Goal: Complete Application Form: Complete application form

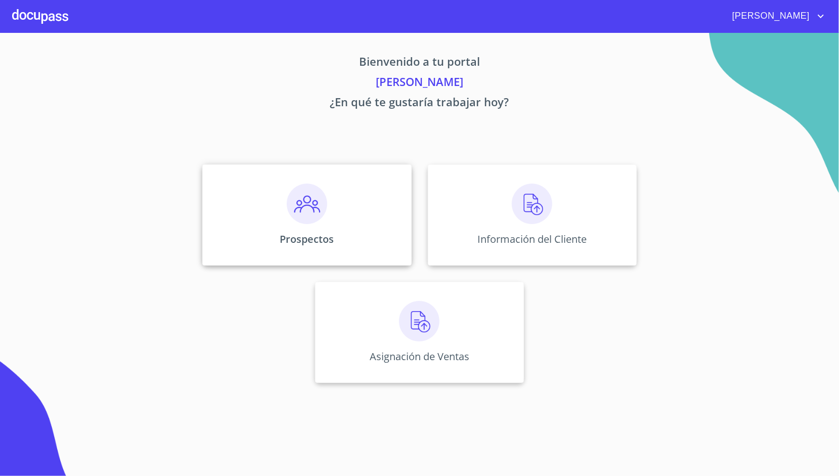
click at [372, 225] on div "Prospectos" at bounding box center [306, 214] width 209 height 101
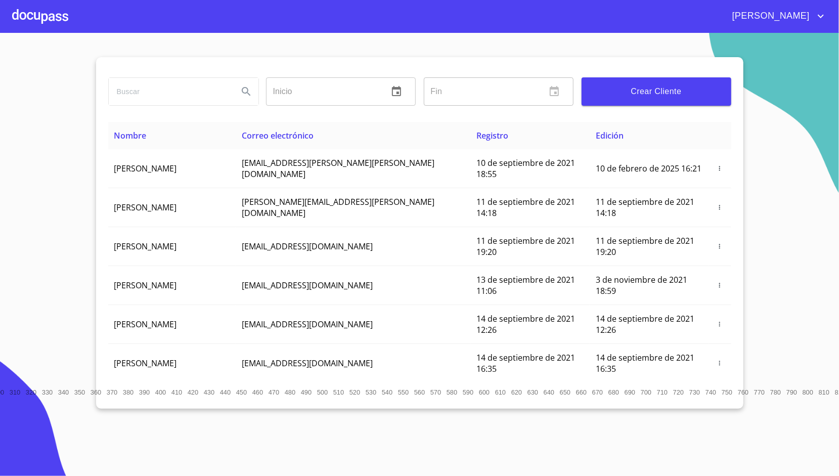
click at [187, 91] on input "search" at bounding box center [169, 91] width 121 height 27
type input "S"
click at [167, 100] on input "search" at bounding box center [169, 91] width 121 height 27
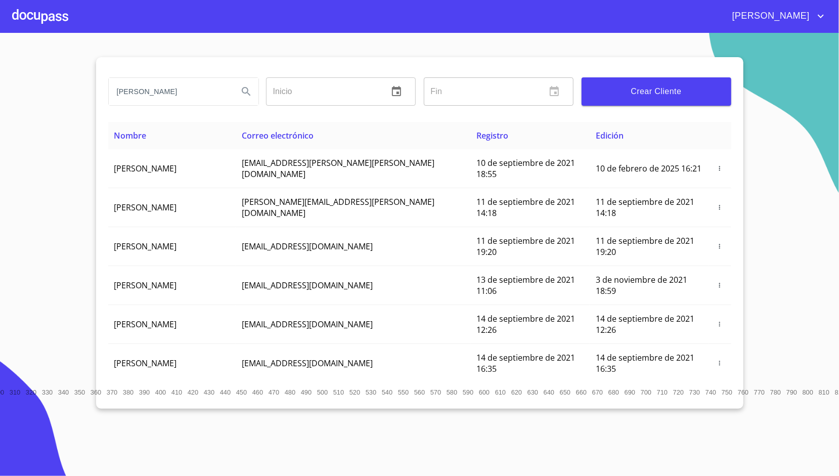
type input "sergio vicente buenrostro"
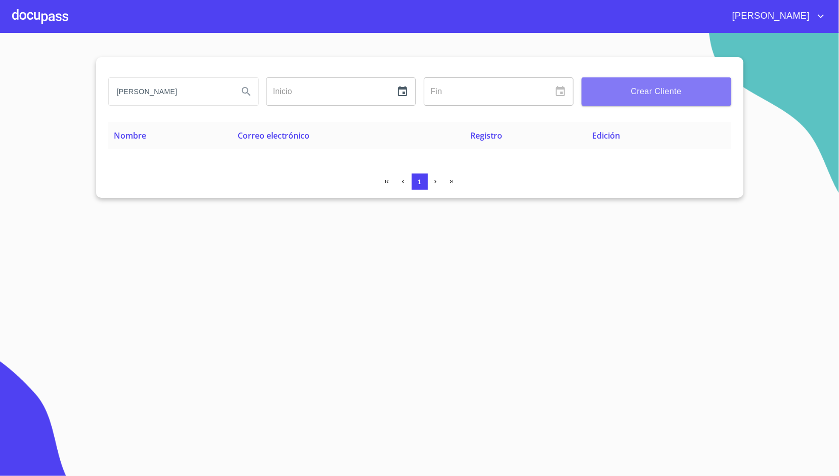
click at [651, 85] on span "Crear Cliente" at bounding box center [655, 91] width 133 height 14
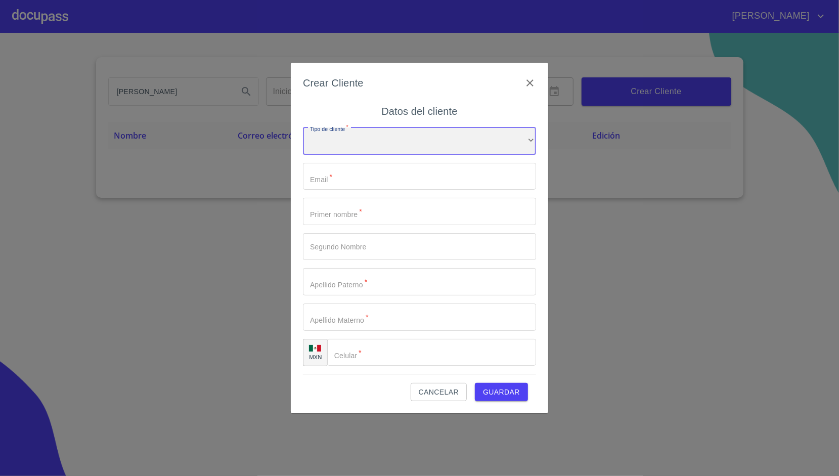
click at [394, 135] on div "​" at bounding box center [419, 140] width 233 height 27
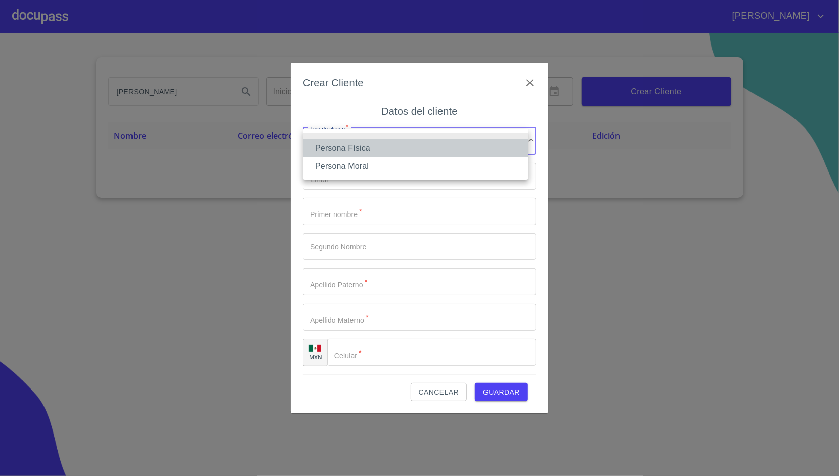
click at [376, 150] on li "Persona Física" at bounding box center [415, 148] width 225 height 18
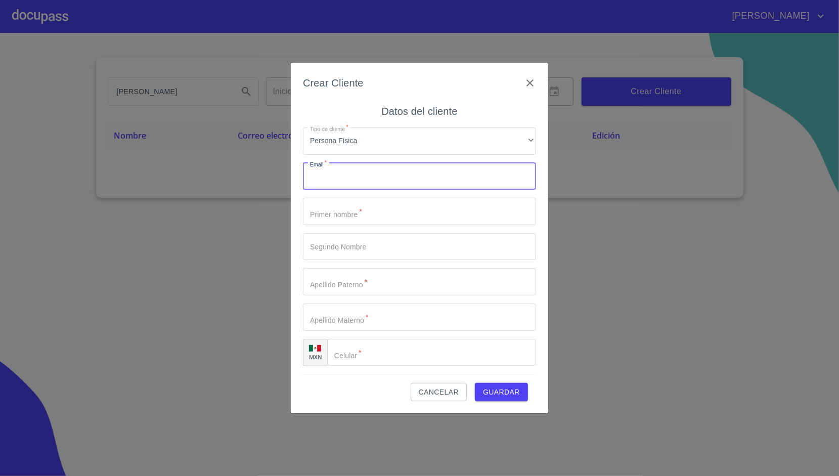
click at [355, 168] on input "Tipo de cliente   *" at bounding box center [419, 176] width 233 height 27
click at [347, 183] on input "Tipo de cliente   *" at bounding box center [419, 176] width 233 height 27
paste input "servic_19@hotmail.com"
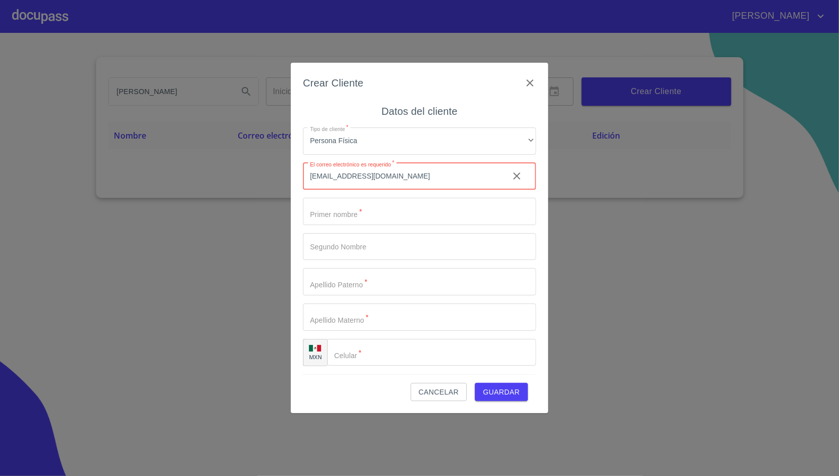
type input "servic_19@hotmail.com"
click at [300, 201] on div "Crear Cliente Datos del cliente Tipo de cliente   * Persona Física ​ Email   * …" at bounding box center [419, 238] width 257 height 350
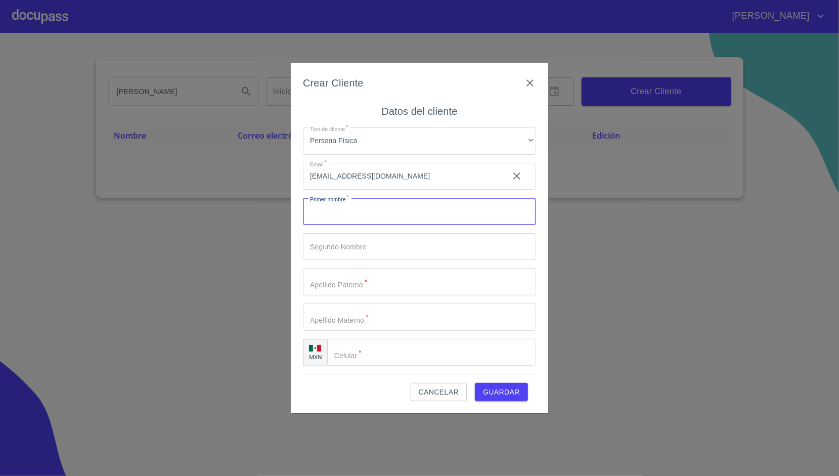
click at [361, 209] on input "Tipo de cliente   *" at bounding box center [419, 211] width 233 height 27
type input "[PERSON_NAME]"
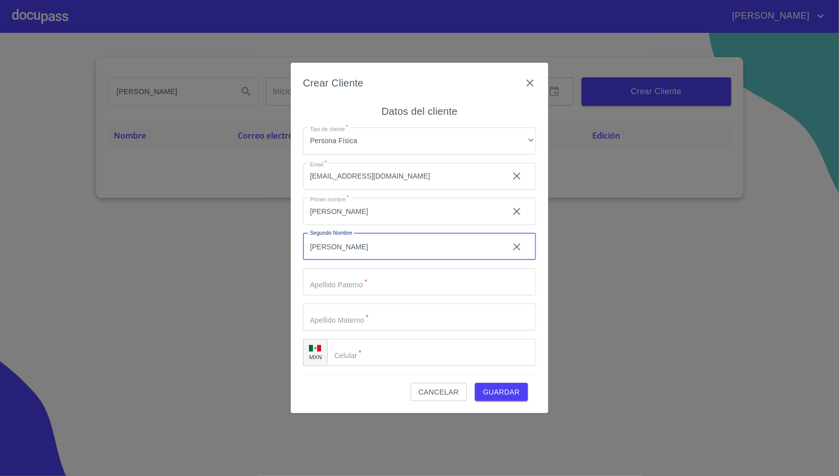
type input "[PERSON_NAME]"
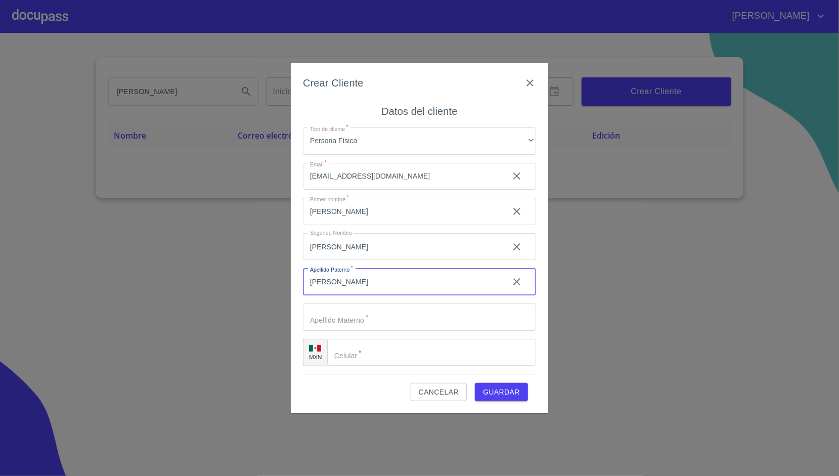
type input "[PERSON_NAME]"
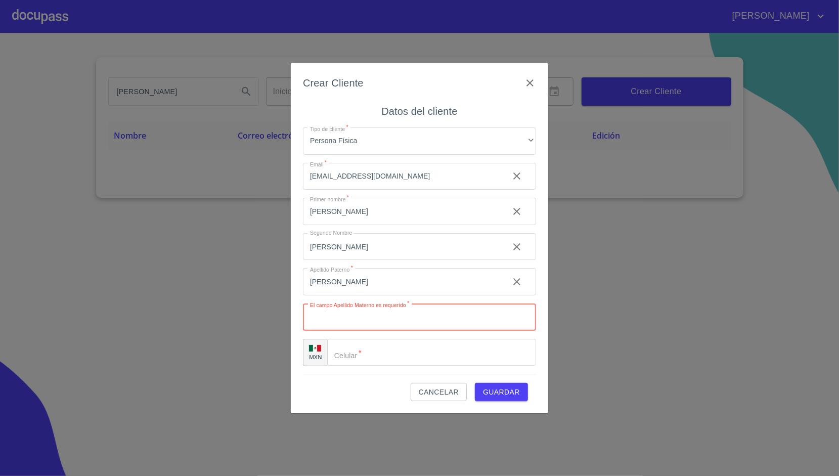
click at [352, 324] on input "Tipo de cliente   *" at bounding box center [419, 316] width 233 height 27
type input "[PERSON_NAME]"
click at [298, 290] on div "Crear Cliente Datos del cliente Tipo de cliente   * Persona Física ​ Email   * …" at bounding box center [419, 238] width 257 height 350
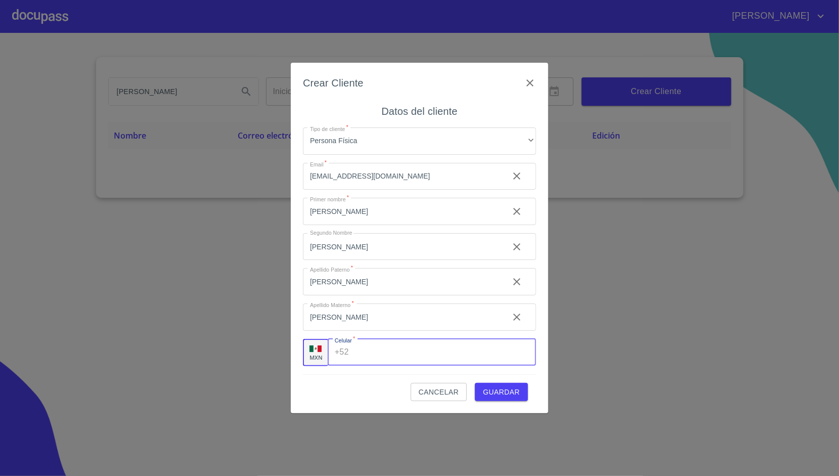
click at [369, 351] on input "Tipo de cliente   *" at bounding box center [444, 352] width 183 height 27
paste input "[PHONE_NUMBER]"
type input "[PHONE_NUMBER]"
click at [292, 300] on div "Crear Cliente Datos del cliente Tipo de cliente   * Persona Física ​ Email   * …" at bounding box center [419, 238] width 257 height 350
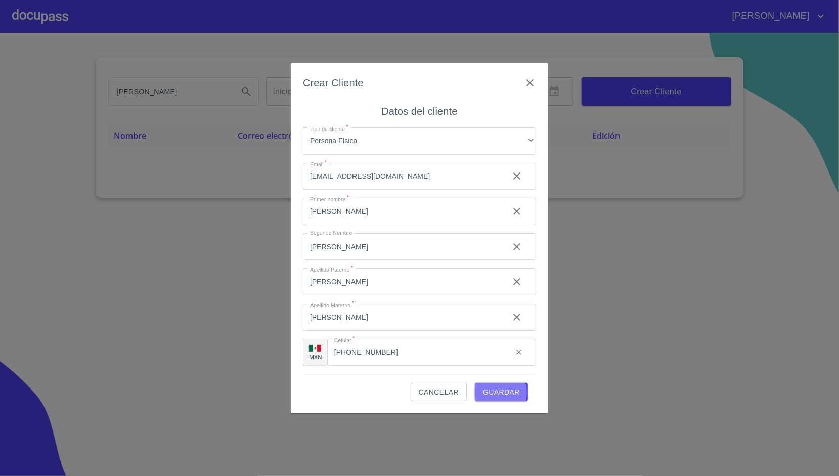
click at [503, 393] on span "Guardar" at bounding box center [501, 392] width 37 height 13
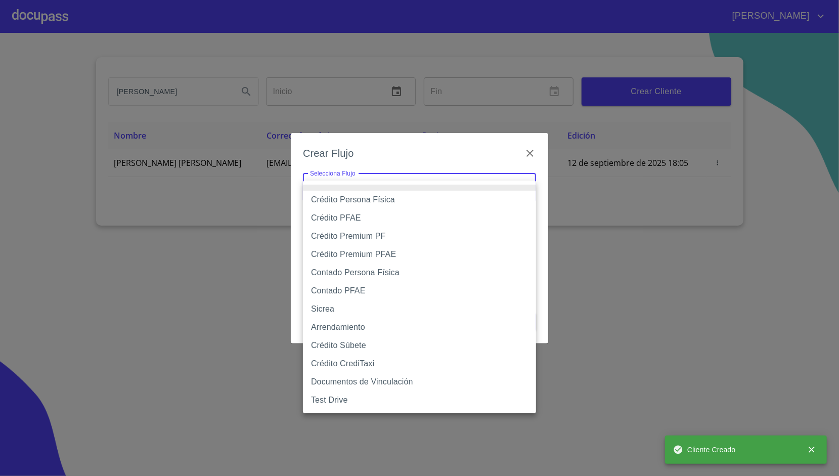
click at [403, 187] on body "JONATHAN sergio vicente buenrostro Inicio ​ Fin ​ Crear Cliente Nombre Correo e…" at bounding box center [419, 238] width 839 height 476
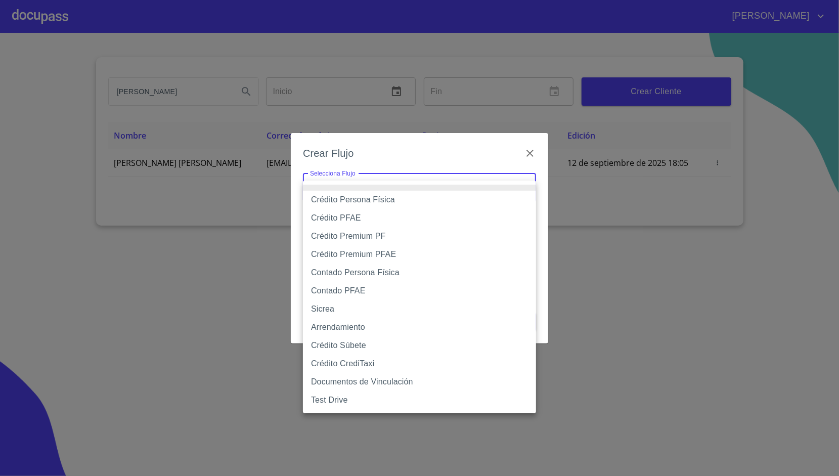
click at [302, 170] on div at bounding box center [419, 238] width 839 height 476
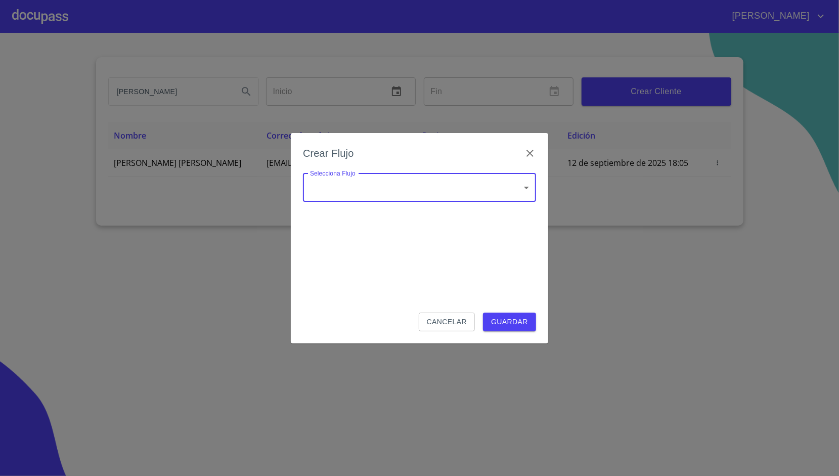
click at [323, 182] on body "JONATHAN sergio vicente buenrostro Inicio ​ Fin ​ Crear Cliente Nombre Correo e…" at bounding box center [419, 238] width 839 height 476
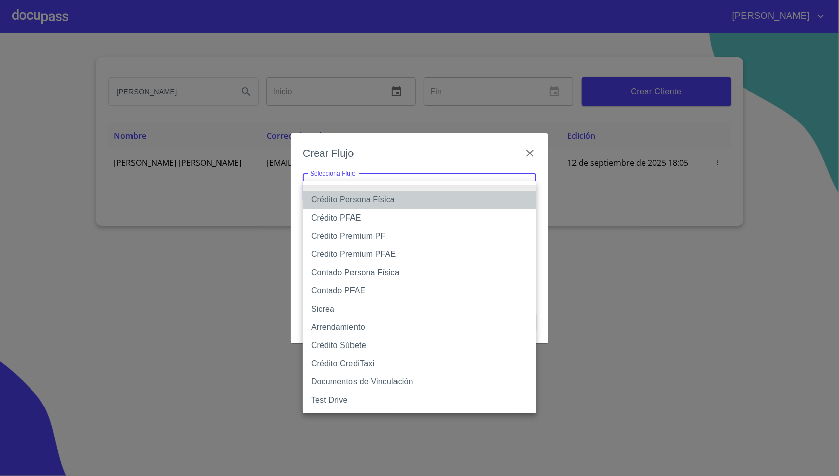
click at [400, 197] on li "Crédito Persona Física" at bounding box center [419, 200] width 233 height 18
type input "6009fb3c7d1714eb8809aa97"
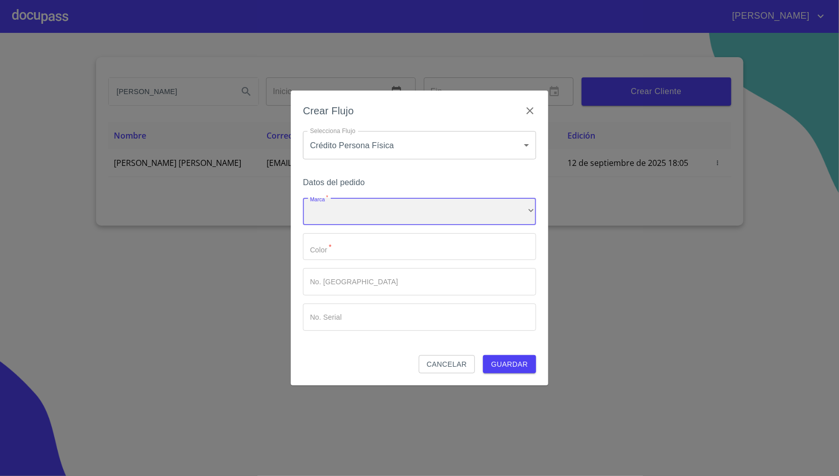
click at [382, 210] on div "​" at bounding box center [419, 211] width 233 height 27
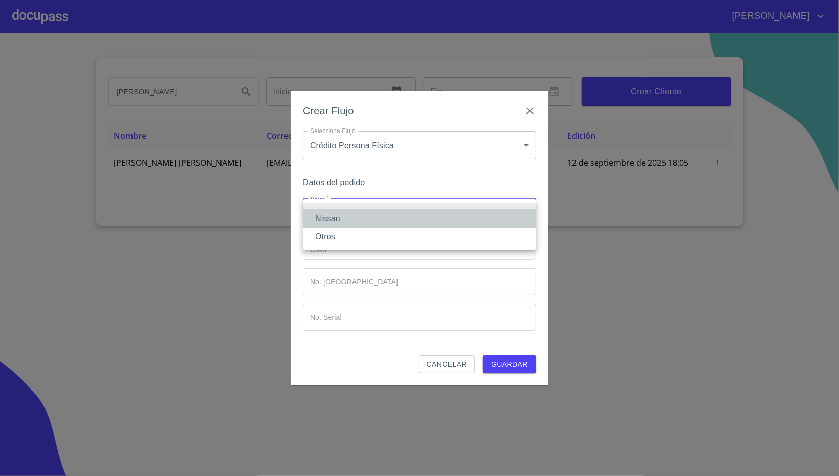
click at [356, 215] on li "Nissan" at bounding box center [419, 218] width 233 height 18
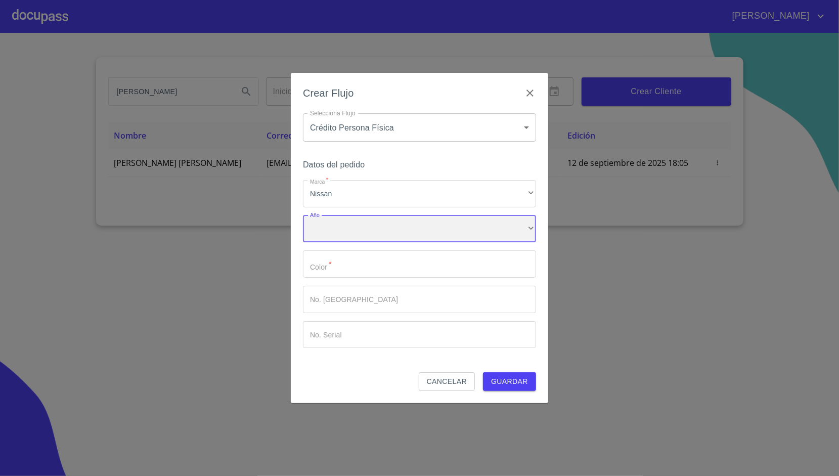
click at [341, 240] on div "​" at bounding box center [419, 228] width 233 height 27
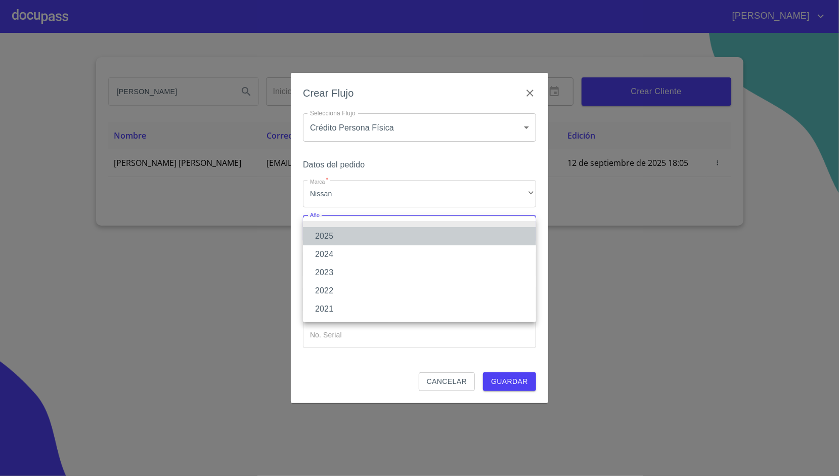
click at [357, 236] on li "2025" at bounding box center [419, 236] width 233 height 18
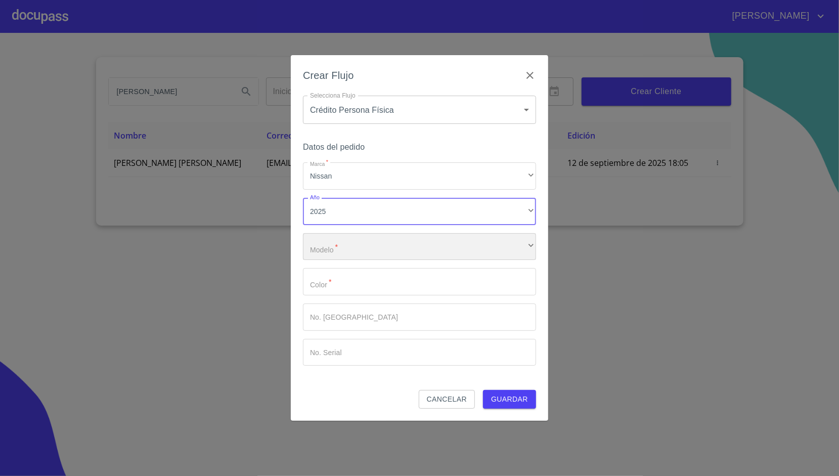
click at [338, 251] on div "​" at bounding box center [419, 246] width 233 height 27
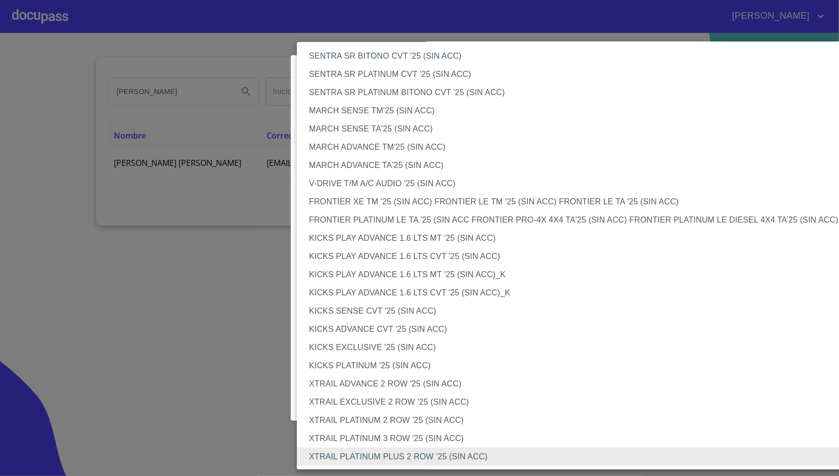
scroll to position [678, 0]
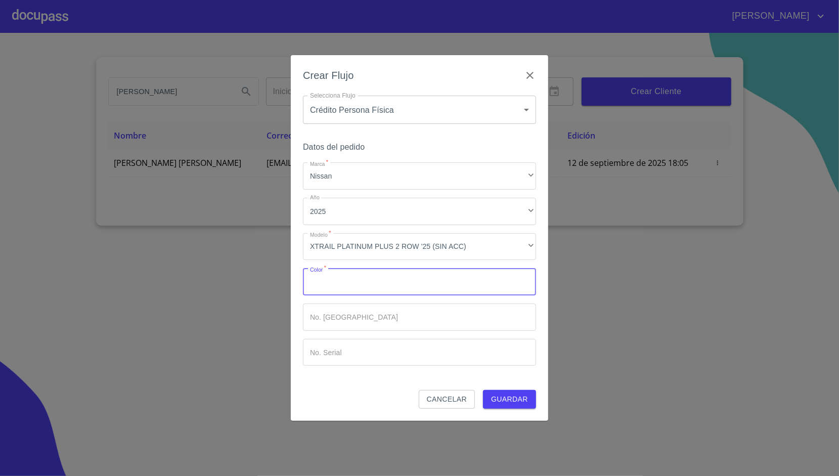
click at [364, 274] on input "Marca   *" at bounding box center [419, 281] width 233 height 27
type input "a"
type input "AZUL"
click at [292, 267] on div "Crear Flujo Selecciona Flujo Crédito Persona Física 6009fb3c7d1714eb8809aa97 Se…" at bounding box center [419, 237] width 257 height 365
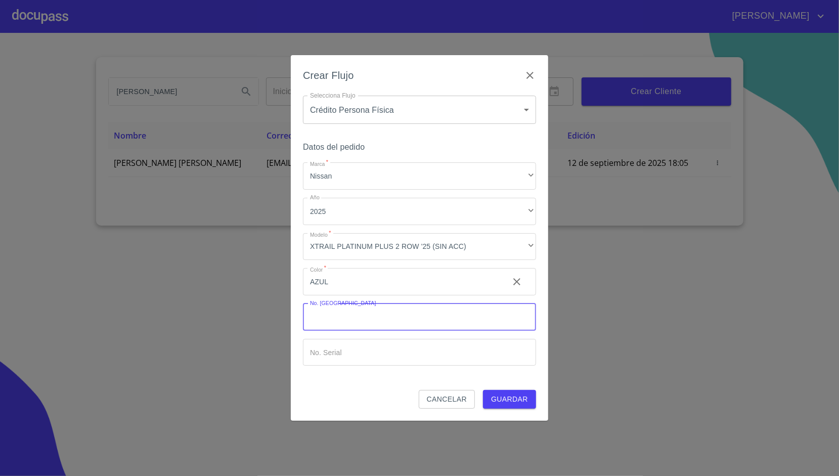
click at [381, 327] on input "Marca   *" at bounding box center [419, 316] width 233 height 27
click at [297, 265] on div "Crear Flujo Selecciona Flujo Crédito Persona Física 6009fb3c7d1714eb8809aa97 Se…" at bounding box center [419, 237] width 257 height 365
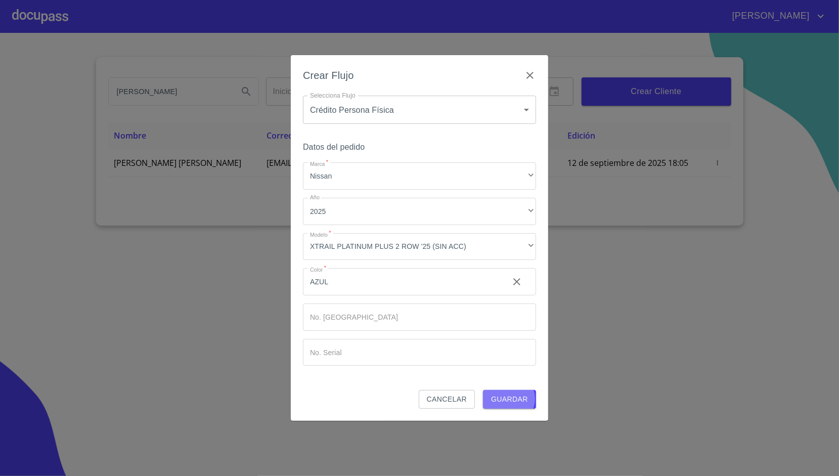
click at [509, 398] on span "Guardar" at bounding box center [509, 399] width 37 height 13
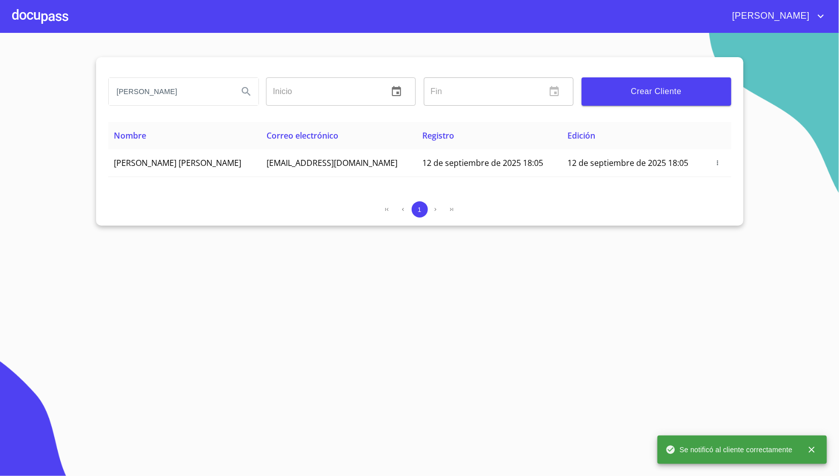
click at [29, 12] on div at bounding box center [40, 16] width 56 height 32
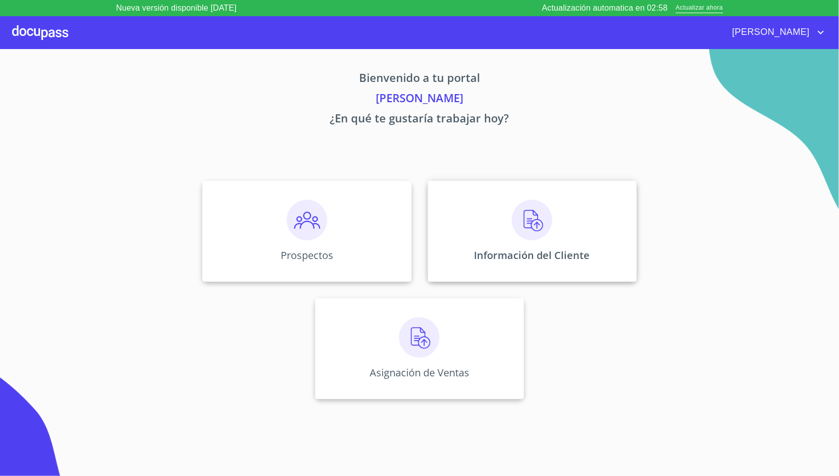
click at [477, 193] on div "Información del Cliente" at bounding box center [532, 230] width 209 height 101
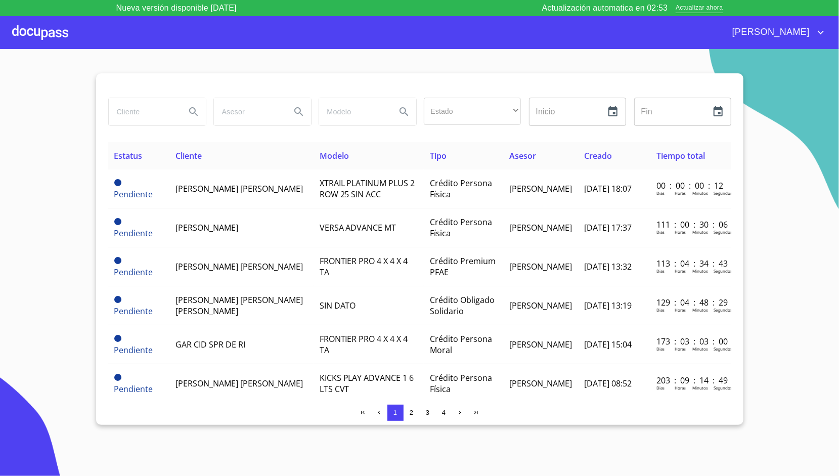
scroll to position [1, 0]
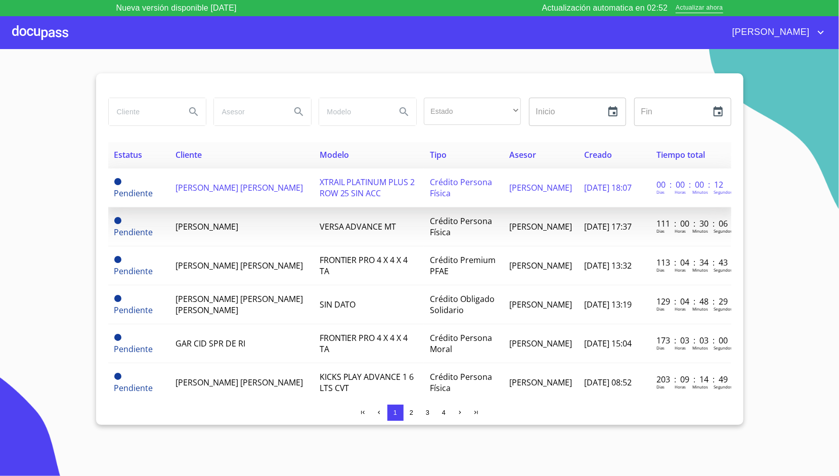
click at [360, 181] on span "XTRAIL PLATINUM PLUS 2 ROW 25 SIN ACC" at bounding box center [367, 187] width 96 height 22
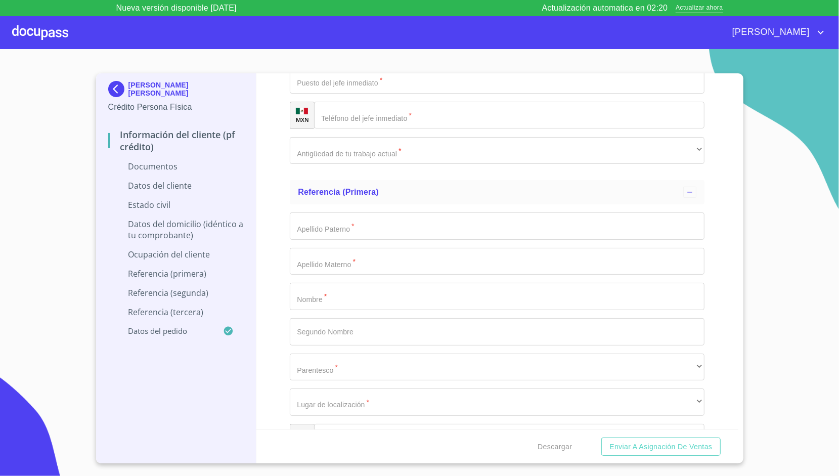
scroll to position [2841, 0]
click at [379, 223] on input "Documento de identificación.   *" at bounding box center [497, 223] width 415 height 27
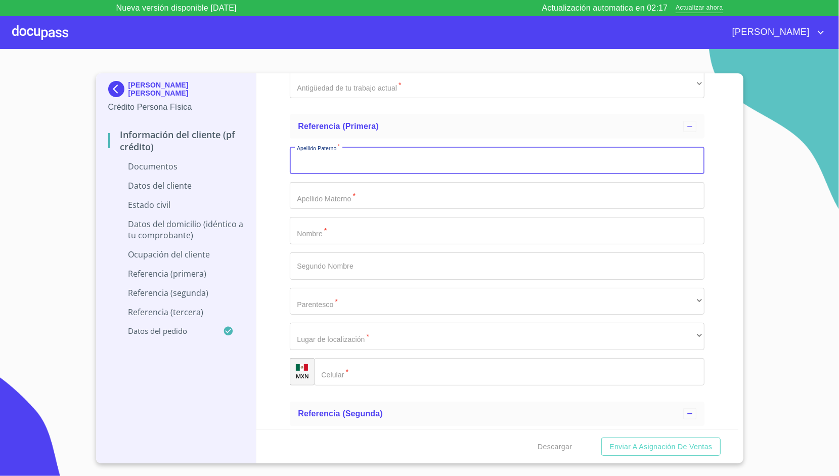
scroll to position [2904, 0]
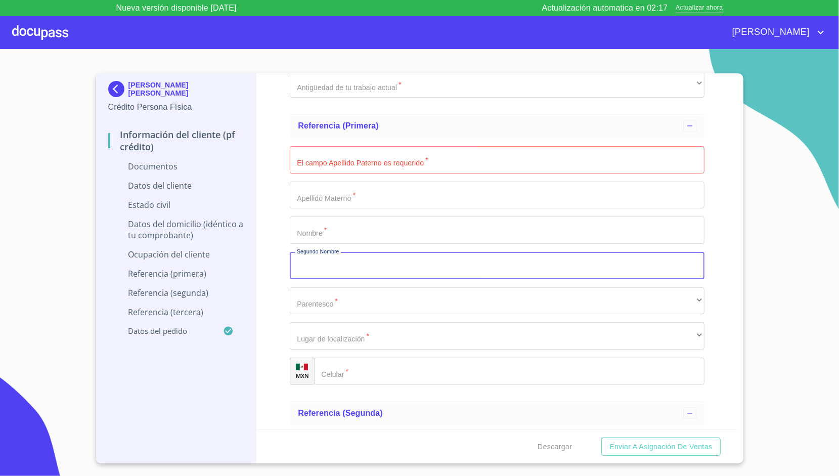
click at [361, 265] on input "Documento de identificación.   *" at bounding box center [497, 265] width 415 height 27
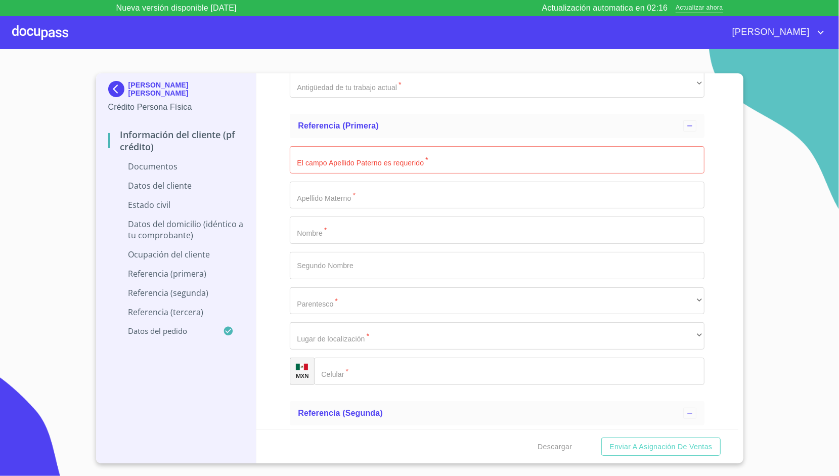
click at [373, 246] on div "El campo Apellido Paterno es requerido   * ​ Apellido Materno   * ​ Nombre   * …" at bounding box center [497, 265] width 415 height 255
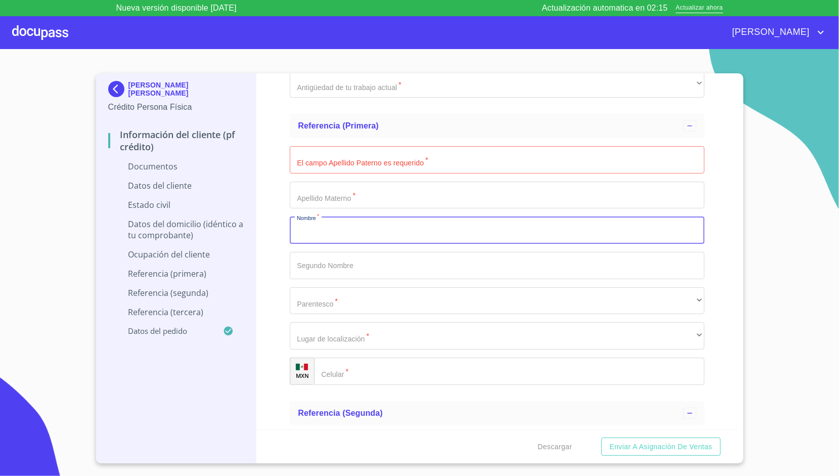
click at [384, 232] on input "Documento de identificación.   *" at bounding box center [497, 229] width 415 height 27
type input "[PERSON_NAME]"
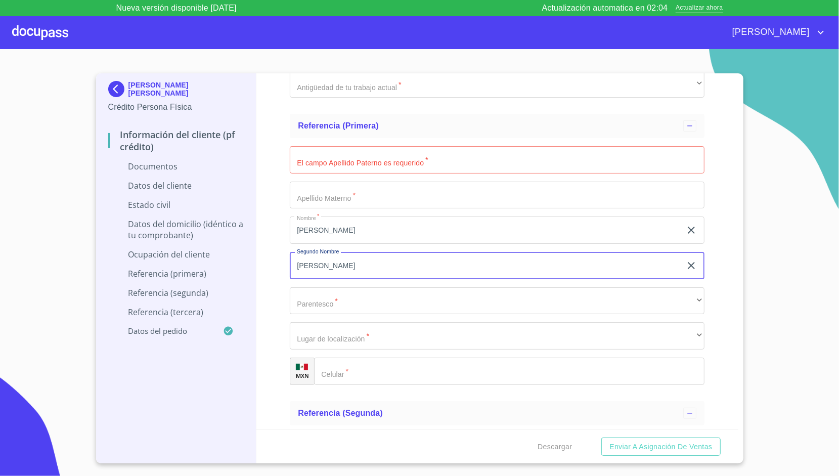
type input "[PERSON_NAME]"
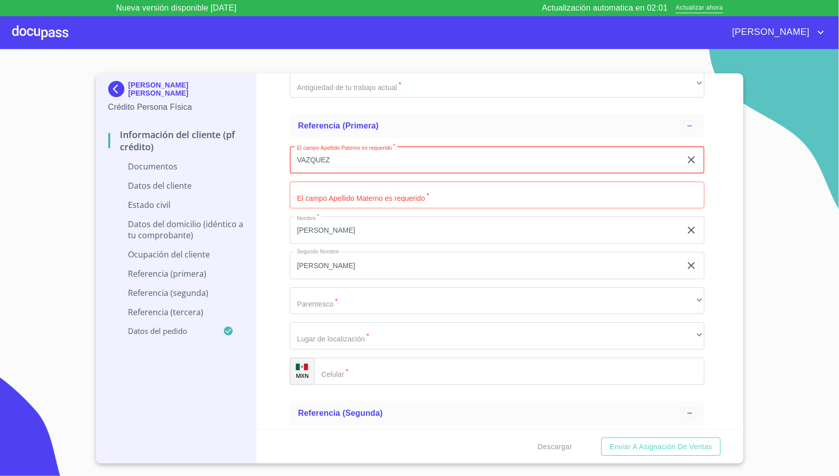
type input "VAZQUEZ"
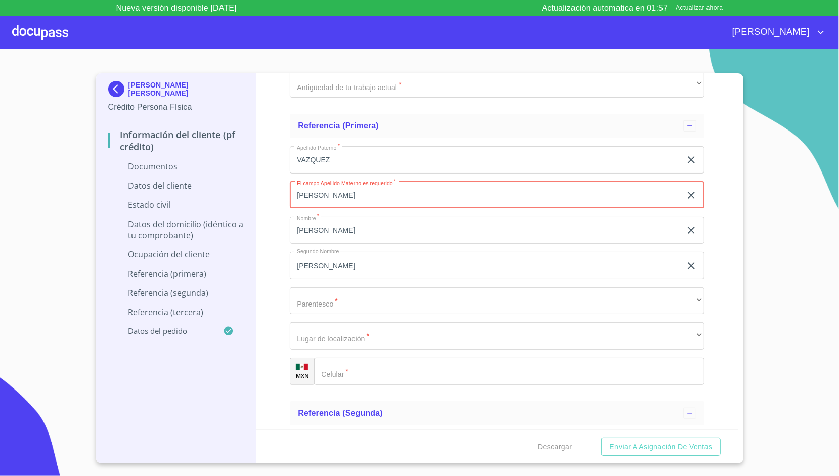
type input "[PERSON_NAME]"
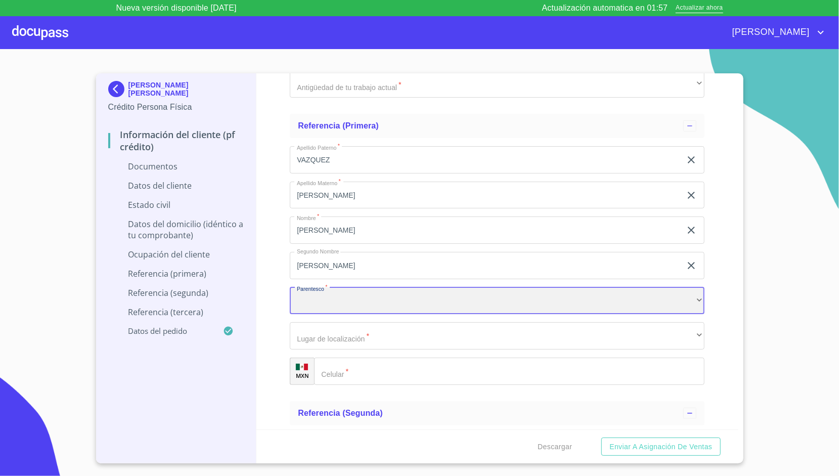
click at [340, 298] on div "​" at bounding box center [497, 300] width 415 height 27
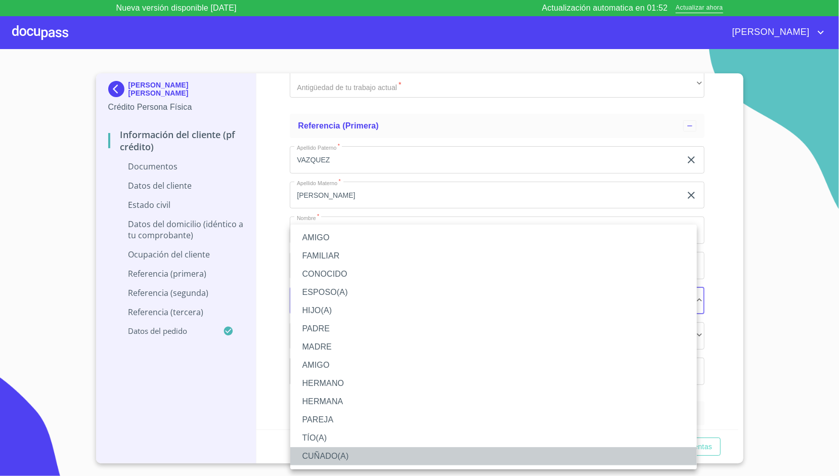
click at [334, 447] on li "CUÑADO(A)" at bounding box center [493, 456] width 406 height 18
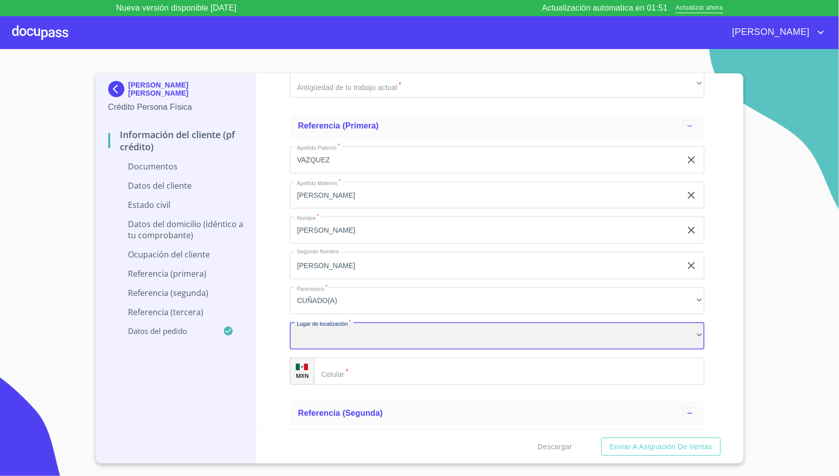
click at [338, 343] on div "​" at bounding box center [497, 335] width 415 height 27
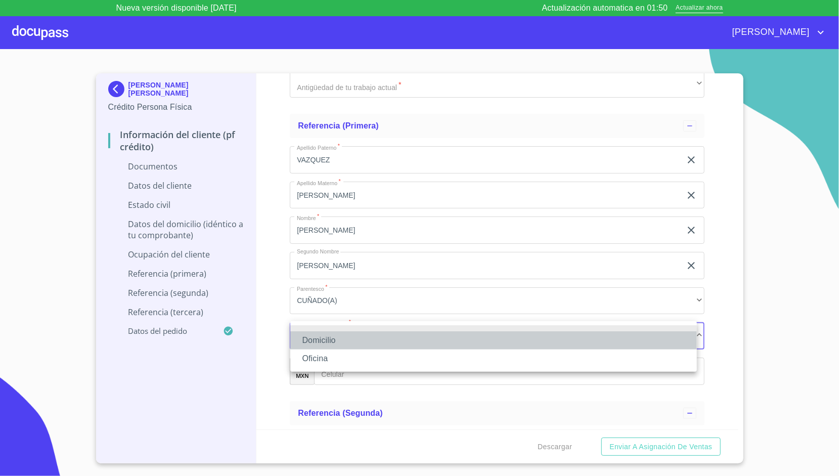
click at [335, 335] on li "Domicilio" at bounding box center [493, 340] width 406 height 18
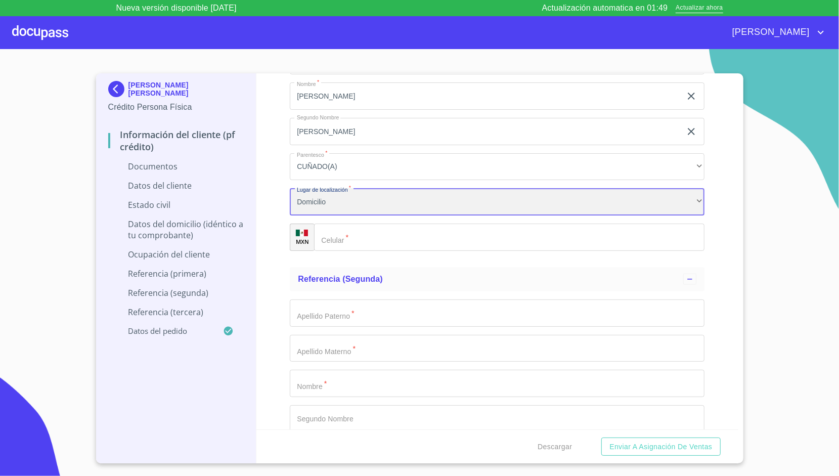
scroll to position [3039, 0]
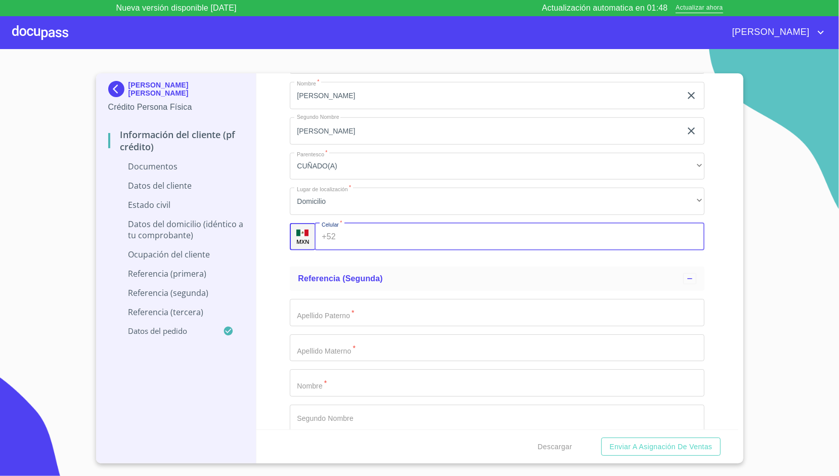
click at [335, 223] on div "+52 ​" at bounding box center [509, 236] width 390 height 27
type input "[PHONE_NUMBER]"
click at [271, 185] on div "Información del cliente (PF crédito) Documentos Documento de identificación.   …" at bounding box center [497, 251] width 482 height 356
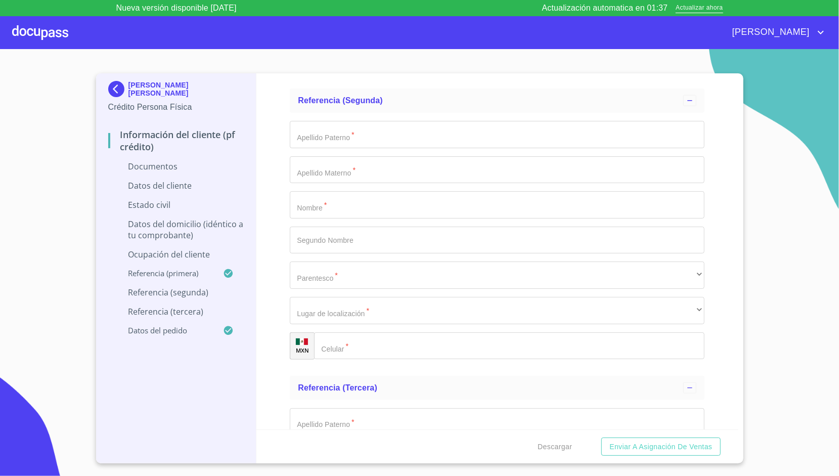
scroll to position [3217, 0]
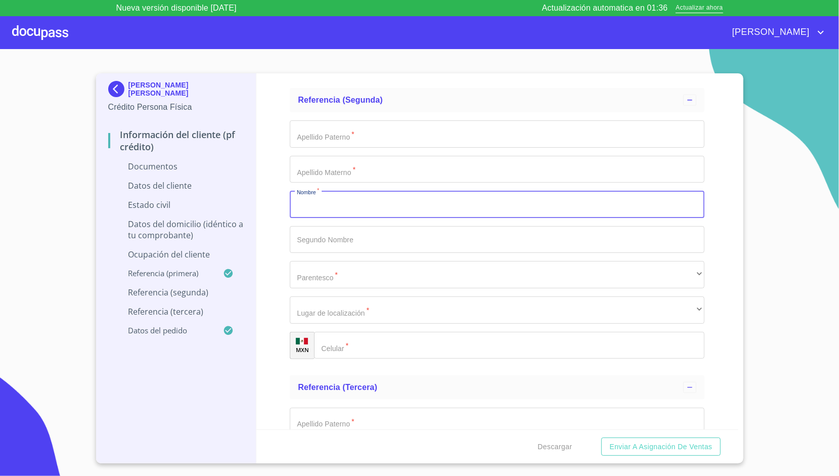
click at [323, 207] on input "Documento de identificación.   *" at bounding box center [497, 204] width 415 height 27
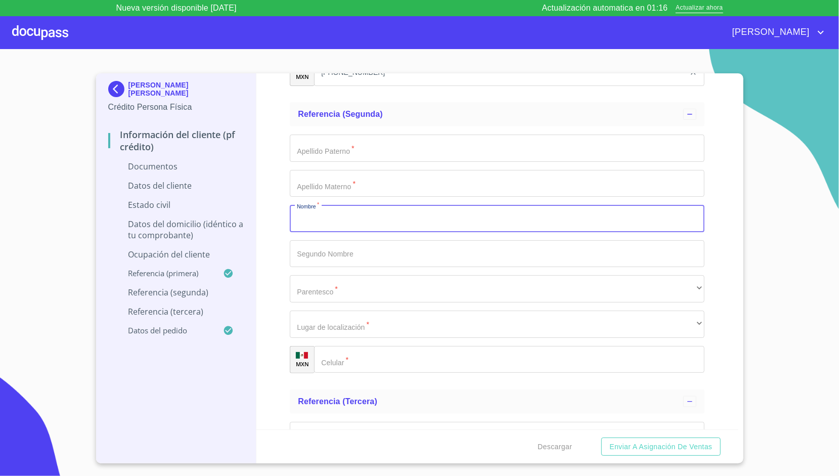
scroll to position [3202, 0]
type input "[PERSON_NAME]"
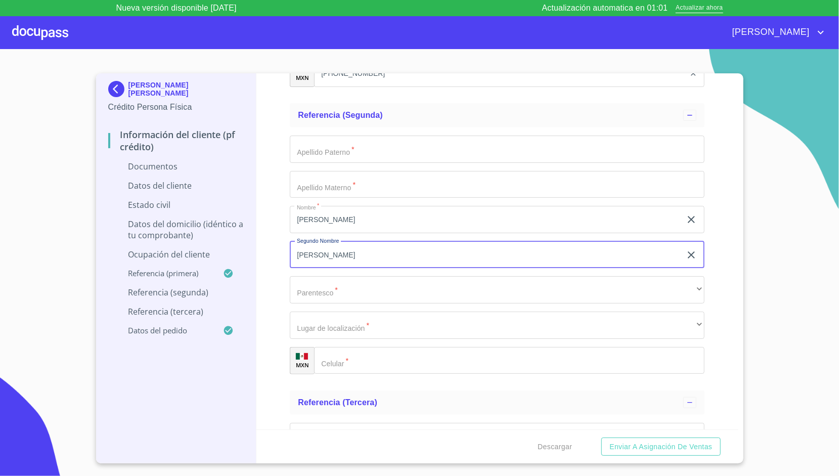
type input "[PERSON_NAME]"
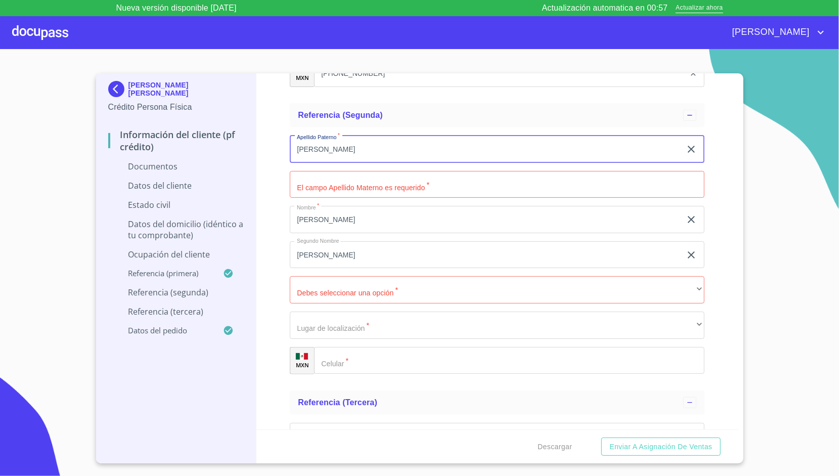
type input "[PERSON_NAME]"
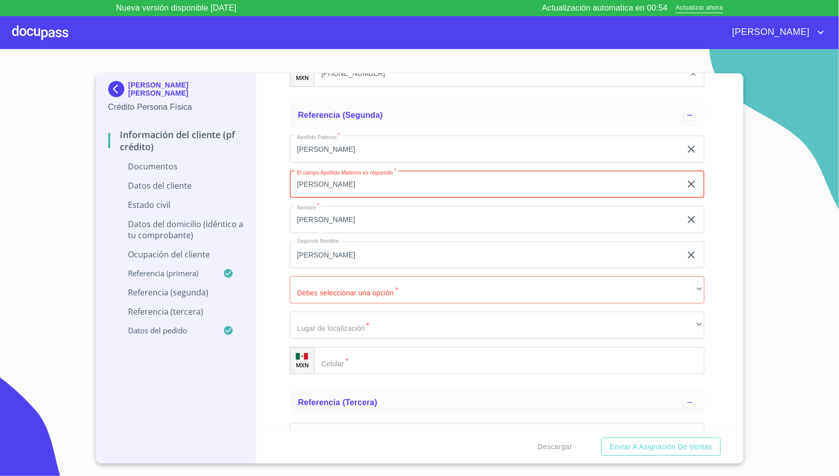
type input "[PERSON_NAME]"
click at [327, 340] on div "Apellido Paterno   * BUENROSTRO ​ El campo Apellido Materno es requerido   * GO…" at bounding box center [497, 254] width 415 height 255
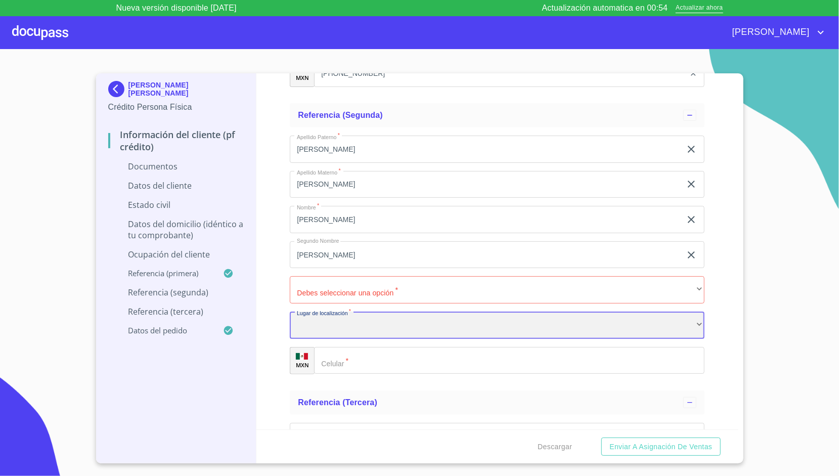
click at [335, 333] on div "​" at bounding box center [497, 324] width 415 height 27
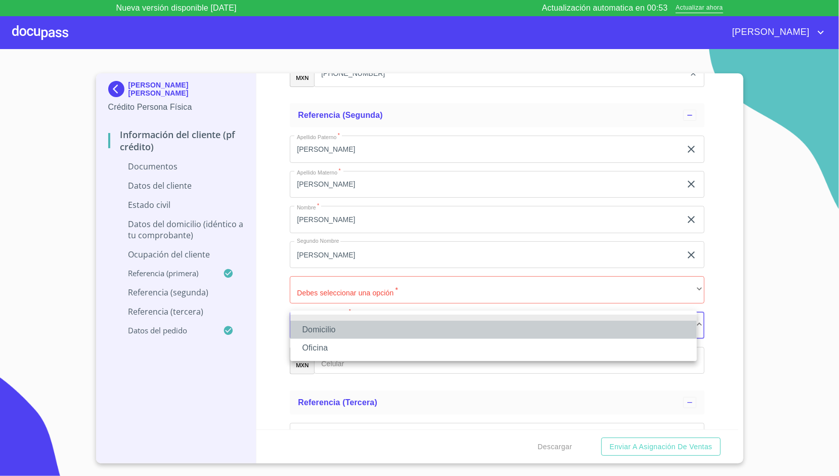
click at [340, 330] on li "Domicilio" at bounding box center [493, 330] width 406 height 18
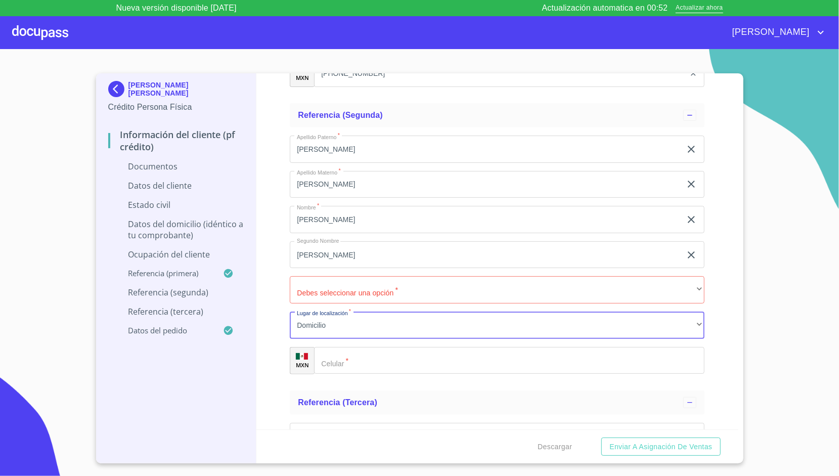
click at [335, 351] on div "​" at bounding box center [509, 360] width 390 height 27
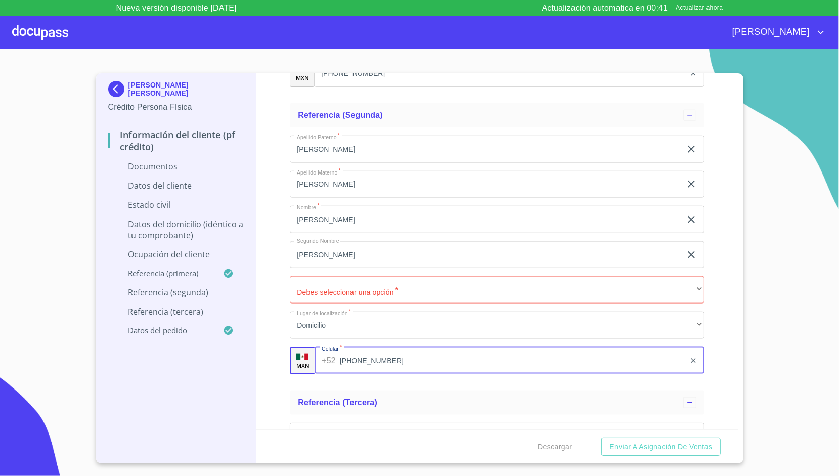
type input "[PHONE_NUMBER]"
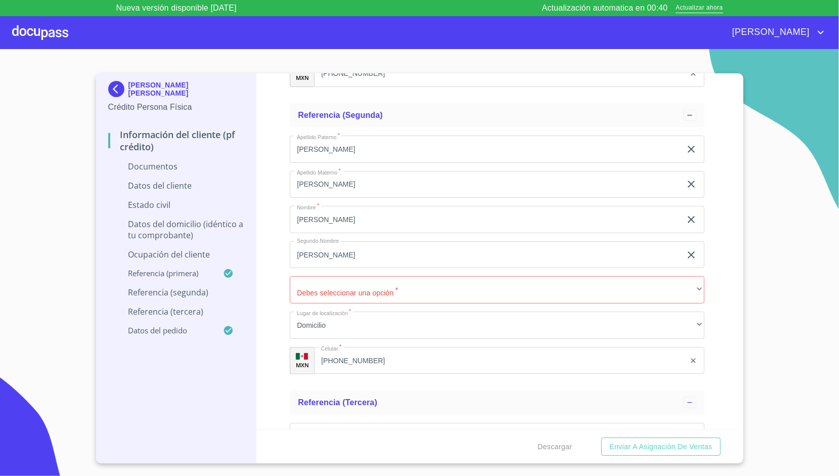
click at [270, 331] on div "Información del cliente (PF crédito) Documentos Documento de identificación.   …" at bounding box center [497, 251] width 482 height 356
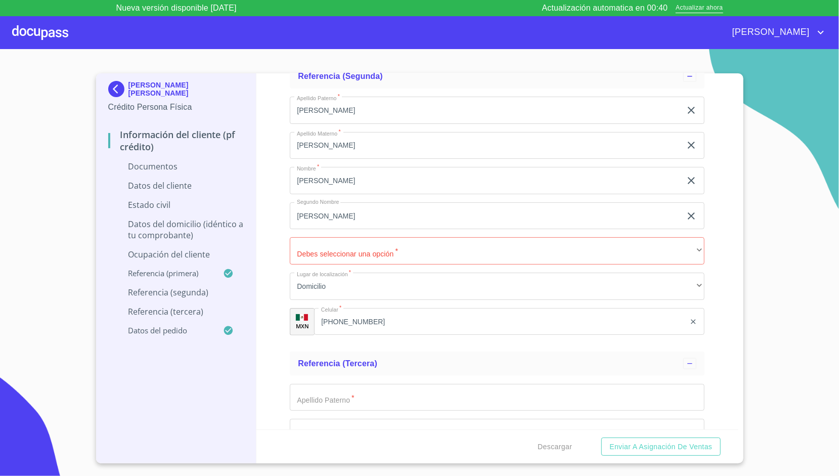
scroll to position [3245, 0]
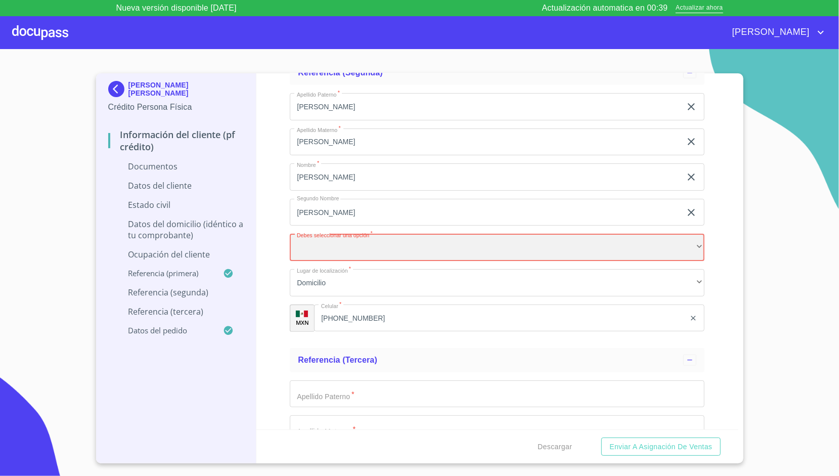
click at [316, 256] on div "​" at bounding box center [497, 247] width 415 height 27
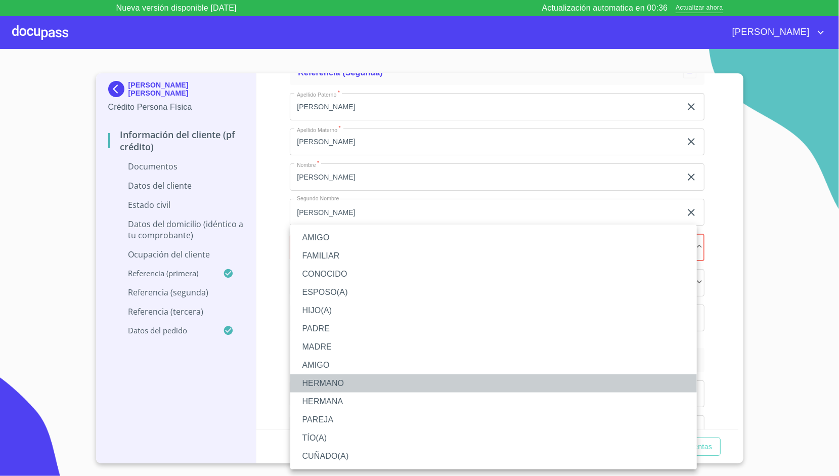
click at [327, 386] on li "HERMANO" at bounding box center [493, 383] width 406 height 18
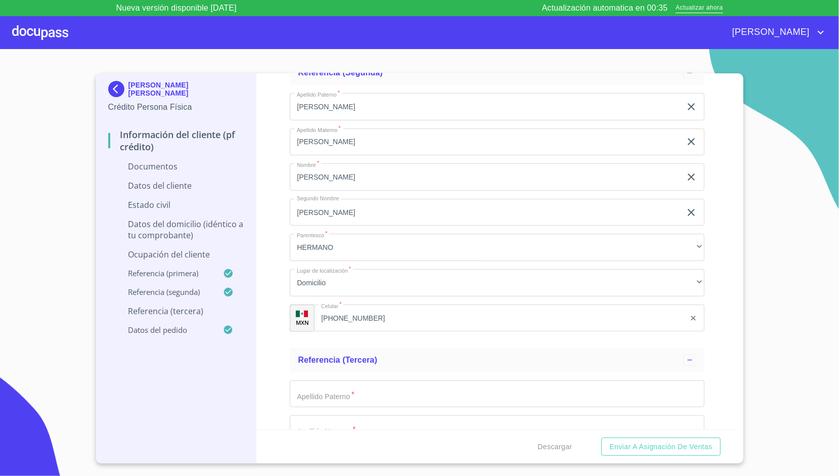
click at [277, 272] on div "Información del cliente (PF crédito) Documentos Documento de identificación.   …" at bounding box center [497, 251] width 482 height 356
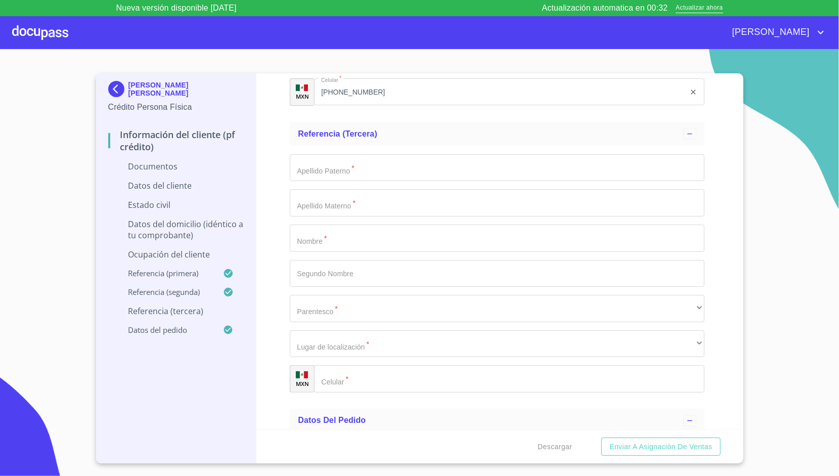
scroll to position [3472, 0]
click at [312, 245] on input "Documento de identificación.   *" at bounding box center [497, 236] width 415 height 27
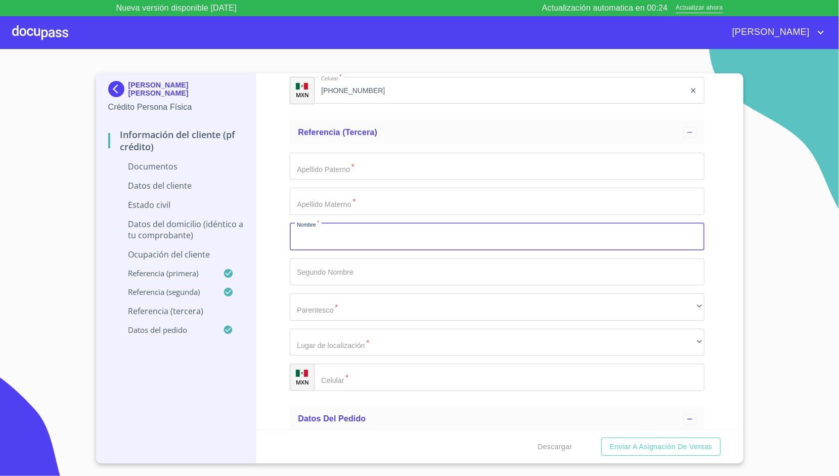
click at [312, 245] on input "Documento de identificación.   *" at bounding box center [497, 236] width 415 height 27
type input "LUZ"
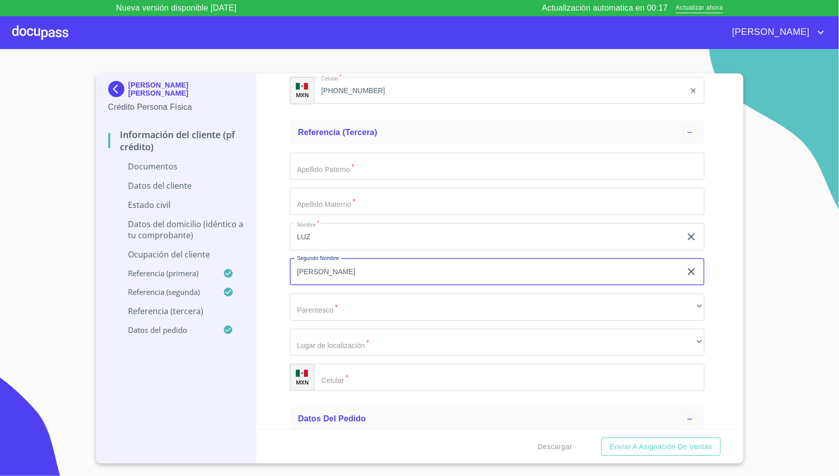
type input "[PERSON_NAME]"
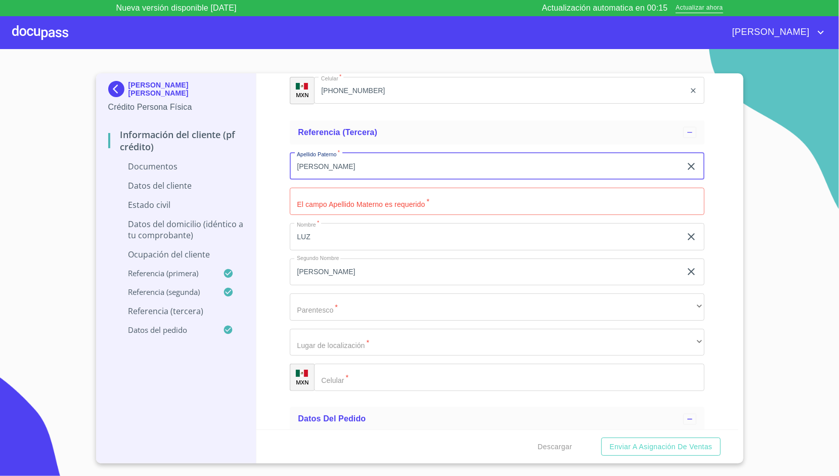
type input "[PERSON_NAME]"
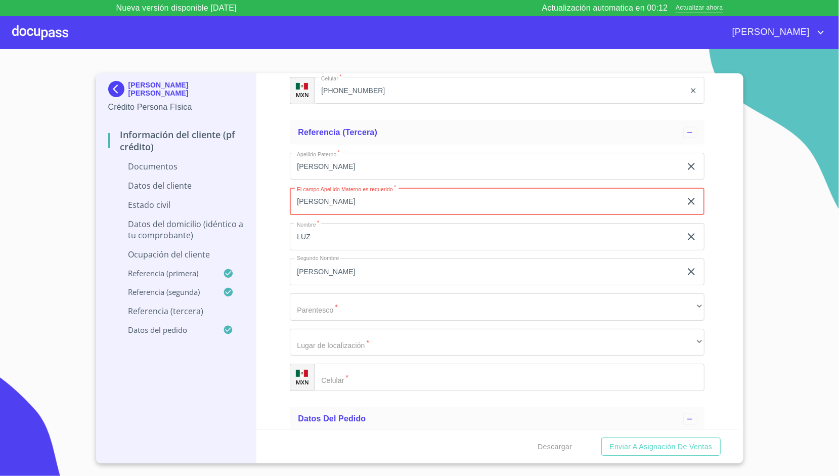
type input "[PERSON_NAME]"
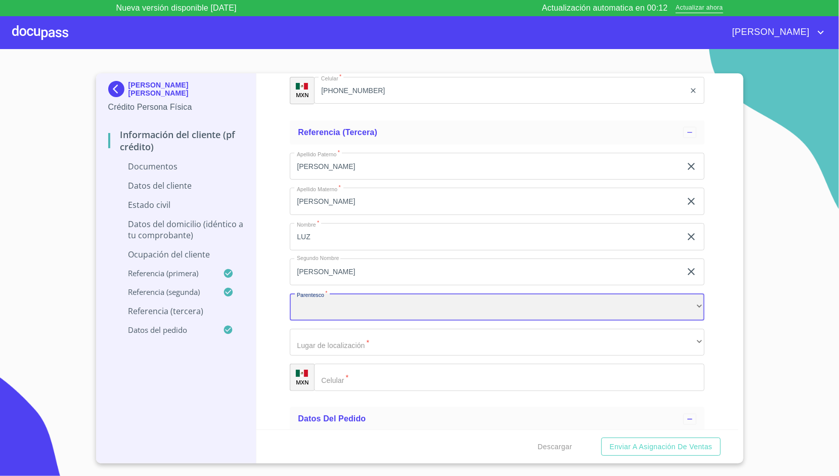
click at [317, 296] on div "​" at bounding box center [497, 306] width 415 height 27
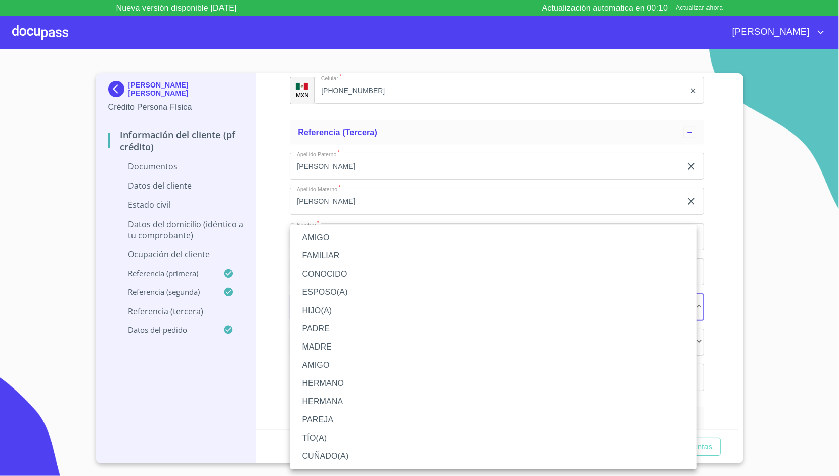
click at [275, 350] on div at bounding box center [419, 238] width 839 height 476
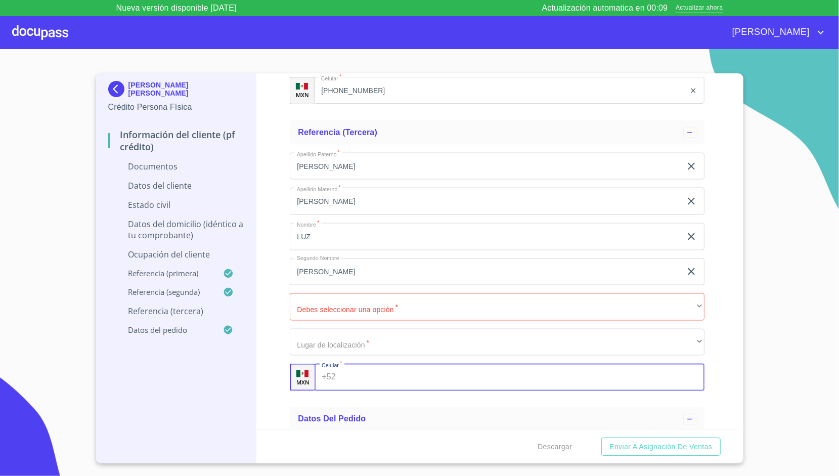
click at [332, 372] on div "+52 ​" at bounding box center [509, 376] width 390 height 27
type input "[PHONE_NUMBER]"
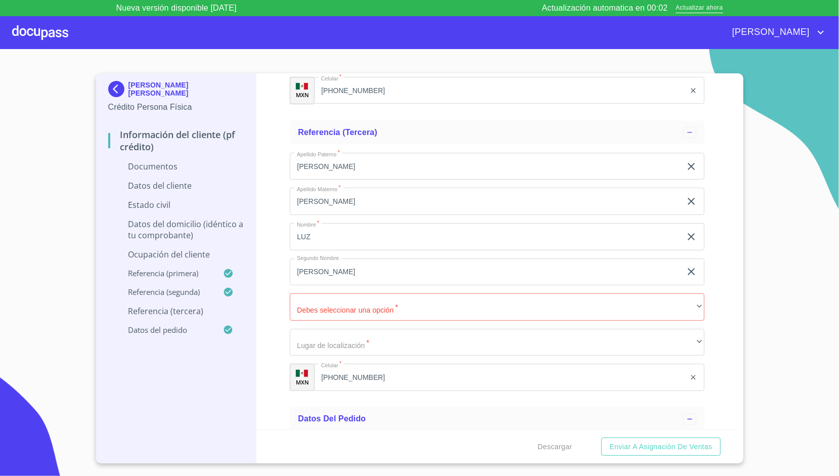
click at [276, 330] on div "Información del cliente (PF crédito) Documentos Documento de identificación.   …" at bounding box center [497, 251] width 482 height 356
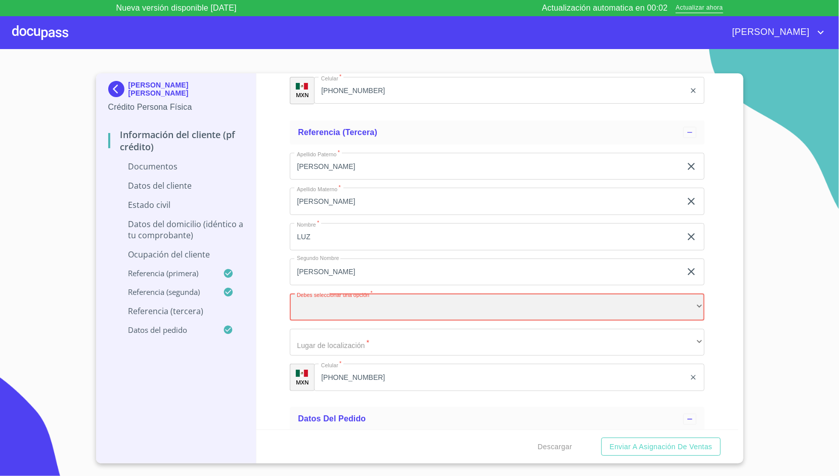
click at [314, 314] on div "​" at bounding box center [497, 306] width 415 height 27
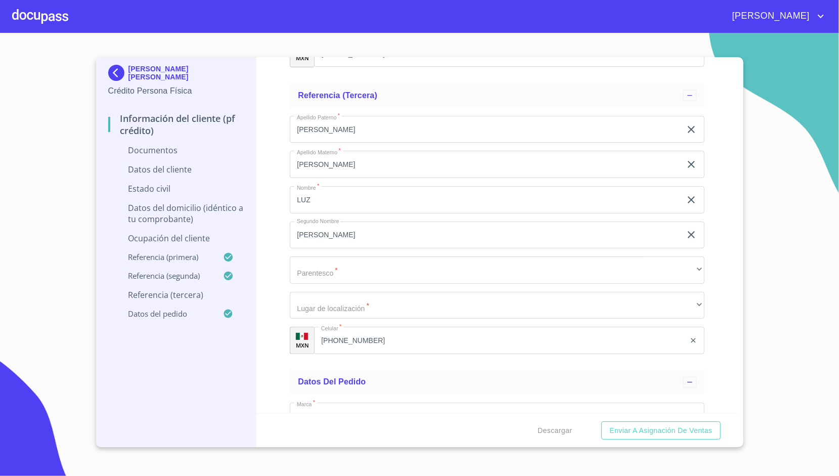
scroll to position [3476, 0]
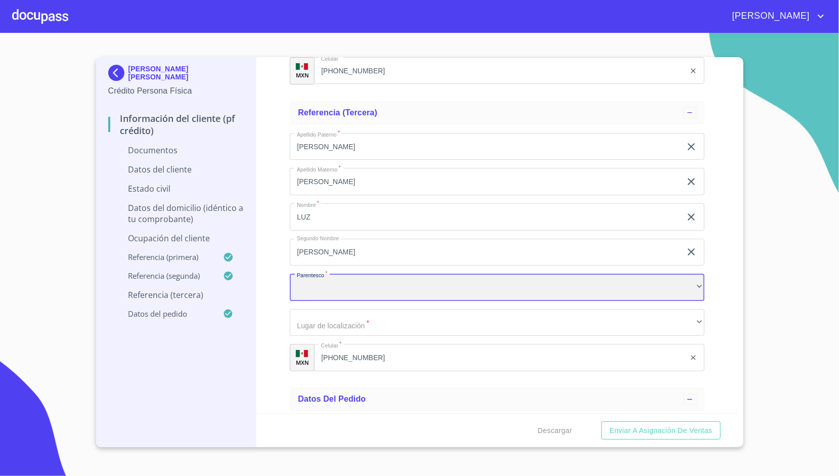
click at [339, 290] on div "​" at bounding box center [497, 286] width 415 height 27
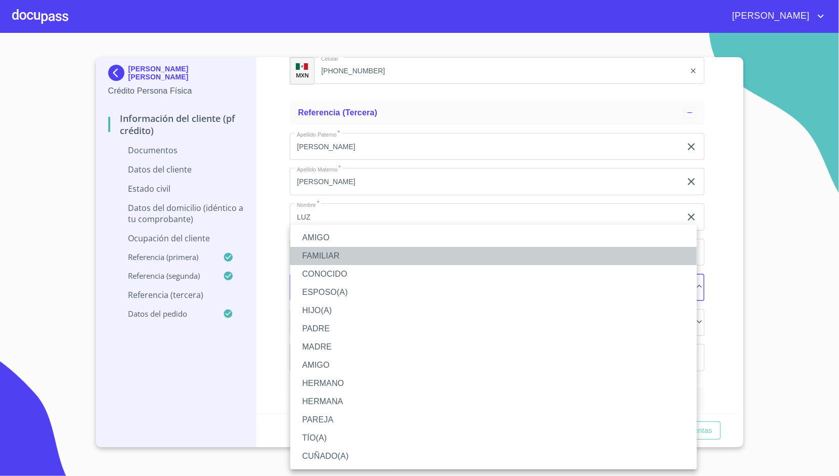
click at [342, 253] on li "FAMILIAR" at bounding box center [493, 256] width 406 height 18
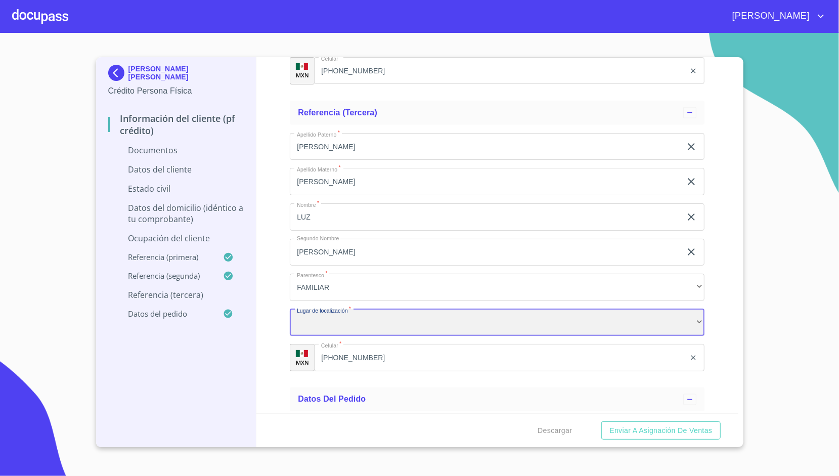
click at [343, 328] on div "​" at bounding box center [497, 322] width 415 height 27
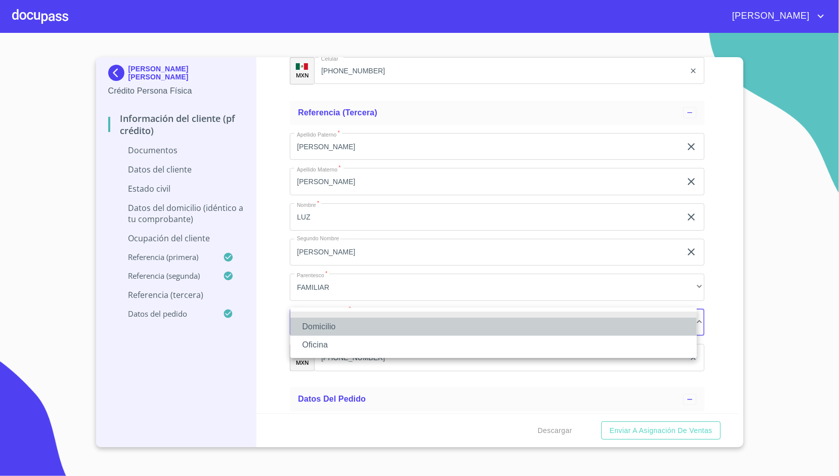
click at [331, 323] on li "Domicilio" at bounding box center [493, 326] width 406 height 18
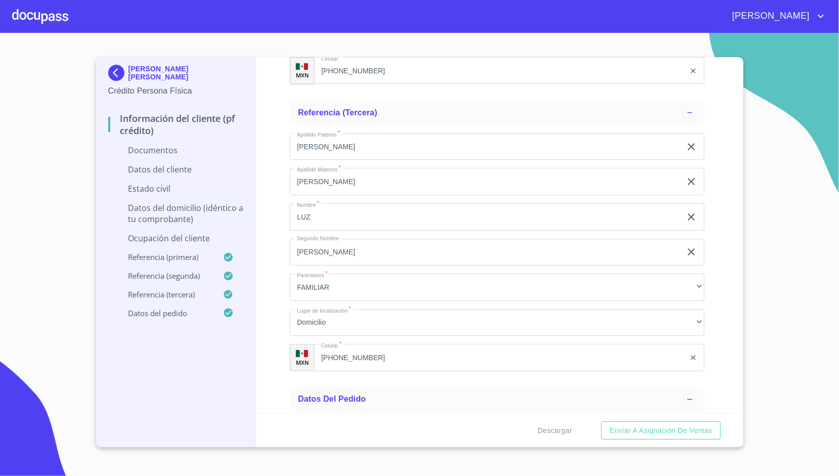
click at [276, 206] on div "Información del cliente (PF crédito) Documentos Documento de identificación.   …" at bounding box center [497, 235] width 482 height 356
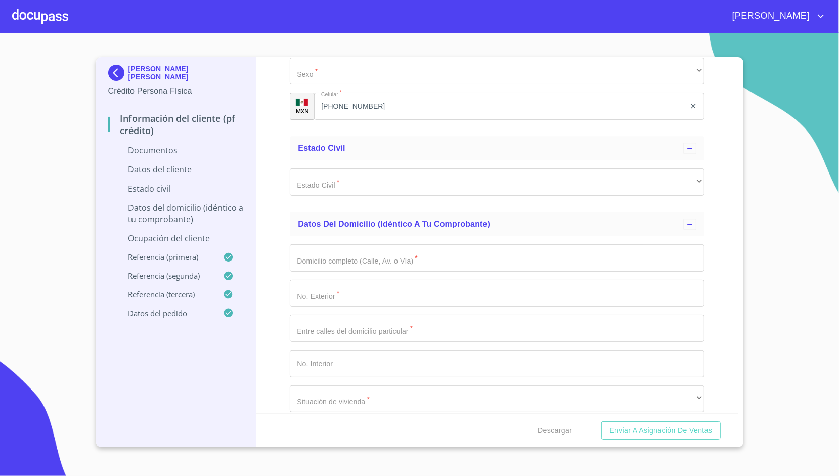
scroll to position [1612, 0]
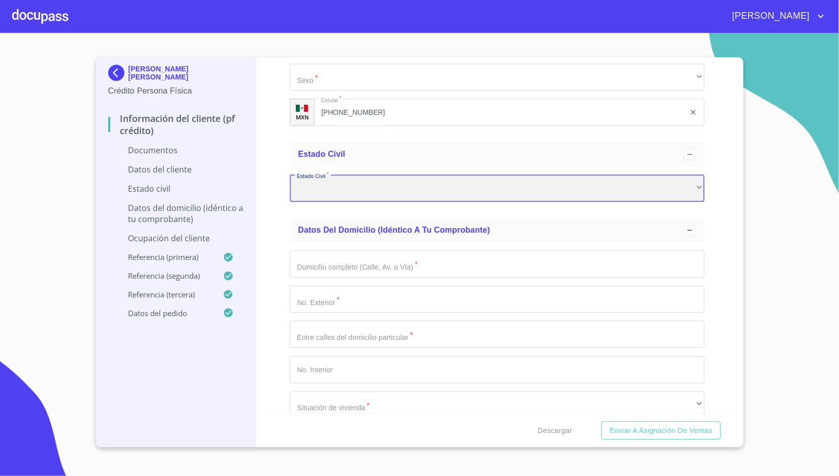
click at [305, 196] on div "​" at bounding box center [497, 187] width 415 height 27
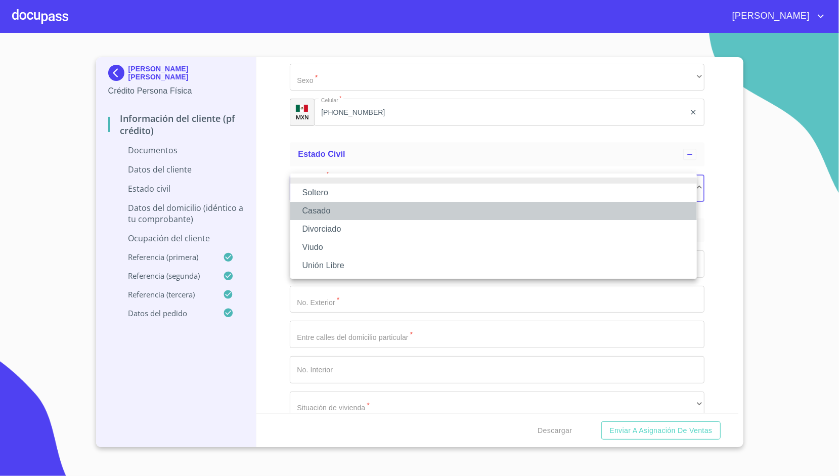
click at [327, 211] on li "Casado" at bounding box center [493, 211] width 406 height 18
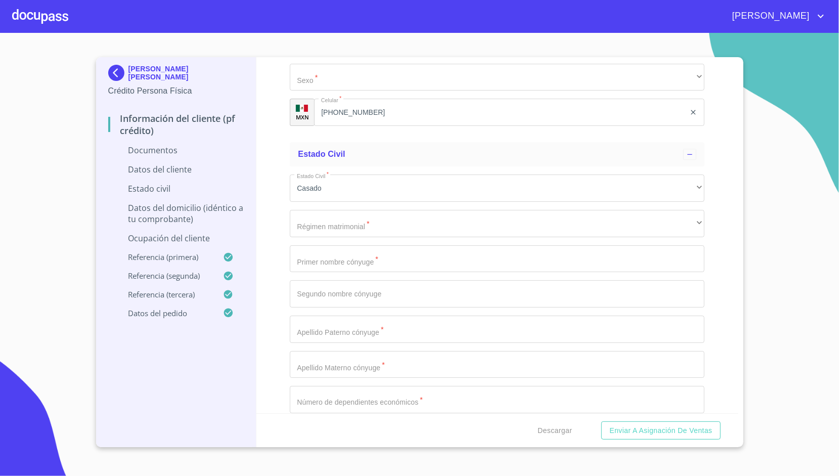
click at [260, 212] on div "Información del cliente (PF crédito) Documentos Documento de identificación.   …" at bounding box center [497, 235] width 482 height 356
click at [335, 264] on input "Documento de identificación.   *" at bounding box center [497, 258] width 415 height 27
type input "[PERSON_NAME]"
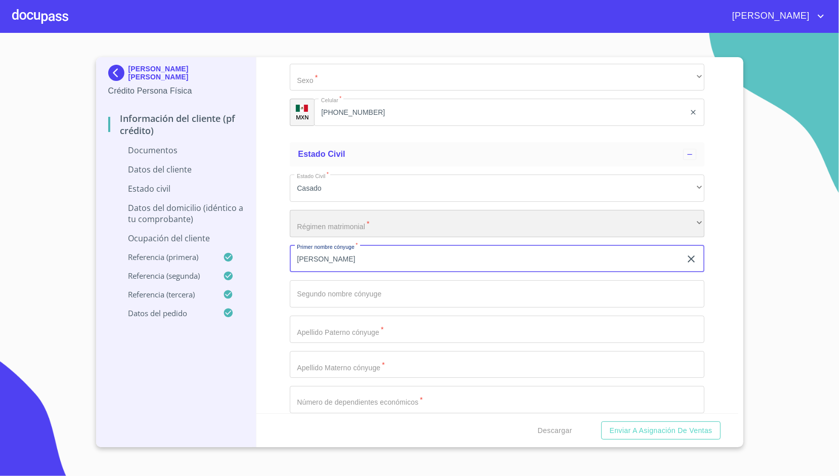
click at [348, 229] on div "​" at bounding box center [497, 223] width 415 height 27
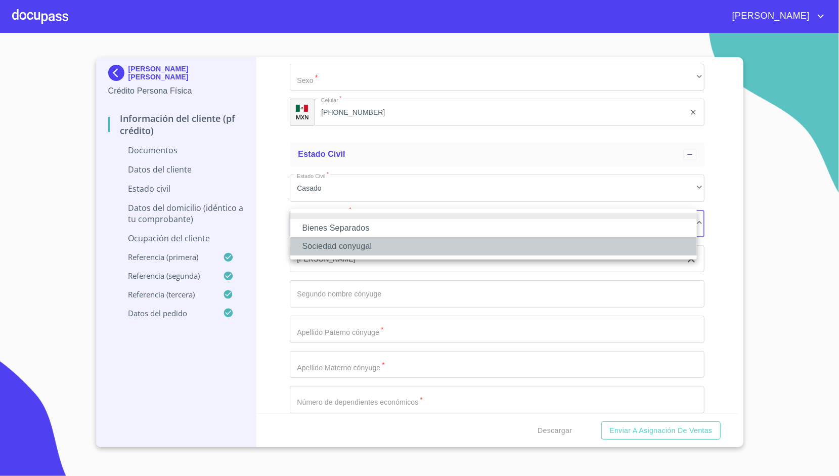
click at [351, 245] on li "Sociedad conyugal" at bounding box center [493, 246] width 406 height 18
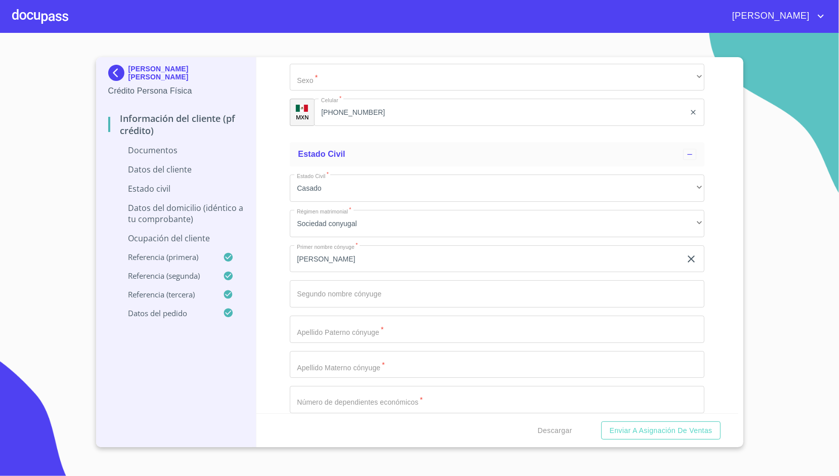
click at [276, 247] on div "Información del cliente (PF crédito) Documentos Documento de identificación.   …" at bounding box center [497, 235] width 482 height 356
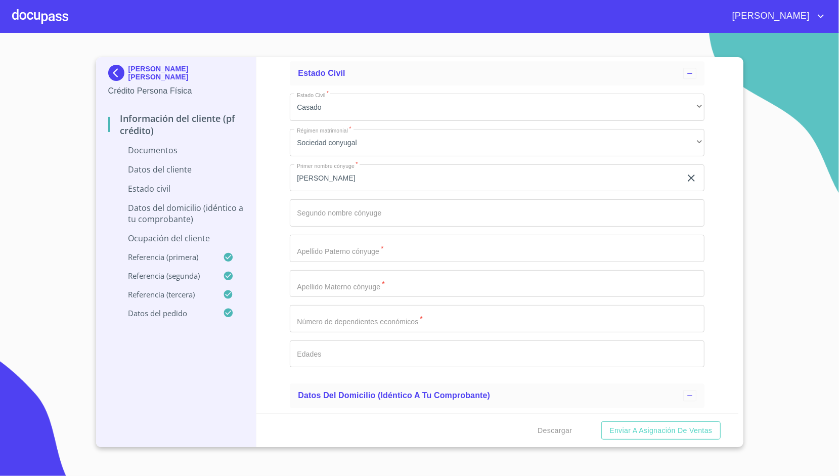
scroll to position [1697, 0]
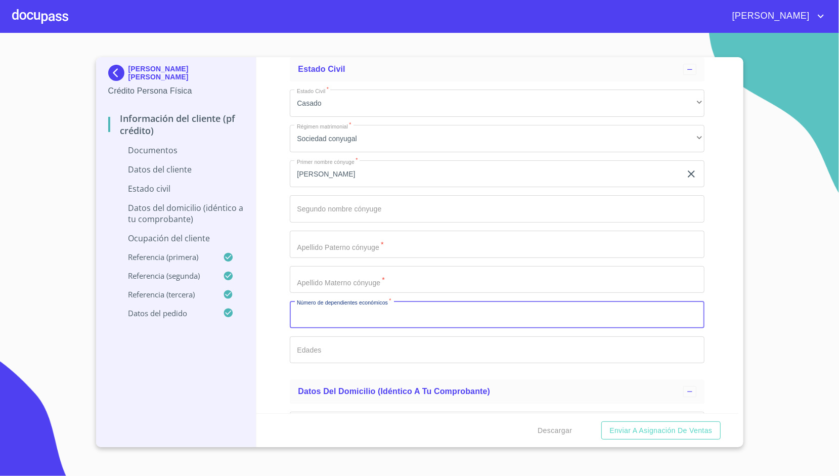
click at [382, 313] on input "Documento de identificación.   *" at bounding box center [497, 314] width 415 height 27
type input "2"
type input "6"
click at [601, 421] on button "Enviar a Asignación de Ventas" at bounding box center [660, 430] width 119 height 19
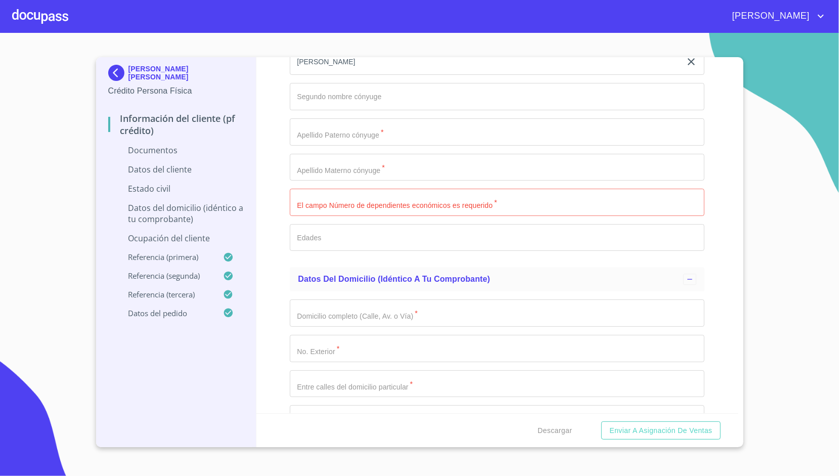
scroll to position [1818, 0]
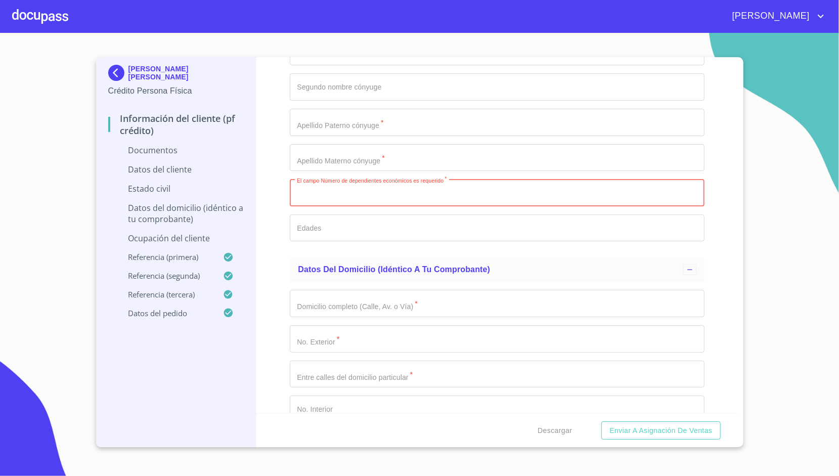
click at [355, 193] on input "Documento de identificación.   *" at bounding box center [497, 192] width 415 height 27
type input "3"
click at [282, 176] on div "Información del cliente (PF crédito) Documentos Documento de identificación.   …" at bounding box center [497, 235] width 482 height 356
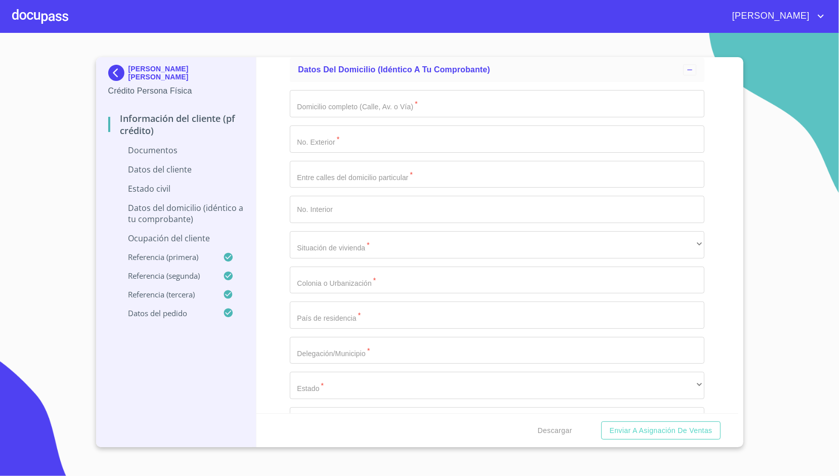
scroll to position [2015, 0]
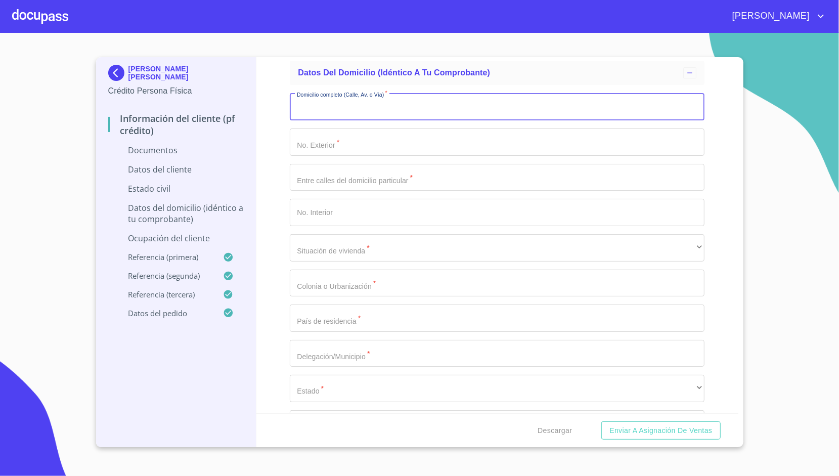
click at [308, 110] on input "Documento de identificación.   *" at bounding box center [497, 106] width 415 height 27
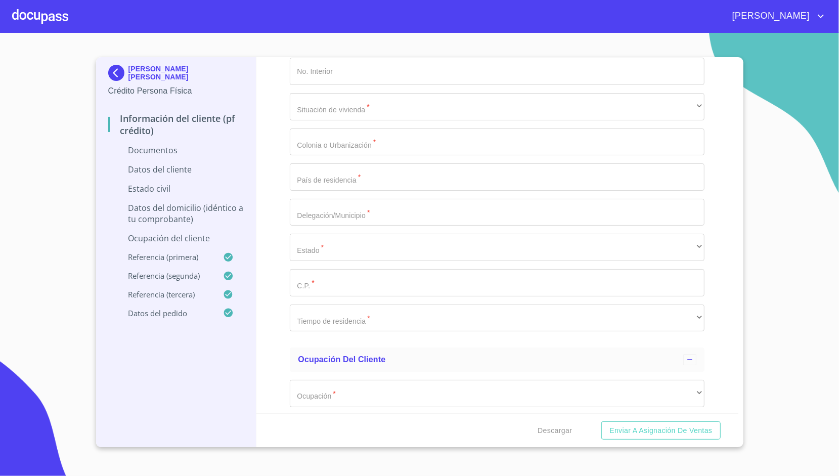
scroll to position [2157, 0]
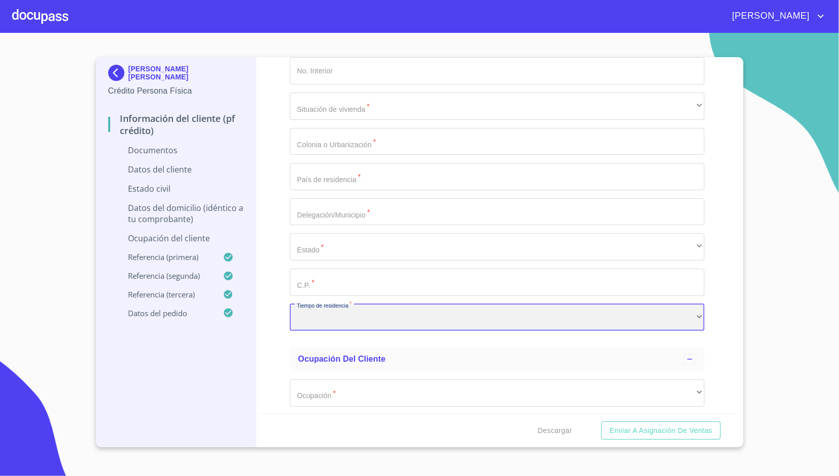
click at [330, 317] on div "​" at bounding box center [497, 317] width 415 height 27
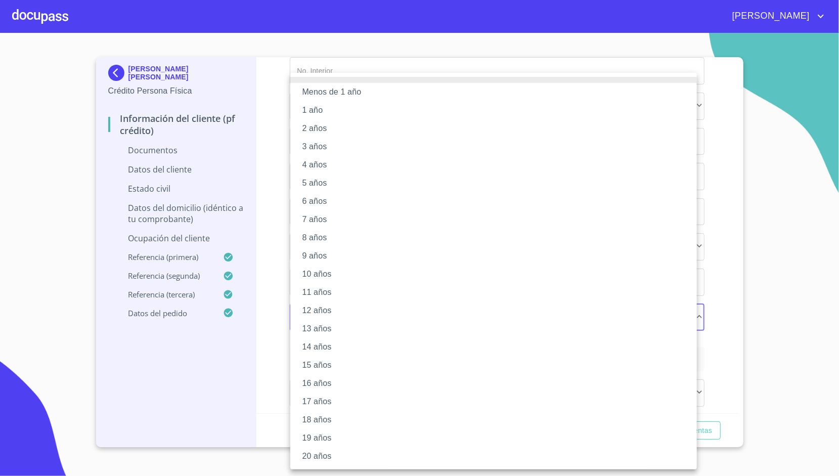
click at [278, 288] on div at bounding box center [419, 238] width 839 height 476
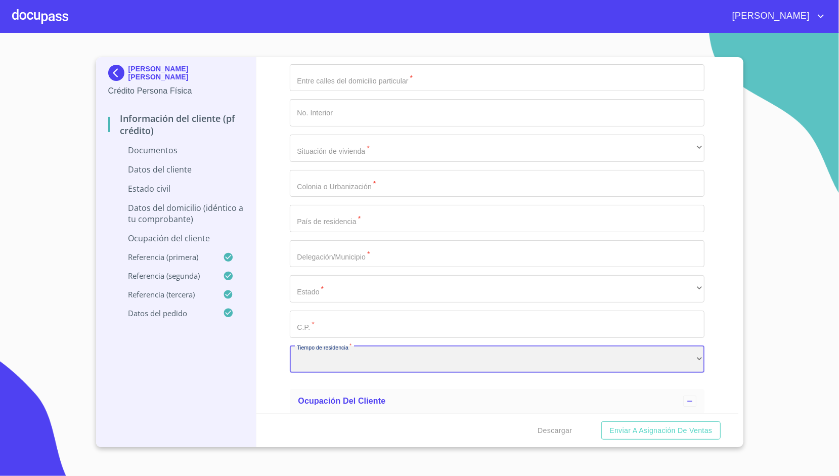
scroll to position [2110, 0]
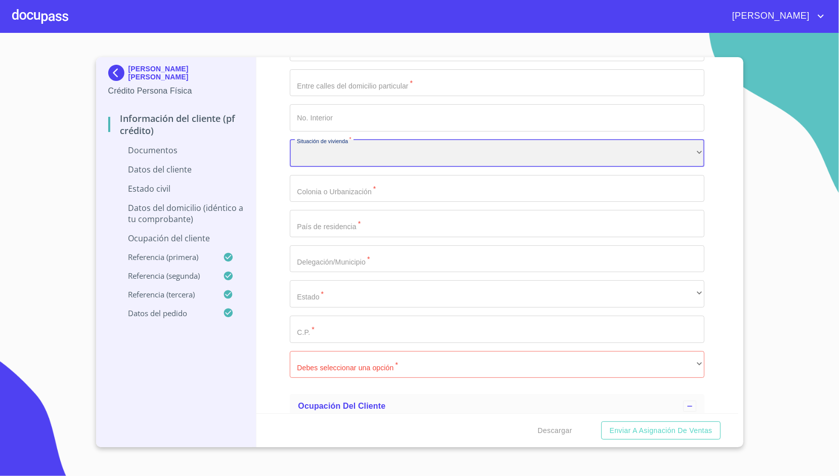
click at [335, 162] on div "​" at bounding box center [497, 153] width 415 height 27
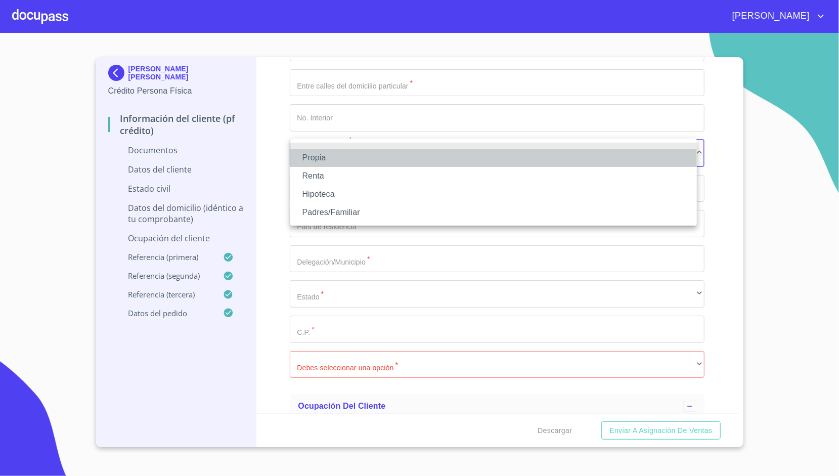
click at [347, 155] on li "Propia" at bounding box center [493, 158] width 406 height 18
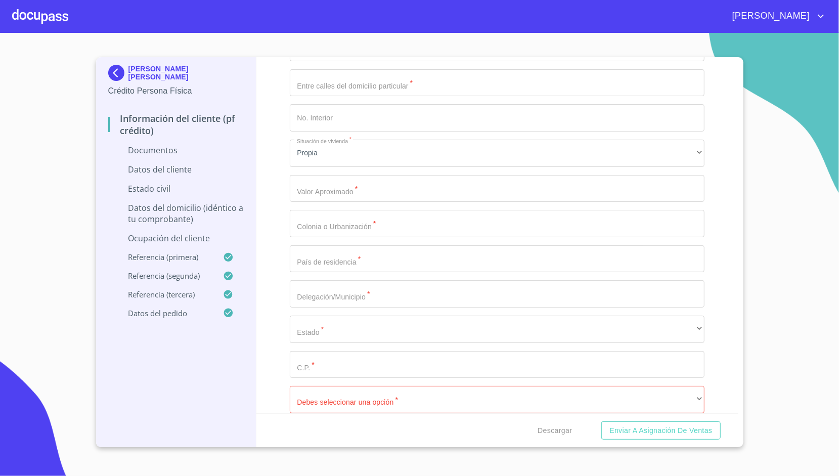
click at [277, 171] on div "Información del cliente (PF crédito) Documentos Documento de identificación.   …" at bounding box center [497, 235] width 482 height 356
click at [305, 185] on input "Documento de identificación.   *" at bounding box center [497, 188] width 415 height 27
type input "$1,500,000"
click at [259, 161] on div "Información del cliente (PF crédito) Documentos Documento de identificación.   …" at bounding box center [497, 235] width 482 height 356
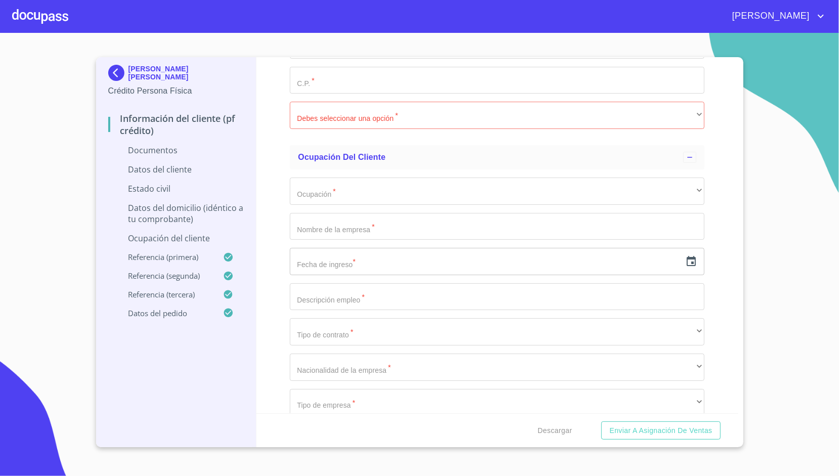
scroll to position [2395, 0]
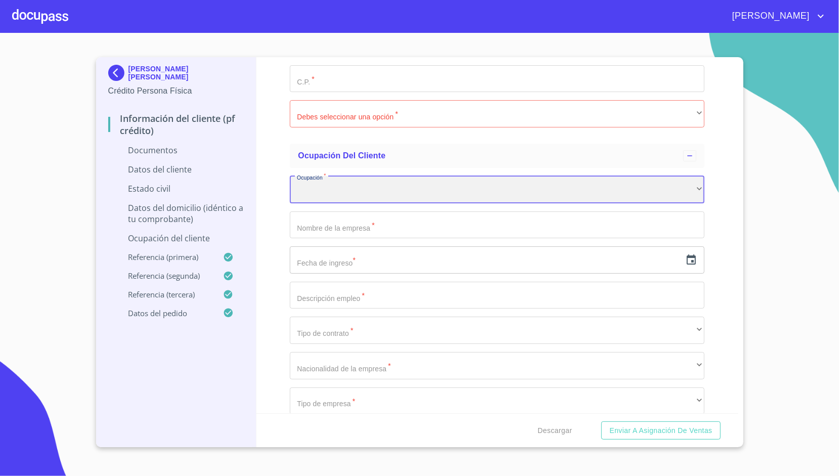
click at [312, 185] on div "​" at bounding box center [497, 189] width 415 height 27
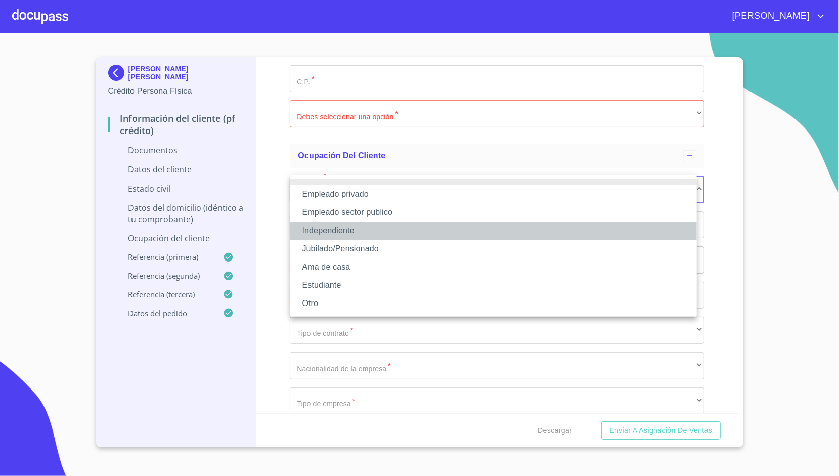
click at [375, 229] on li "Independiente" at bounding box center [493, 230] width 406 height 18
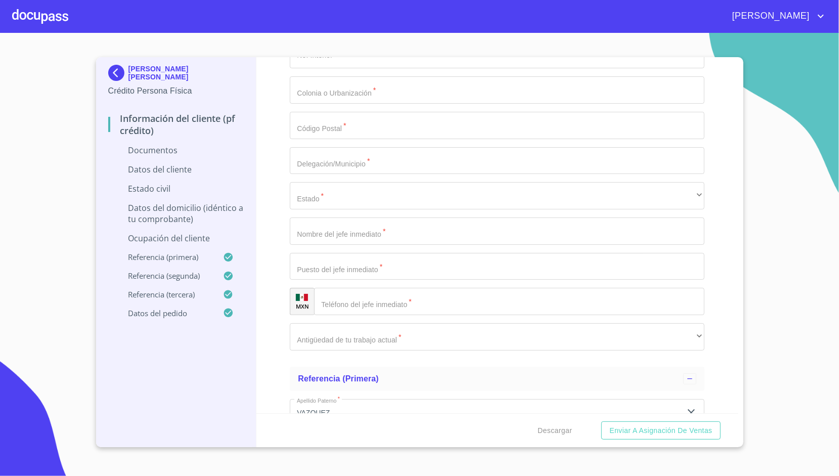
scroll to position [2960, 0]
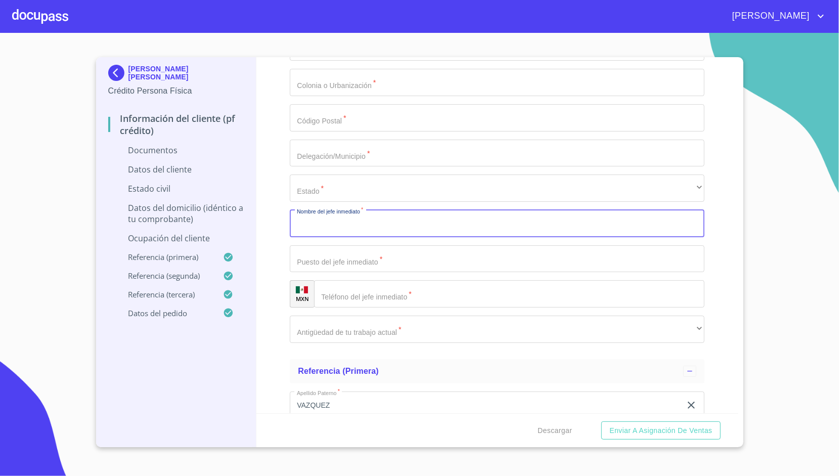
click at [413, 225] on input "Documento de identificación.   *" at bounding box center [497, 223] width 415 height 27
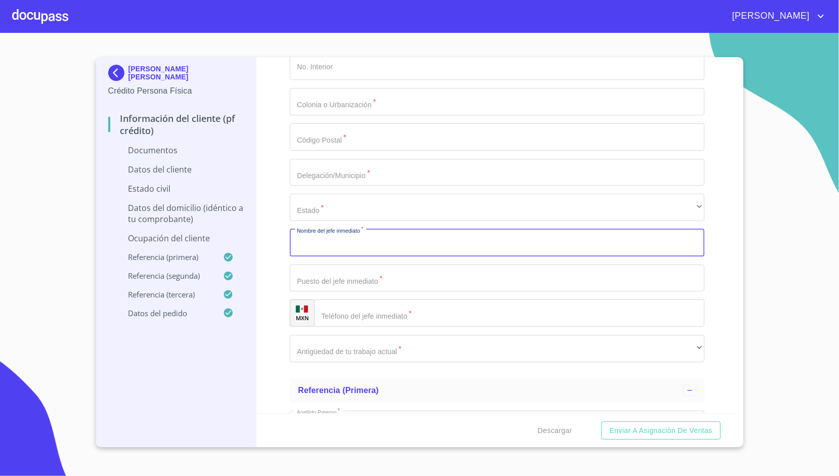
scroll to position [2941, 0]
type input "[PERSON_NAME]"
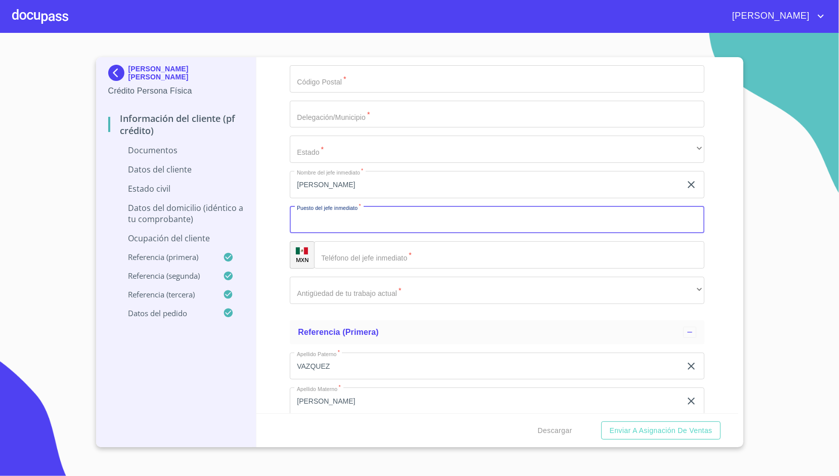
scroll to position [3000, 0]
type input "DIRECTOR DE REGION"
click at [383, 245] on input "Documento de identificación.   *" at bounding box center [509, 253] width 390 height 27
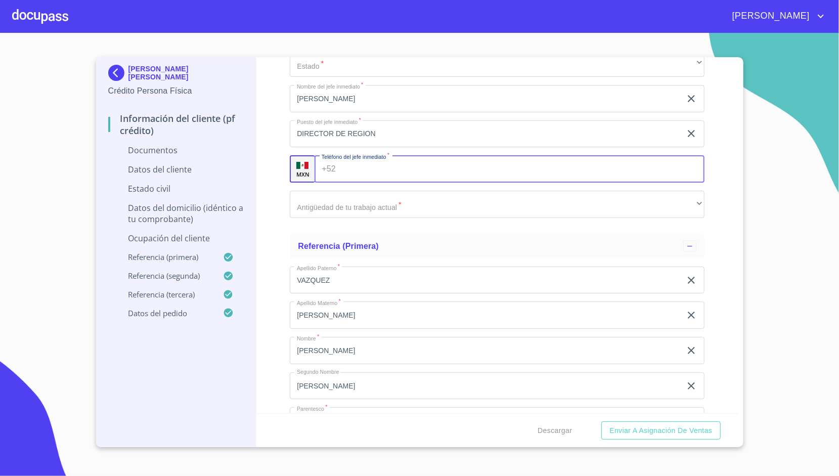
scroll to position [3085, 0]
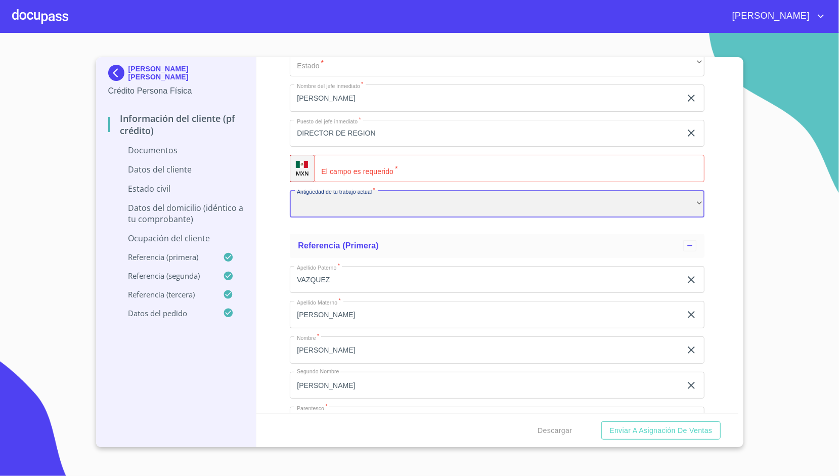
click at [410, 196] on div "​" at bounding box center [497, 203] width 415 height 27
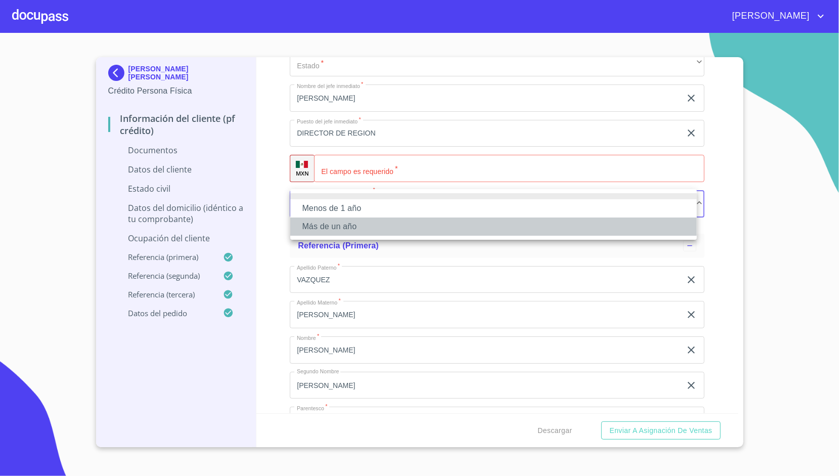
click at [352, 224] on li "Más de un año" at bounding box center [493, 226] width 406 height 18
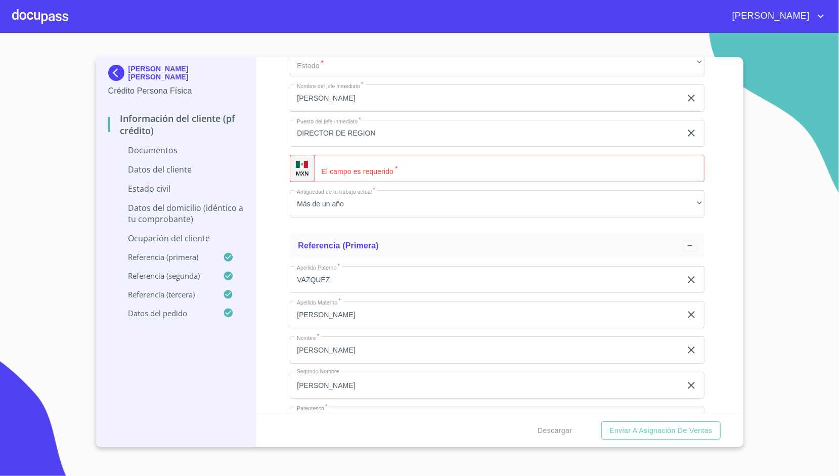
click at [272, 149] on div "Información del cliente (PF crédito) Documentos Documento de identificación.   …" at bounding box center [497, 235] width 482 height 356
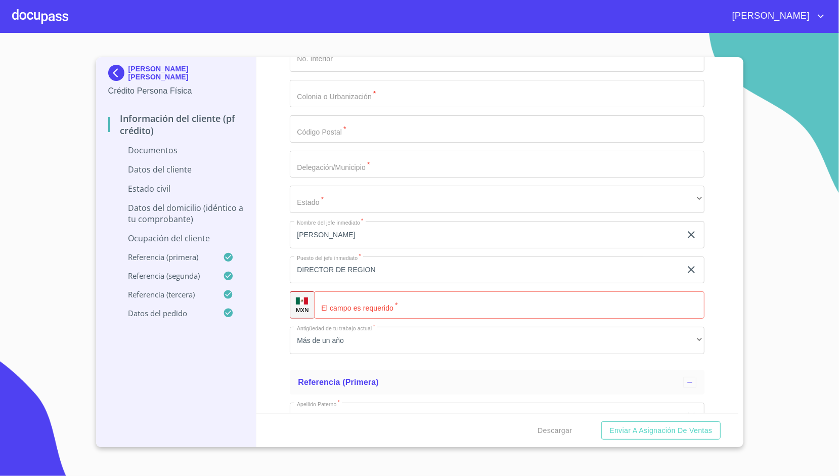
scroll to position [2949, 0]
click at [363, 304] on input "Documento de identificación.   *" at bounding box center [521, 304] width 365 height 27
type input "[PHONE_NUMBER]"
click at [270, 223] on div "Información del cliente (PF crédito) Documentos Documento de identificación.   …" at bounding box center [497, 235] width 482 height 356
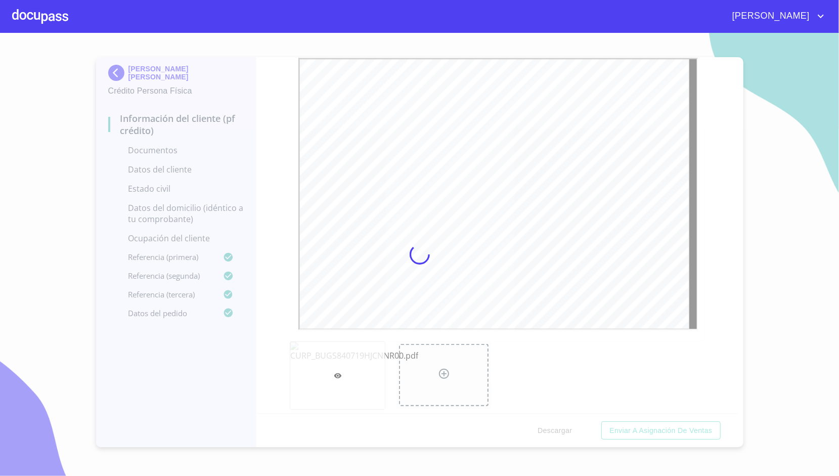
scroll to position [0, 0]
click at [271, 131] on div at bounding box center [419, 254] width 839 height 443
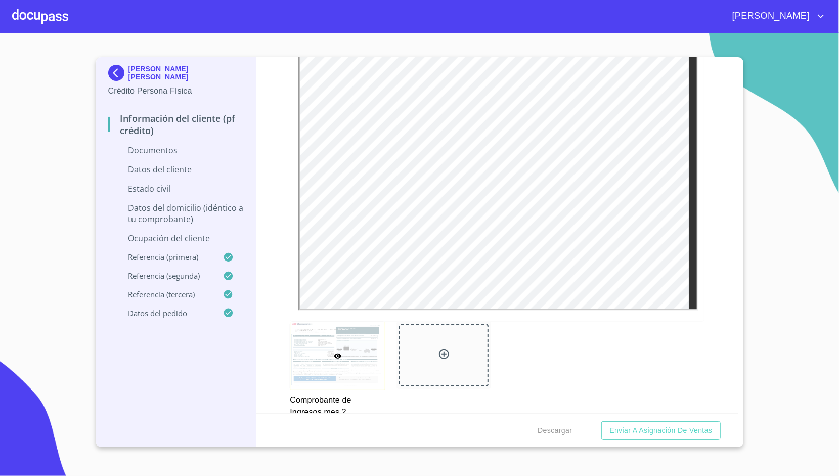
scroll to position [984, 0]
click at [262, 292] on div "Información del cliente (PF crédito) Documentos Documento de identificación.   …" at bounding box center [497, 235] width 482 height 356
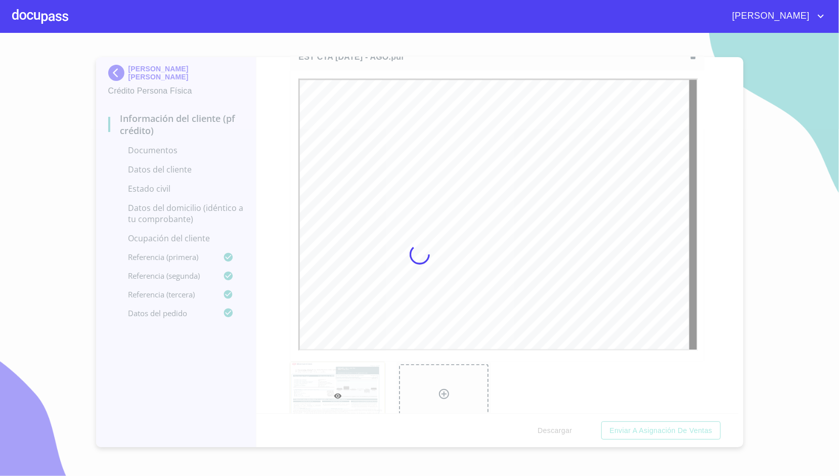
scroll to position [0, 0]
click at [270, 187] on div at bounding box center [419, 254] width 839 height 443
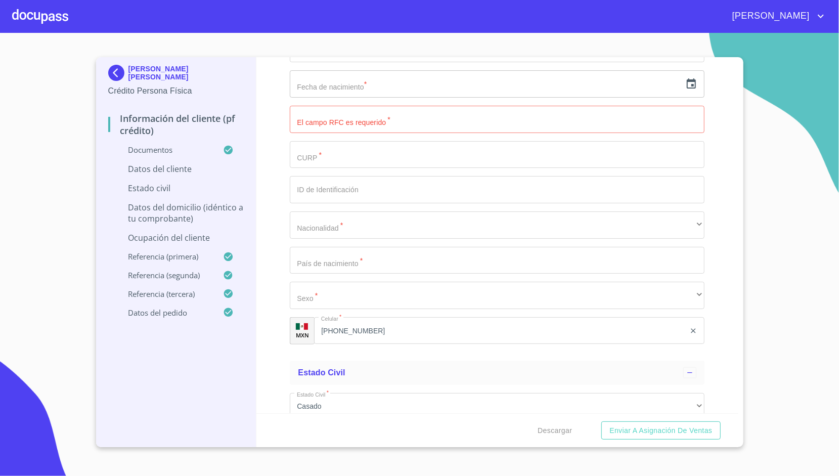
scroll to position [3137, 0]
click at [318, 84] on input "text" at bounding box center [485, 83] width 391 height 27
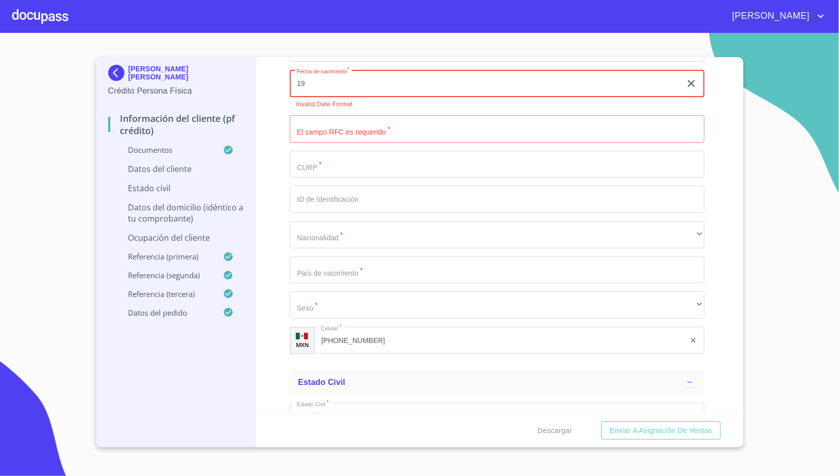
type input "1_"
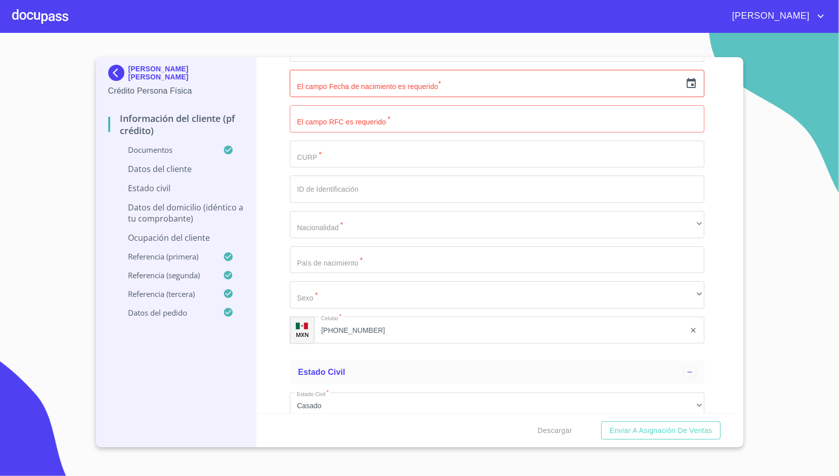
click at [282, 79] on div "Información del cliente (PF crédito) Documentos Documento de identificación.   …" at bounding box center [497, 235] width 482 height 356
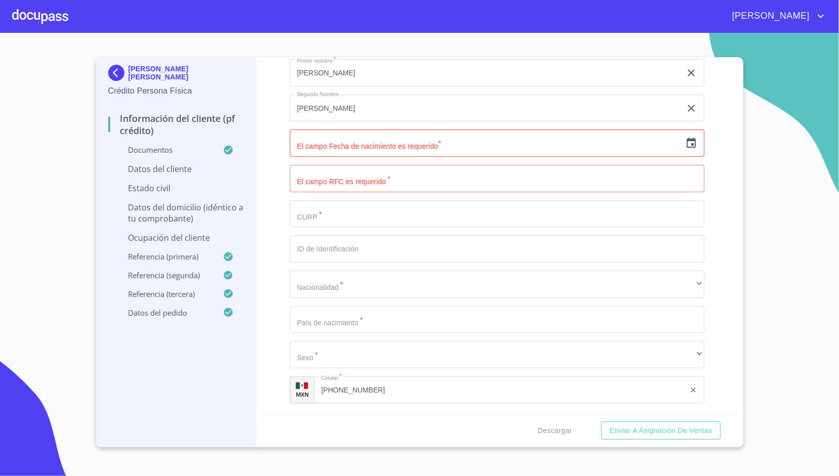
scroll to position [3076, 0]
click at [685, 140] on icon "button" at bounding box center [691, 145] width 12 height 12
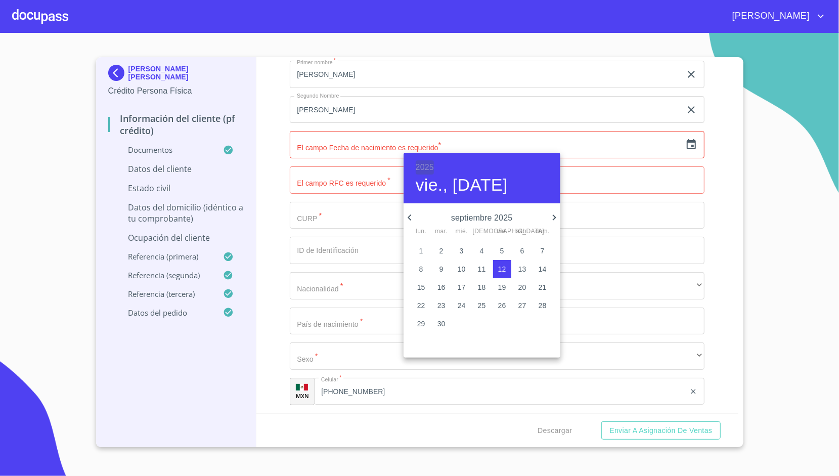
click at [432, 165] on h6 "2025" at bounding box center [425, 167] width 18 height 14
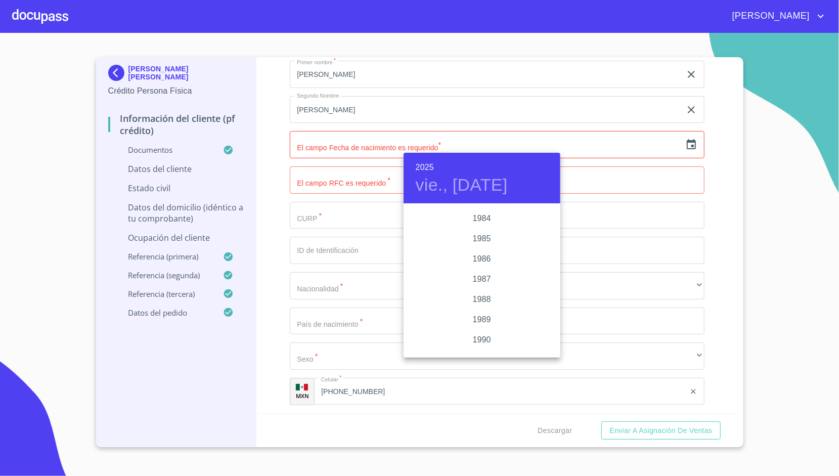
scroll to position [1188, 0]
click at [476, 220] on div "1984" at bounding box center [481, 219] width 157 height 20
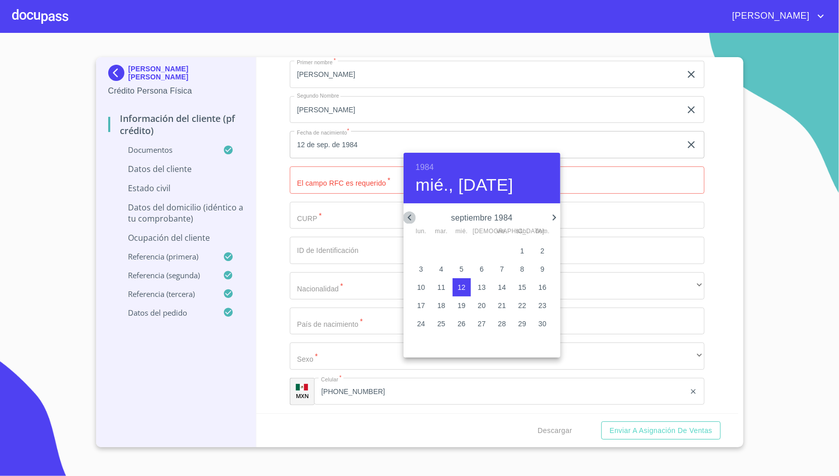
click at [412, 213] on icon "button" at bounding box center [409, 217] width 12 height 12
click at [420, 306] on p "16" at bounding box center [421, 305] width 8 height 10
type input "16 de [DATE]. de 1984"
click at [488, 308] on span "19" at bounding box center [482, 305] width 18 height 10
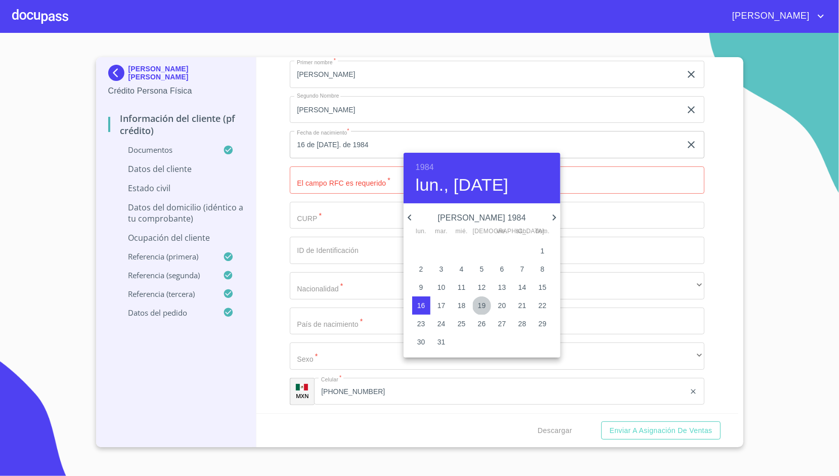
type input "19 de [DATE]. de 1984"
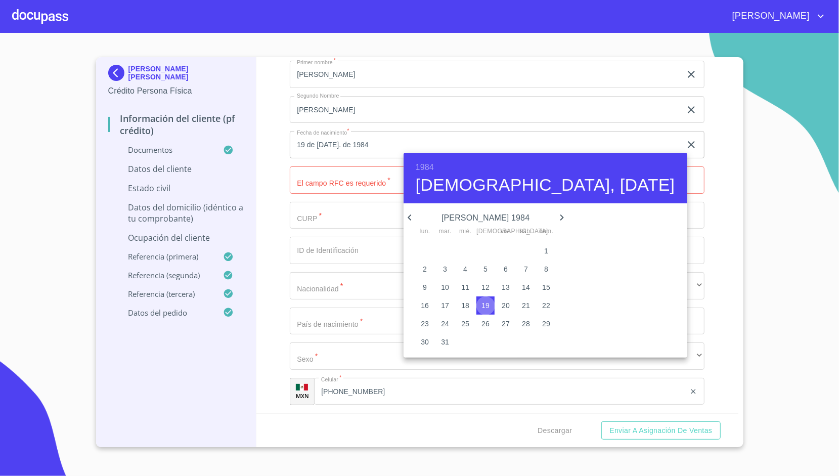
click at [488, 308] on span "19" at bounding box center [485, 305] width 18 height 10
click at [275, 182] on div at bounding box center [419, 238] width 839 height 476
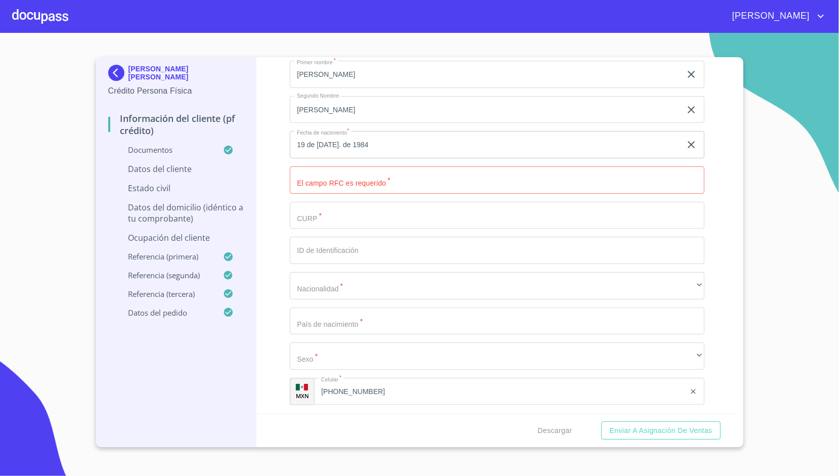
click at [241, 243] on p "Ocupación del Cliente" at bounding box center [176, 237] width 136 height 11
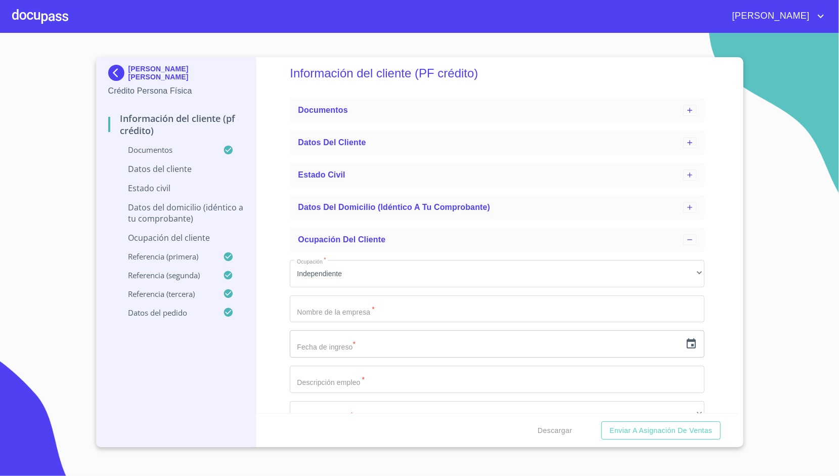
scroll to position [9, 0]
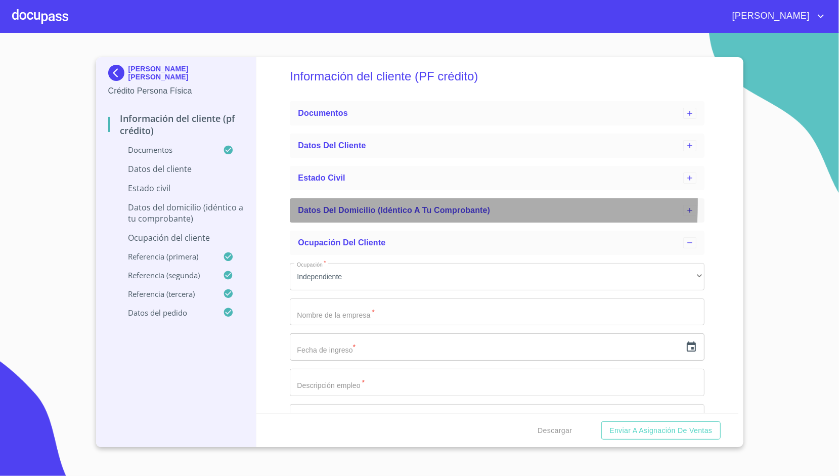
click at [328, 202] on div "Datos del domicilio (idéntico a tu comprobante)" at bounding box center [497, 210] width 415 height 24
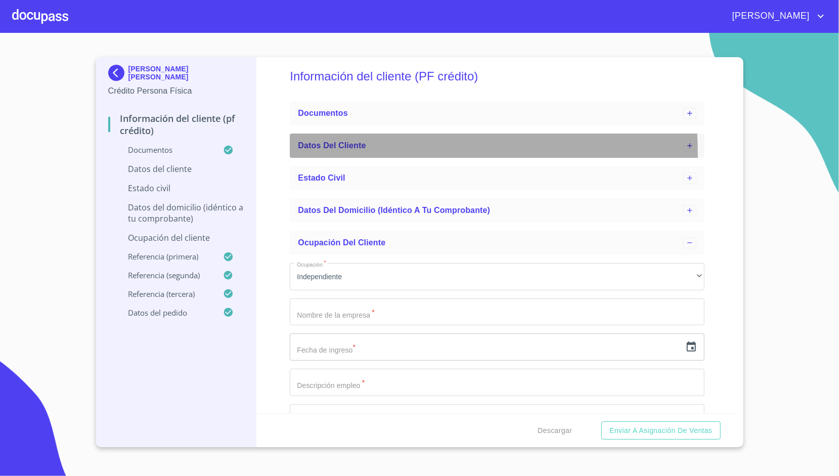
click at [340, 154] on div "Datos del cliente" at bounding box center [497, 145] width 415 height 24
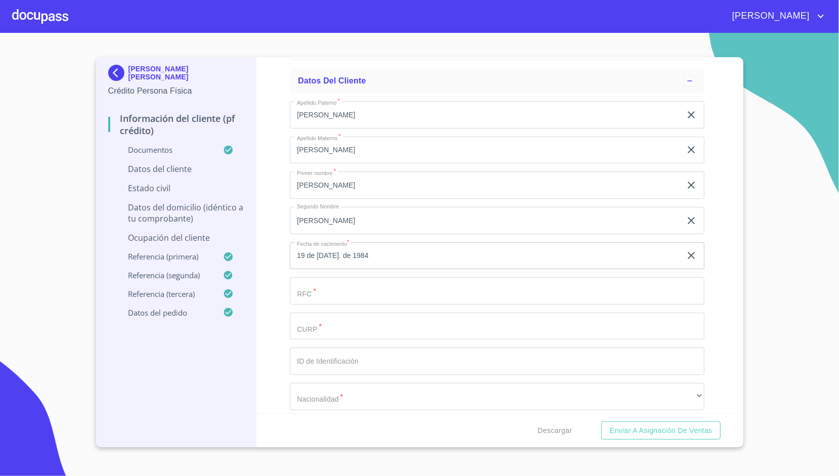
scroll to position [76, 0]
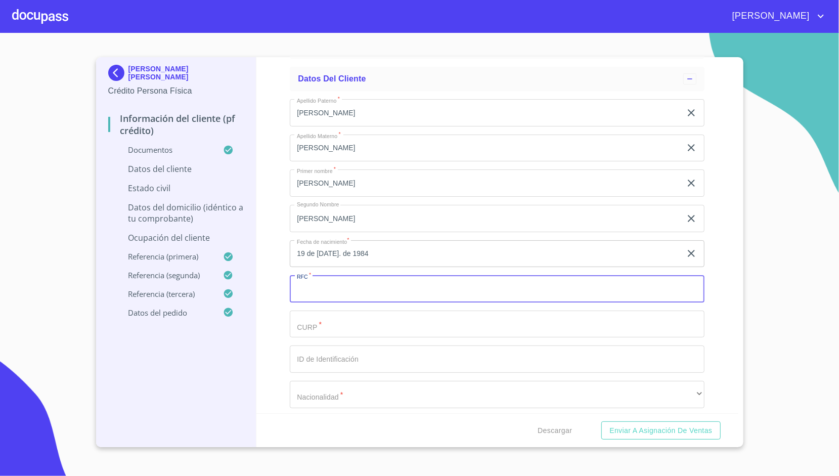
click at [337, 296] on input "Apellido Paterno   *" at bounding box center [497, 288] width 415 height 27
paste input "BUGS840719"
type input "BUGS840719SZ4"
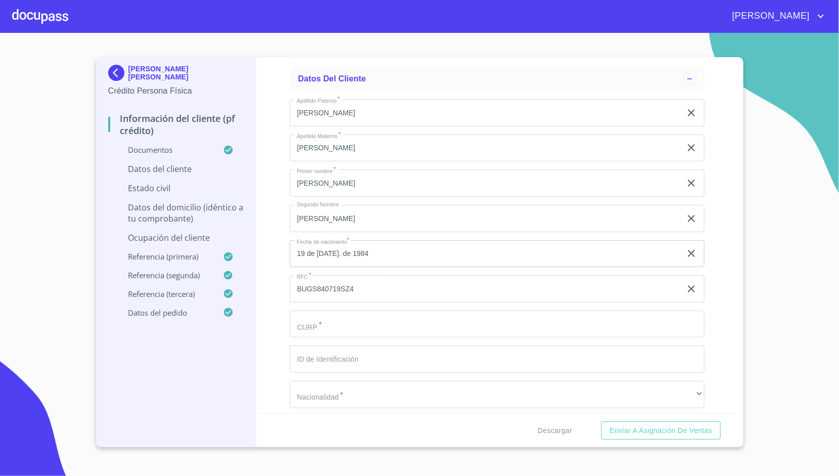
click at [275, 296] on div "Información del cliente (PF crédito) Documentos Datos del cliente Apellido [PER…" at bounding box center [497, 235] width 482 height 356
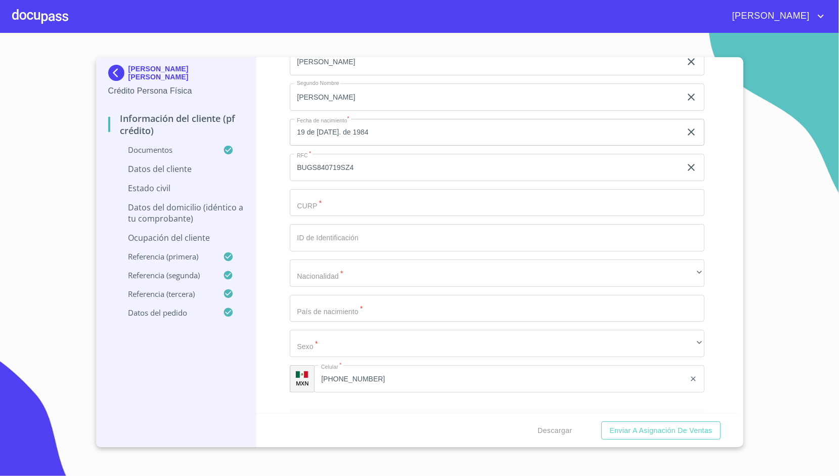
scroll to position [198, 0]
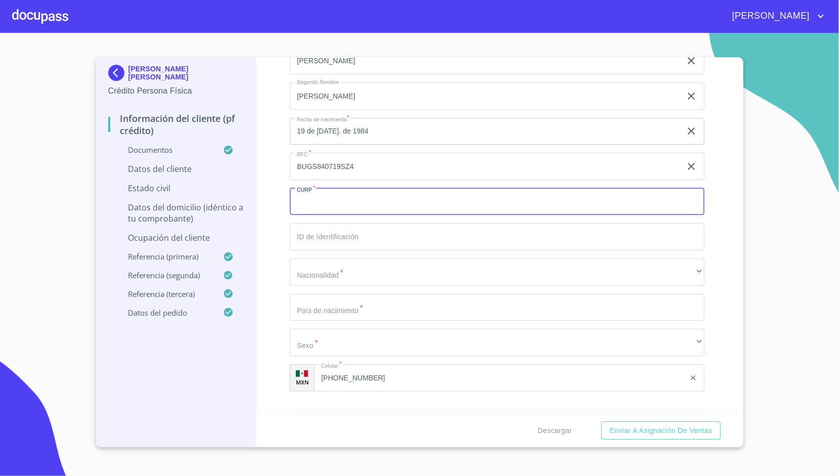
click at [303, 204] on input "Apellido Paterno   *" at bounding box center [497, 201] width 415 height 27
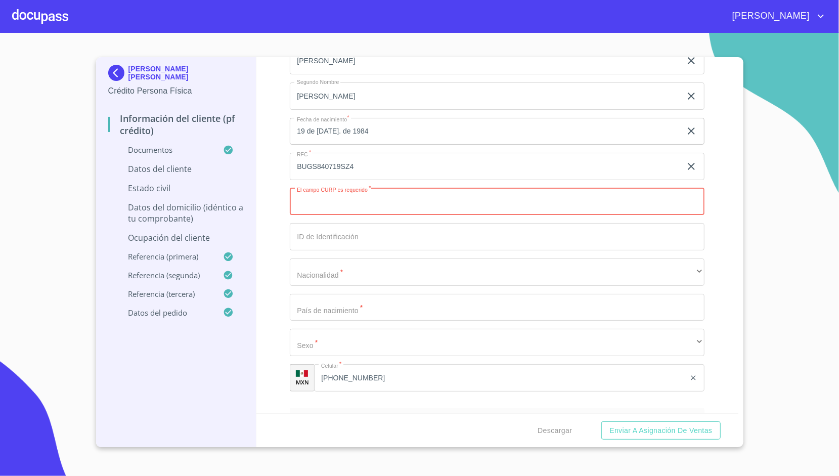
click at [331, 208] on input "Apellido Paterno   *" at bounding box center [497, 201] width 415 height 27
paste input "BUGS840719HJCNNR00"
type input "BUGS840719HJCNNR00"
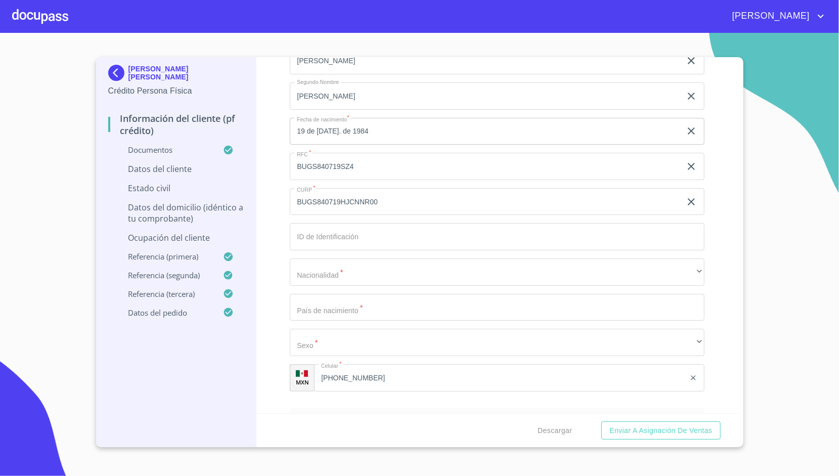
click at [266, 237] on div "Información del cliente (PF crédito) Documentos Datos del cliente Apellido [PER…" at bounding box center [497, 235] width 482 height 356
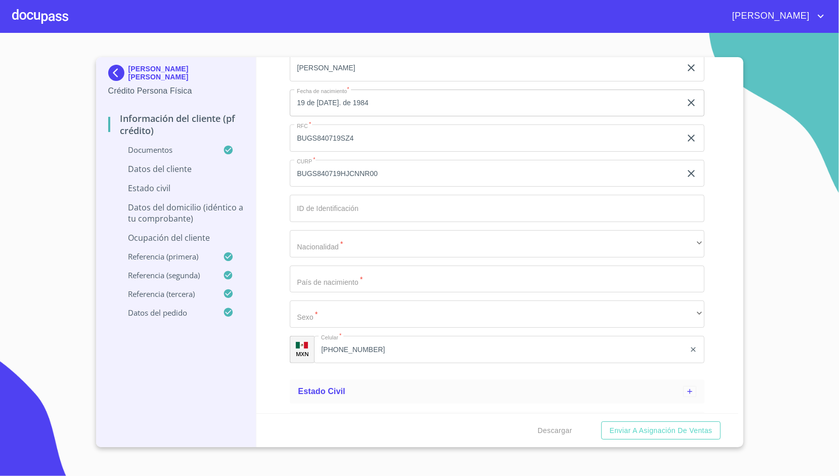
scroll to position [227, 0]
click at [357, 207] on input "Apellido Paterno   *" at bounding box center [497, 207] width 415 height 27
type input "1668016022"
click at [325, 228] on div "Apellido [PERSON_NAME]   * [PERSON_NAME] ​ Apellido Materno   * [PERSON_NAME] ​…" at bounding box center [497, 154] width 415 height 431
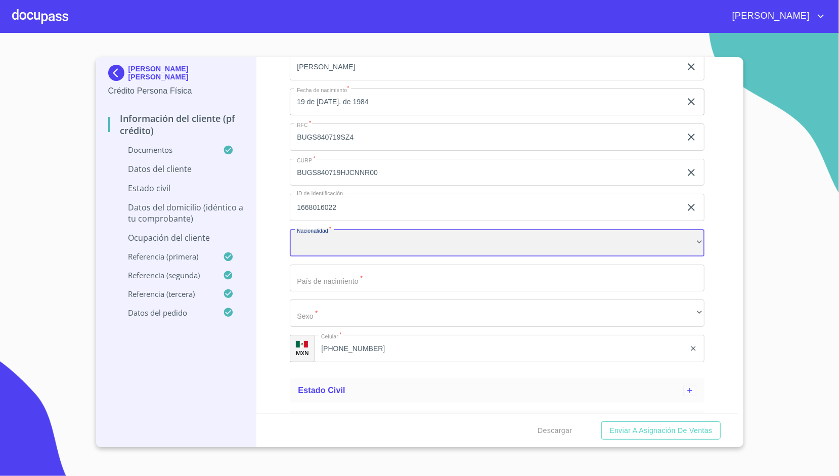
click at [326, 235] on div "​" at bounding box center [497, 242] width 415 height 27
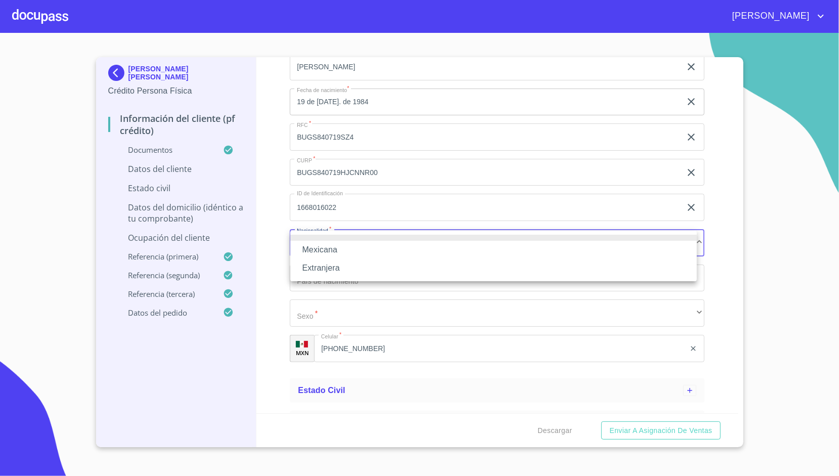
click at [326, 249] on li "Mexicana" at bounding box center [493, 250] width 406 height 18
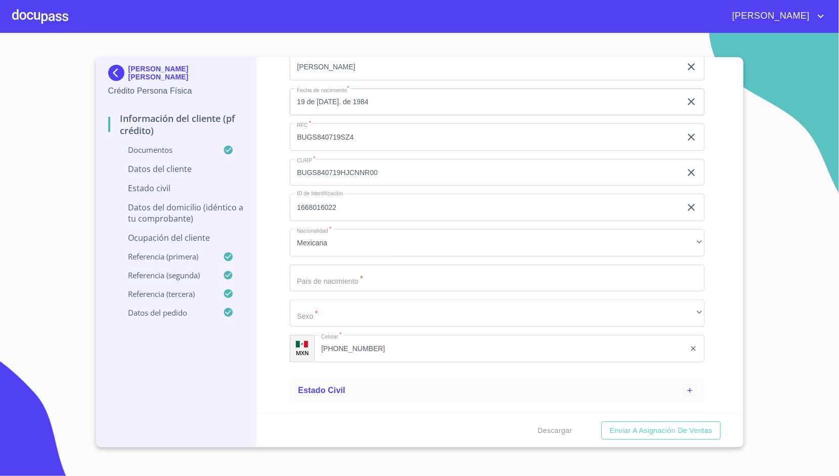
click at [280, 262] on div "Información del cliente (PF crédito) Documentos Datos del cliente Apellido [PER…" at bounding box center [497, 235] width 482 height 356
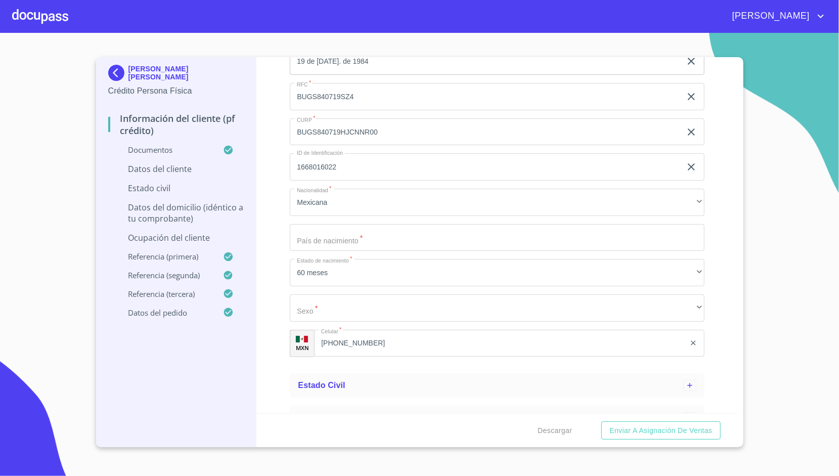
scroll to position [269, 0]
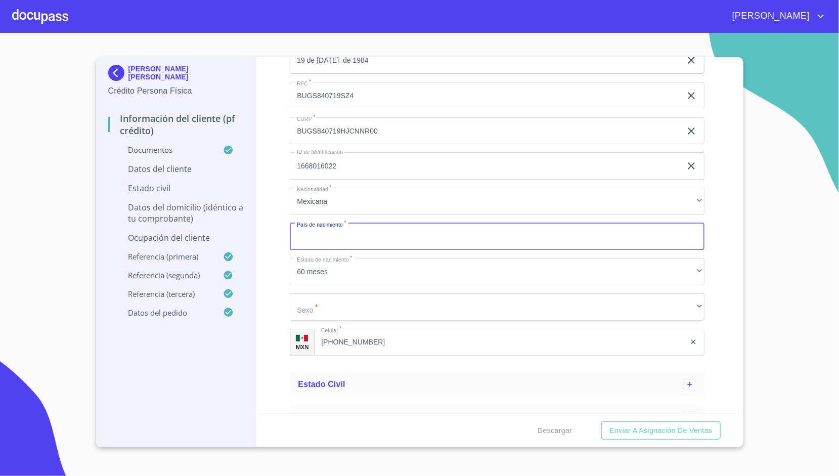
click at [305, 241] on input "Apellido Paterno   *" at bounding box center [497, 236] width 415 height 27
click at [292, 223] on input "[GEOGRAPHIC_DATA]" at bounding box center [485, 236] width 391 height 27
type input "[GEOGRAPHIC_DATA]"
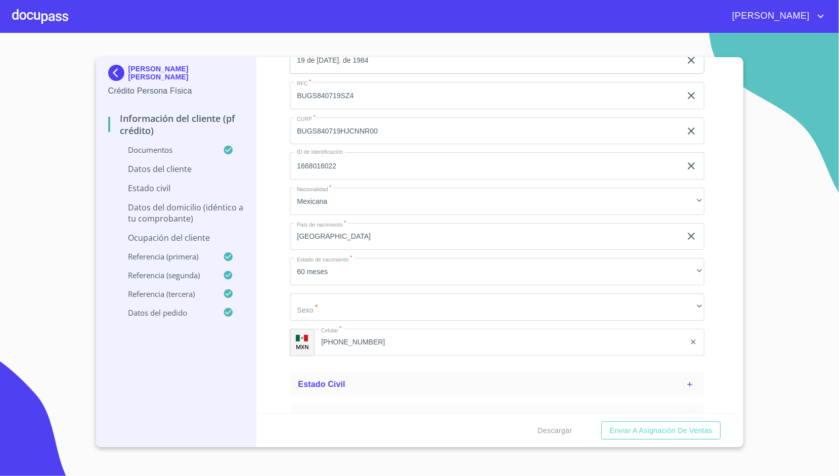
click at [281, 216] on div "Información del cliente (PF crédito) Documentos Datos del cliente Apellido [PER…" at bounding box center [497, 235] width 482 height 356
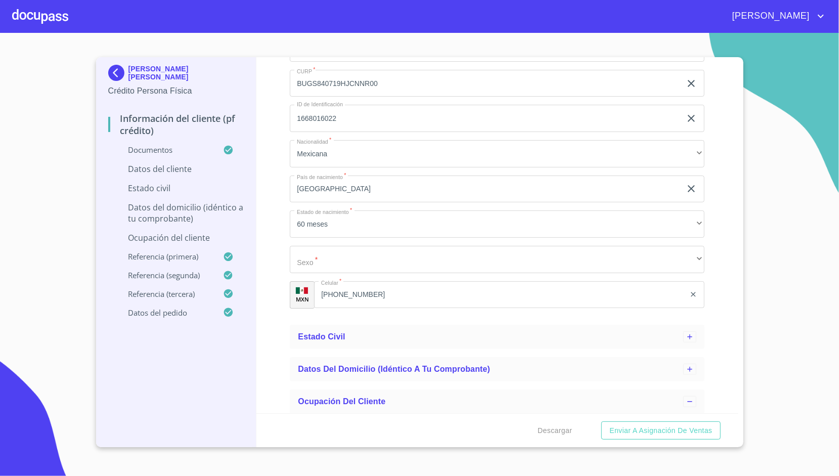
scroll to position [317, 0]
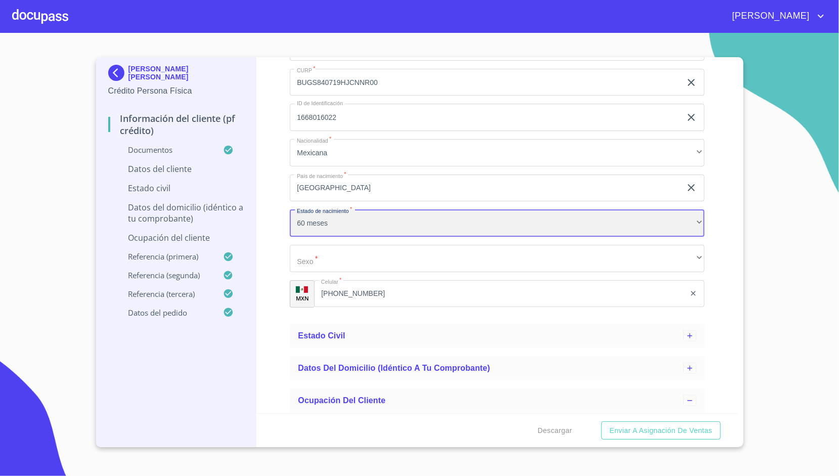
click at [321, 215] on div "60 meses" at bounding box center [497, 222] width 415 height 27
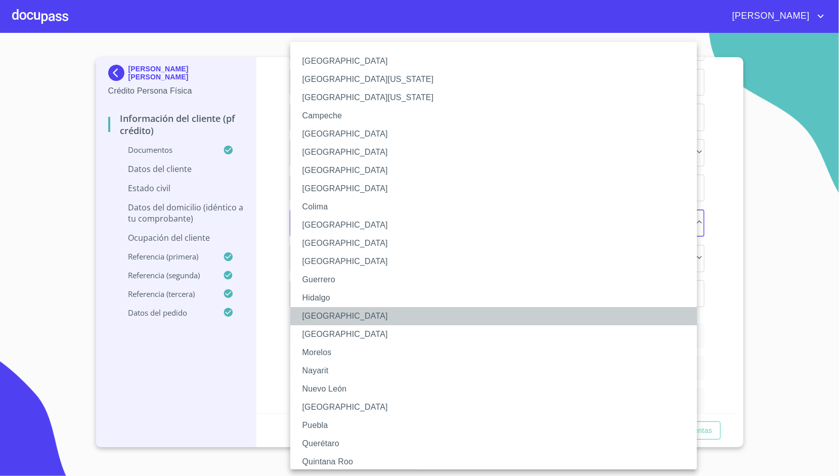
click at [328, 319] on li "[GEOGRAPHIC_DATA]" at bounding box center [497, 316] width 414 height 18
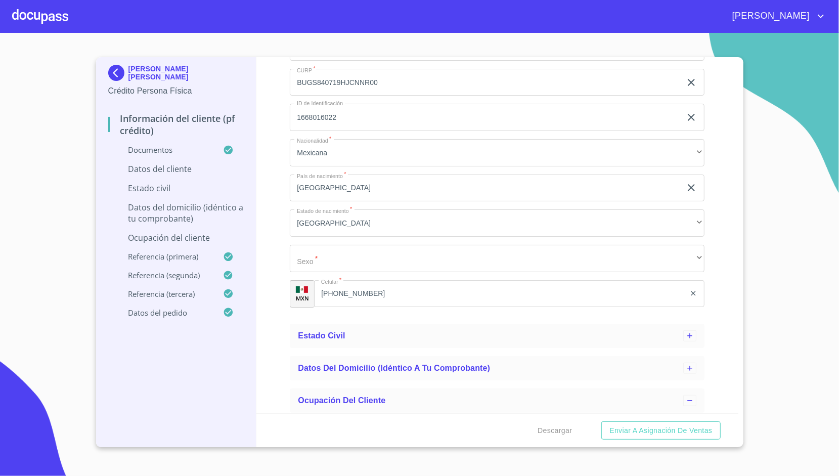
click at [283, 246] on div "Información del cliente (PF crédito) Documentos Datos del cliente Apellido [PER…" at bounding box center [497, 235] width 482 height 356
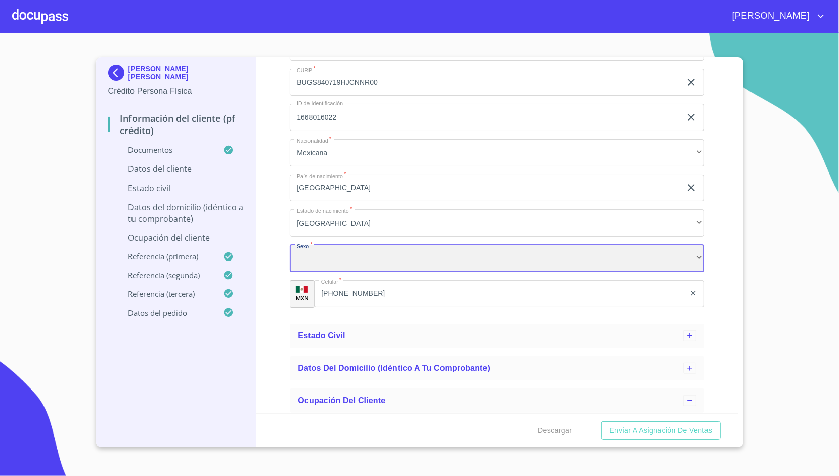
click at [315, 260] on div "​" at bounding box center [497, 258] width 415 height 27
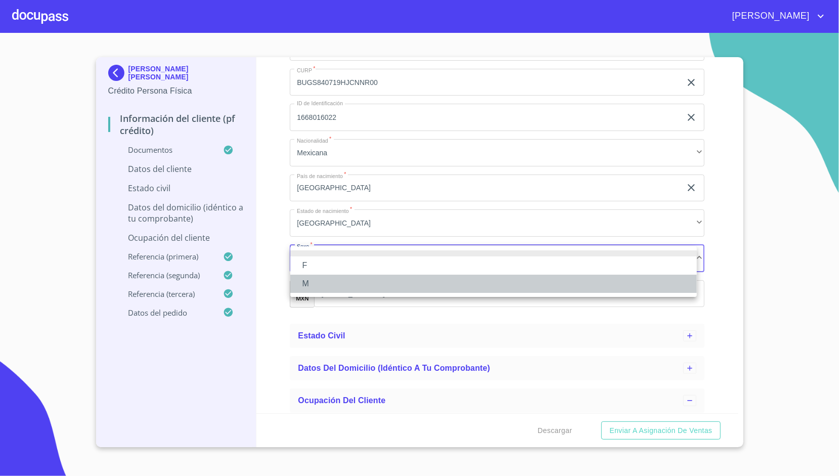
click at [331, 279] on li "M" at bounding box center [493, 284] width 406 height 18
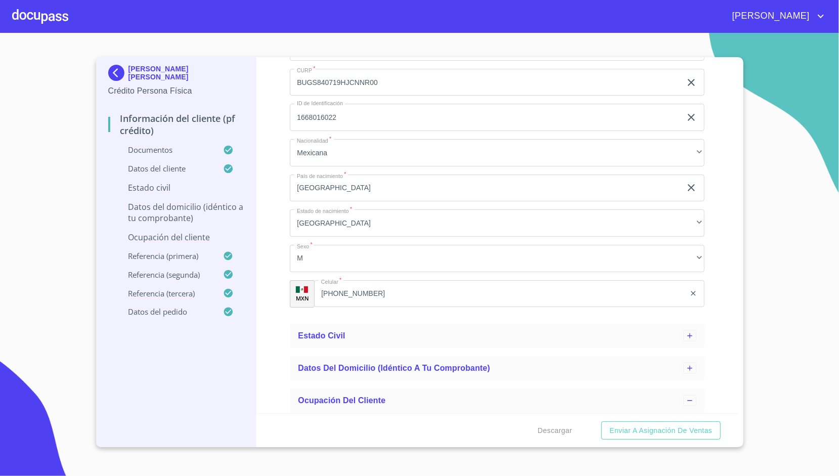
click at [281, 222] on div "Información del cliente (PF crédito) Documentos Datos del cliente Apellido [PER…" at bounding box center [497, 235] width 482 height 356
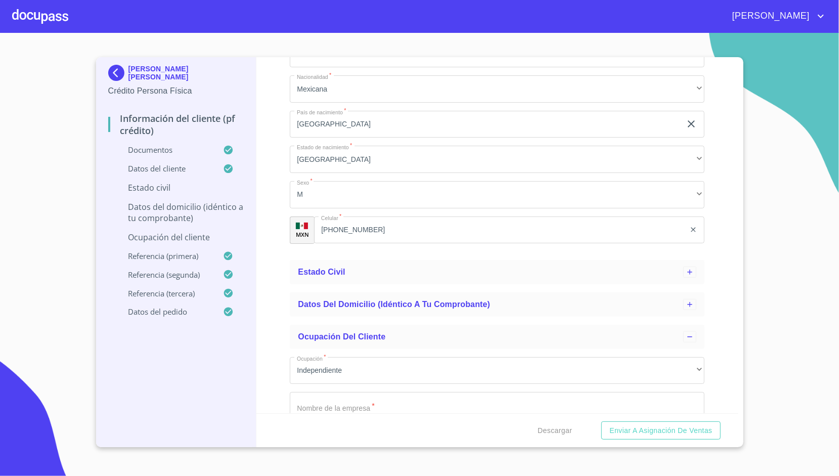
scroll to position [382, 0]
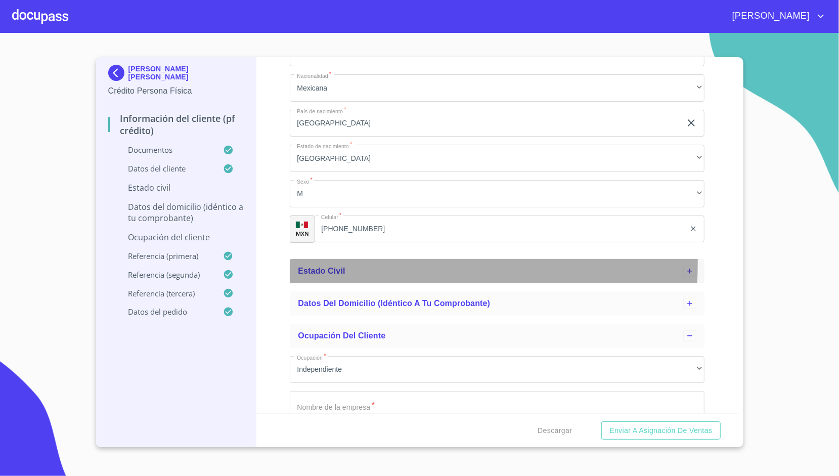
click at [317, 262] on div "Estado Civil" at bounding box center [497, 271] width 415 height 24
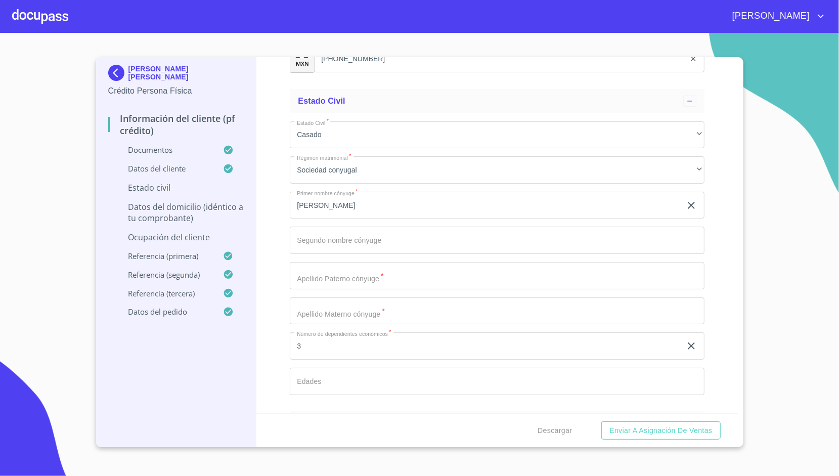
scroll to position [554, 0]
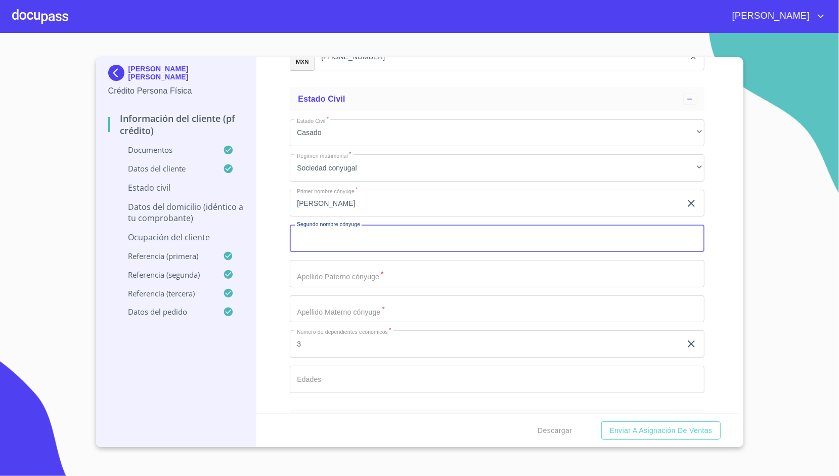
click at [321, 235] on input "Apellido Paterno   *" at bounding box center [497, 237] width 415 height 27
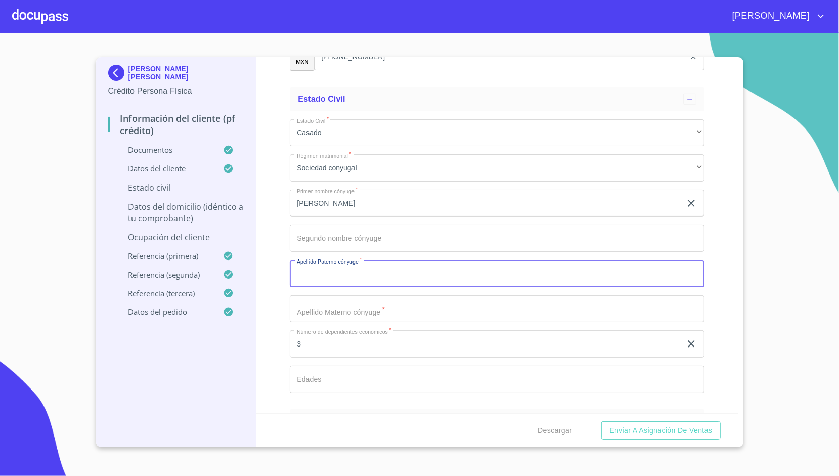
click at [328, 263] on input "Apellido Paterno   *" at bounding box center [497, 273] width 415 height 27
type input "VAZQUEZ"
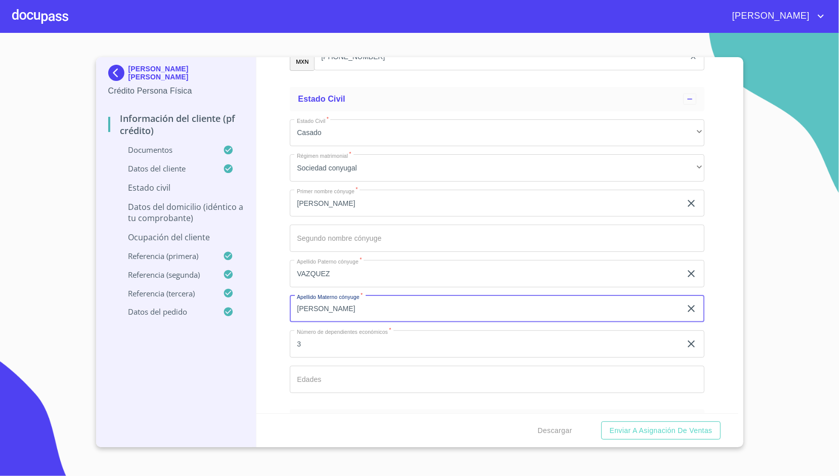
type input "[PERSON_NAME]"
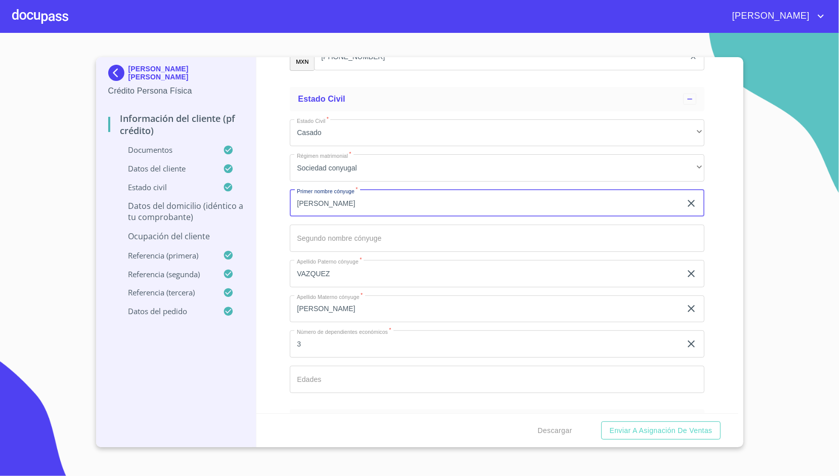
drag, startPoint x: 395, startPoint y: 195, endPoint x: 312, endPoint y: 200, distance: 82.5
click at [312, 200] on input "[PERSON_NAME]" at bounding box center [485, 203] width 391 height 27
type input "[PERSON_NAME]"
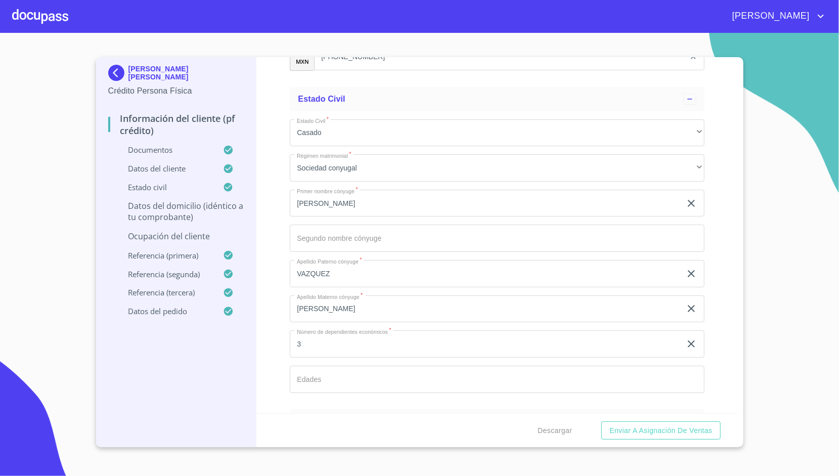
click at [280, 215] on div "Información del cliente (PF crédito) Documentos Datos del cliente Apellido [PER…" at bounding box center [497, 235] width 482 height 356
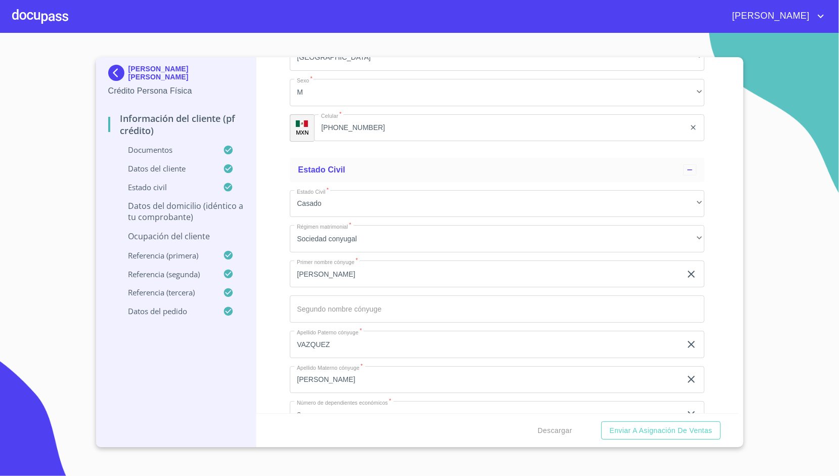
scroll to position [498, 0]
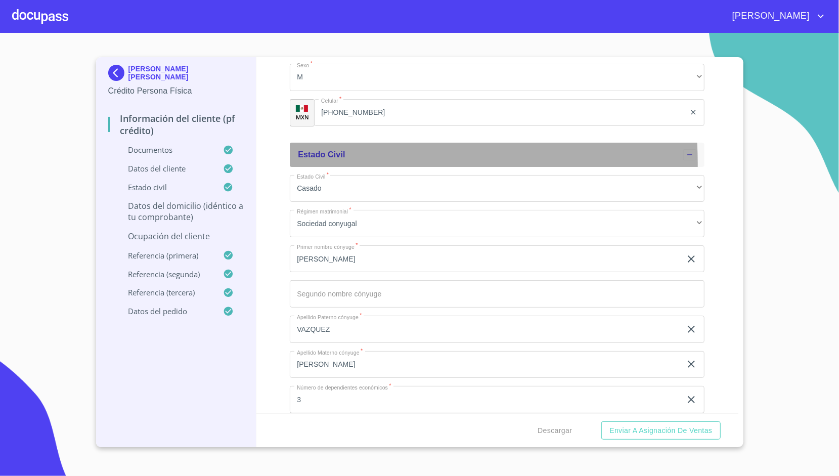
click at [317, 164] on div "Estado Civil" at bounding box center [497, 155] width 415 height 24
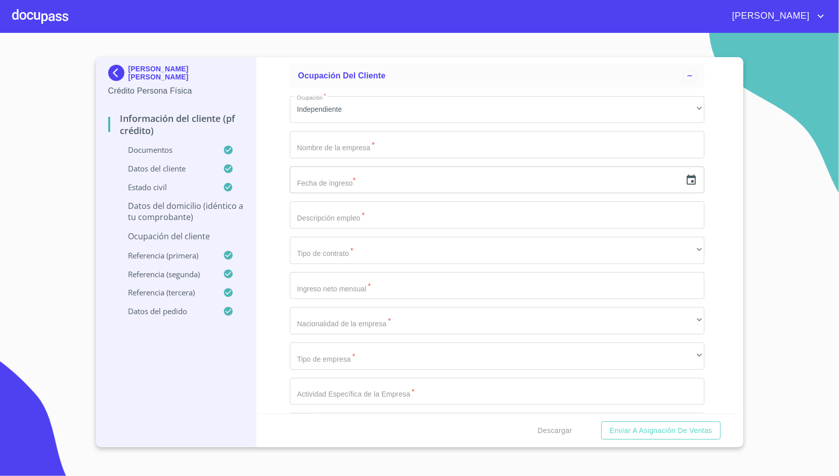
scroll to position [643, 0]
click at [321, 162] on div "Ocupación   * Independiente ​ Nombre de la empresa   * ​ Fecha de ingreso * ​ D…" at bounding box center [497, 461] width 415 height 748
click at [327, 146] on input "Apellido Paterno   *" at bounding box center [497, 143] width 415 height 27
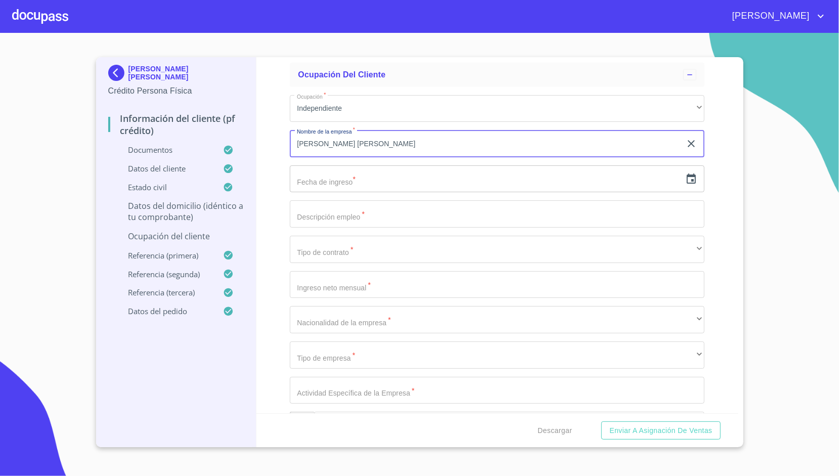
type input "[PERSON_NAME] [PERSON_NAME]"
click at [687, 178] on icon "button" at bounding box center [691, 178] width 9 height 10
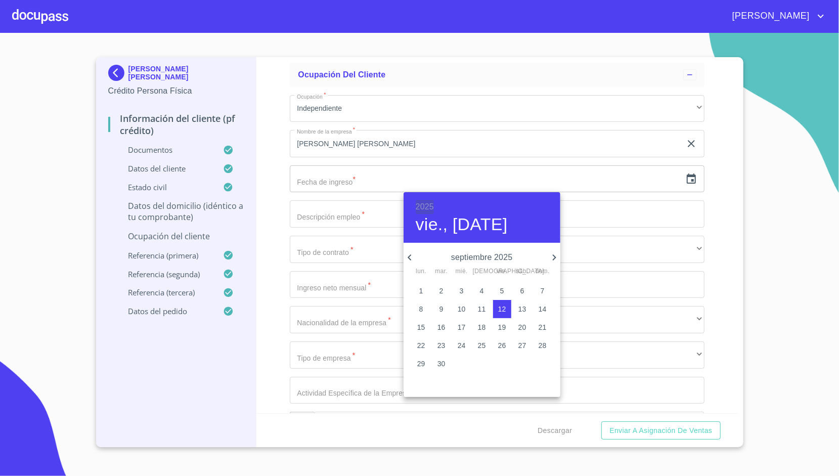
click at [422, 201] on h6 "2025" at bounding box center [425, 207] width 18 height 14
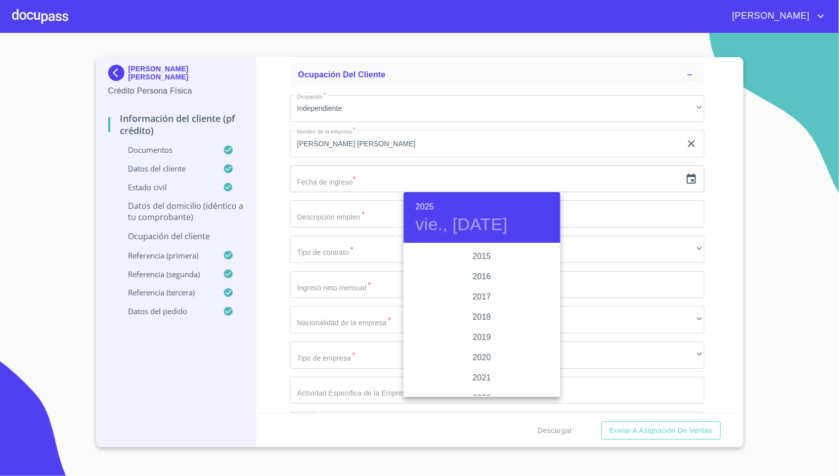
scroll to position [1818, 0]
click at [482, 297] on div "2017" at bounding box center [481, 297] width 157 height 20
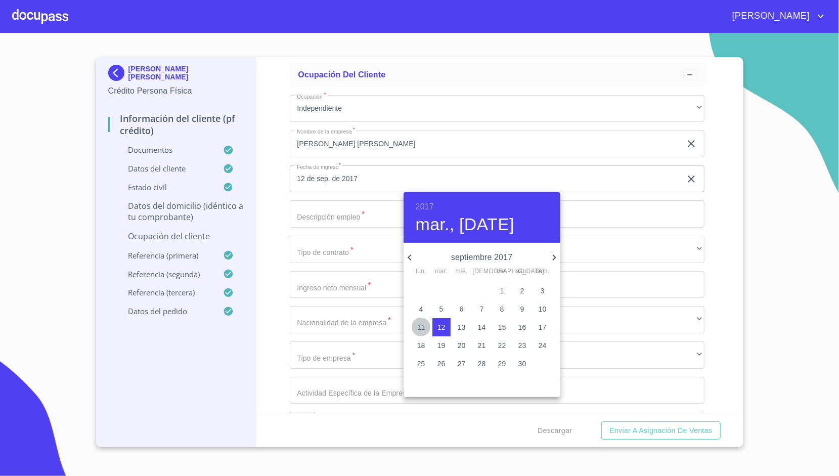
click at [427, 326] on span "11" at bounding box center [421, 327] width 18 height 10
type input "11 de sep. de 2017"
click at [261, 210] on div at bounding box center [419, 238] width 839 height 476
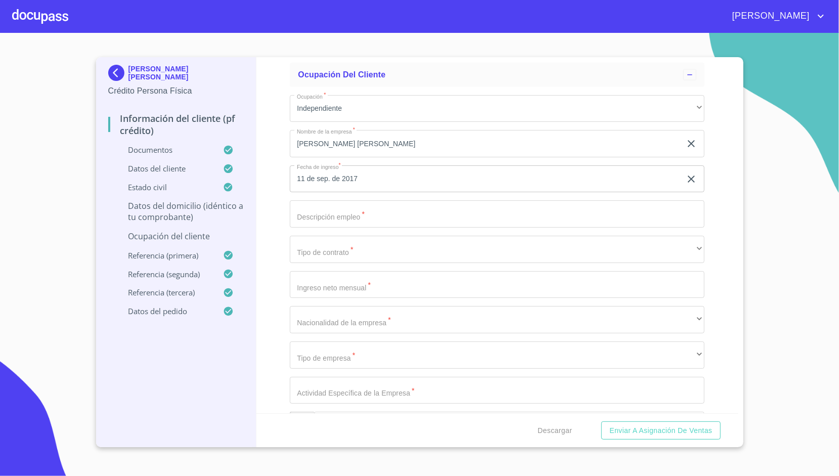
click at [323, 217] on input "Apellido Paterno   *" at bounding box center [497, 213] width 415 height 27
type input "E"
type input "V"
type input "LLEVAR"
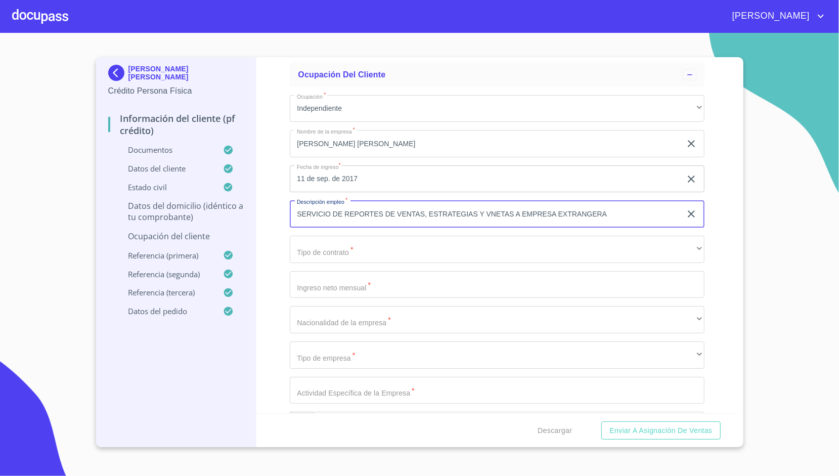
type input "SERVICIO DE REPORTES DE VENTAS, ESTRATEGIAS Y VNETAS A EMPRESA EXTRANGERA"
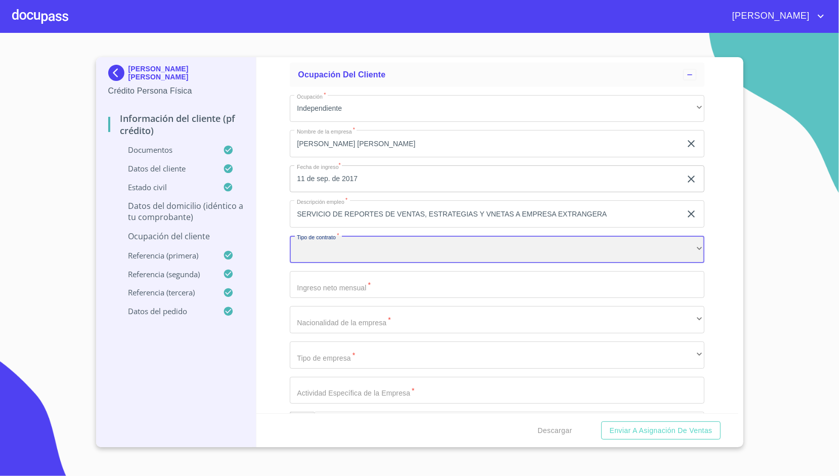
click at [323, 252] on div "​" at bounding box center [497, 249] width 415 height 27
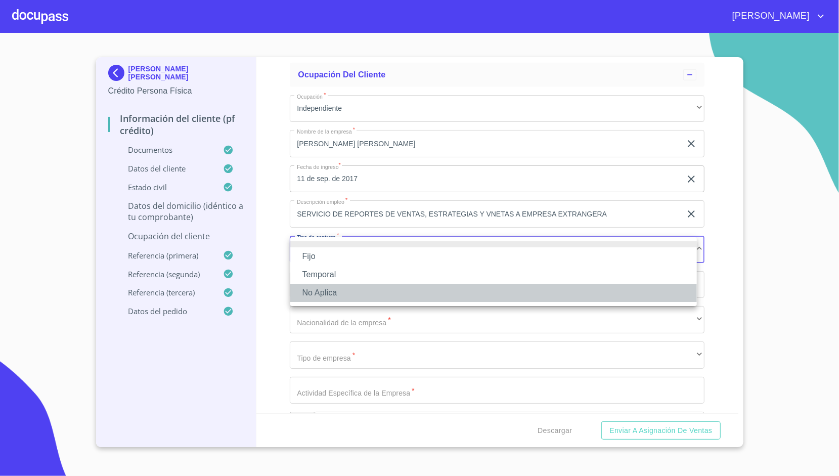
click at [330, 290] on li "No Aplica" at bounding box center [493, 293] width 406 height 18
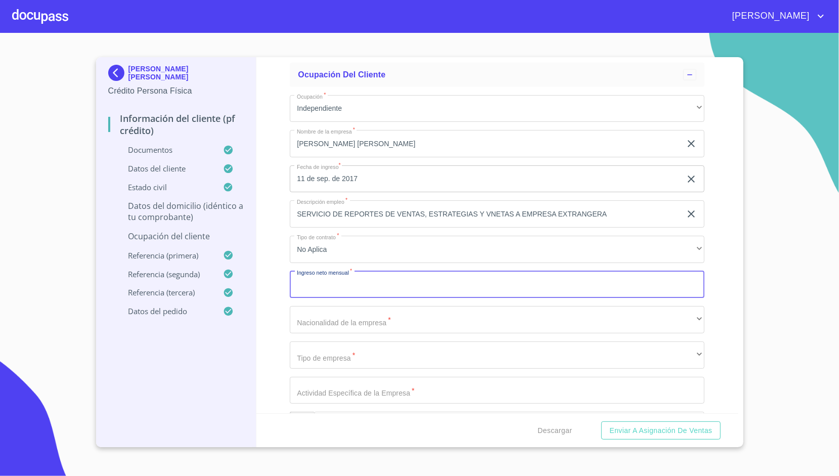
click at [344, 283] on input "Apellido Paterno   *" at bounding box center [497, 284] width 415 height 27
type input "200000"
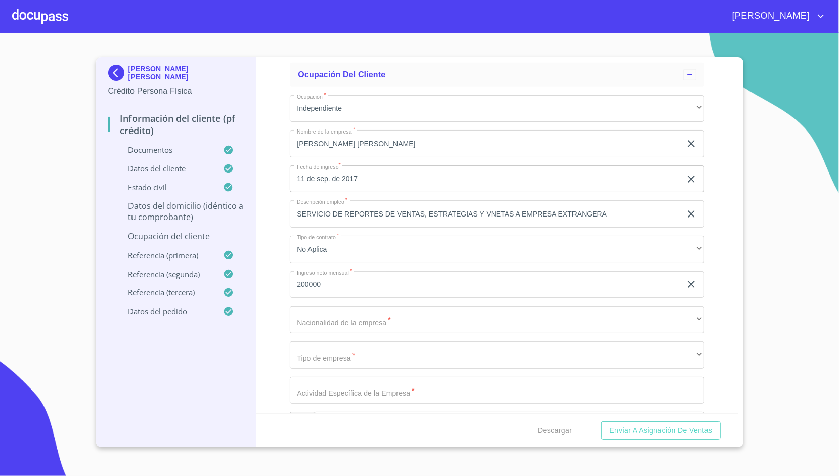
click at [274, 263] on div "Información del cliente (PF crédito) Documentos Datos del cliente Apellido [PER…" at bounding box center [497, 235] width 482 height 356
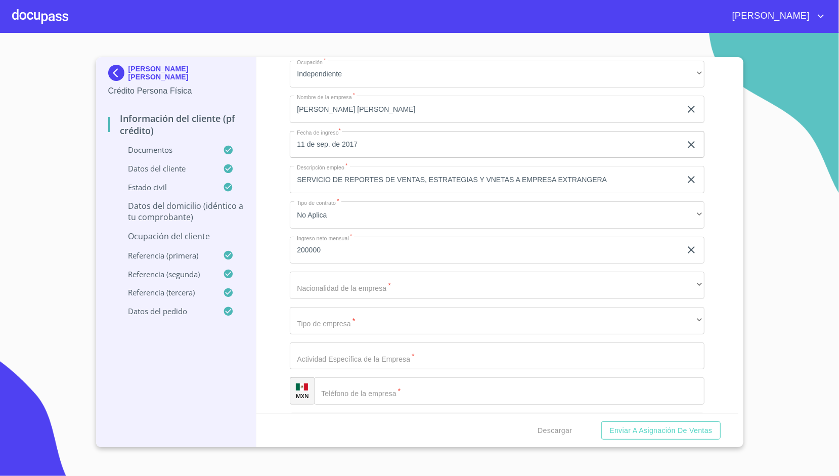
scroll to position [680, 0]
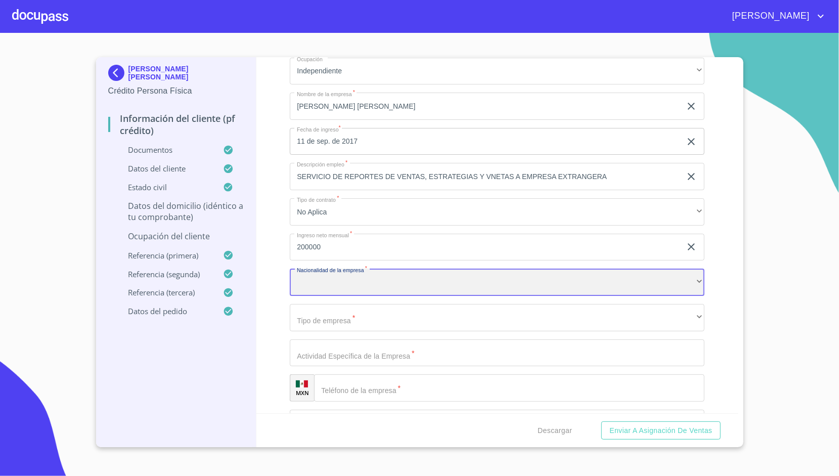
click at [322, 278] on div "​" at bounding box center [497, 281] width 415 height 27
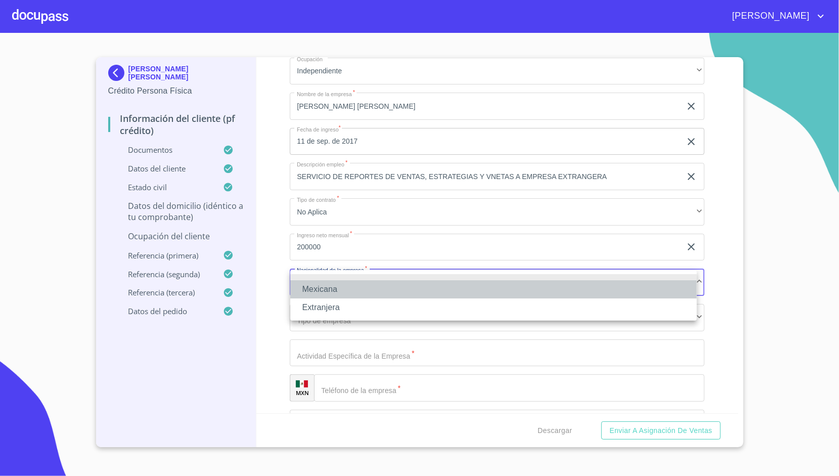
click at [326, 289] on li "Mexicana" at bounding box center [493, 289] width 406 height 18
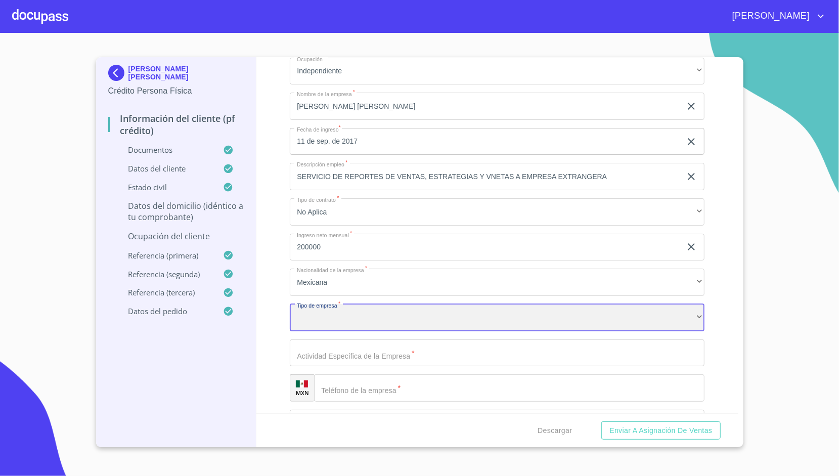
click at [327, 308] on div "​" at bounding box center [497, 317] width 415 height 27
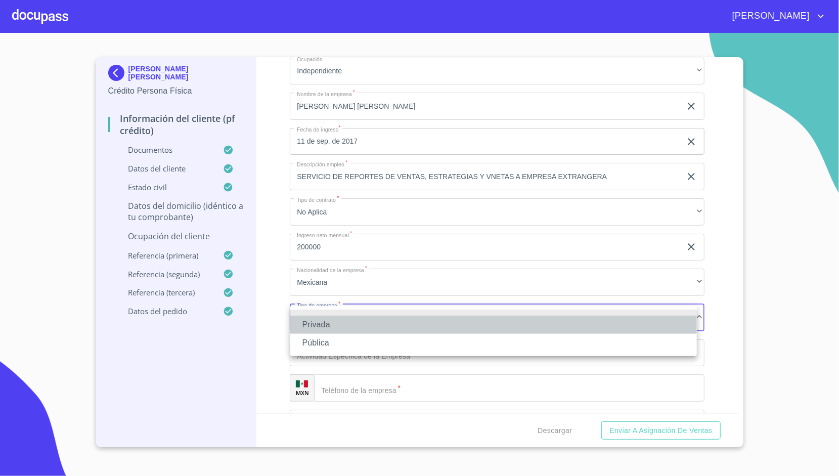
click at [329, 317] on li "Privada" at bounding box center [493, 324] width 406 height 18
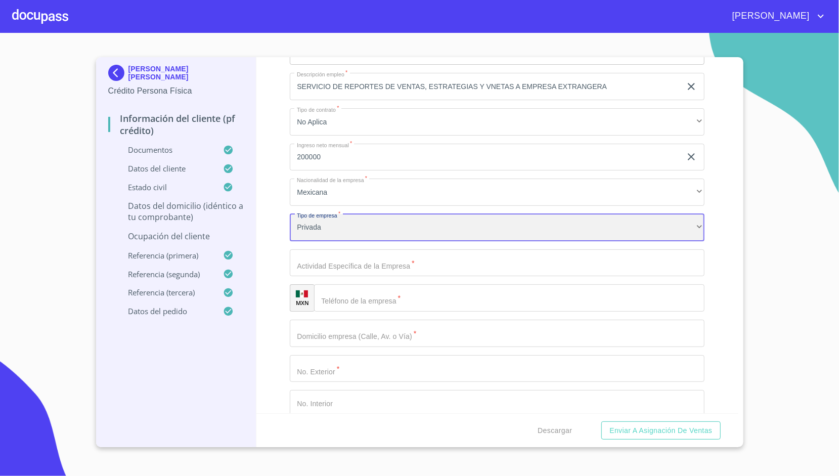
scroll to position [772, 0]
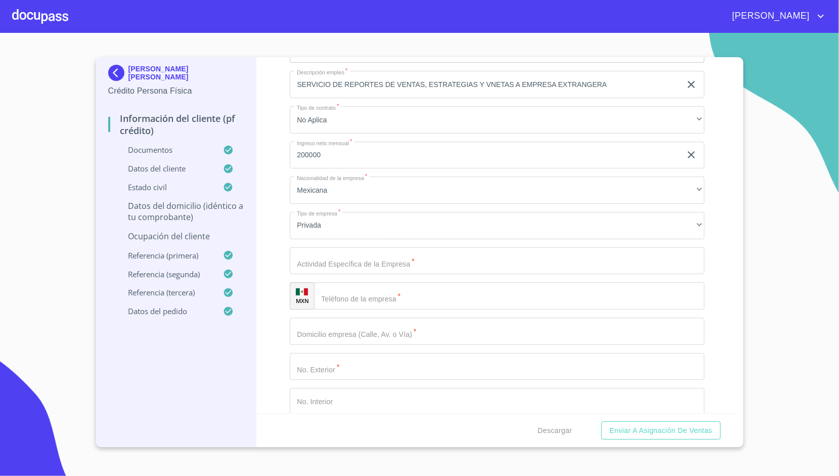
click at [346, 276] on div "Ocupación   * Independiente ​ Nombre de la empresa   * [PERSON_NAME] [PERSON_NA…" at bounding box center [497, 332] width 415 height 748
click at [352, 268] on input "Apellido Paterno   *" at bounding box center [497, 260] width 415 height 27
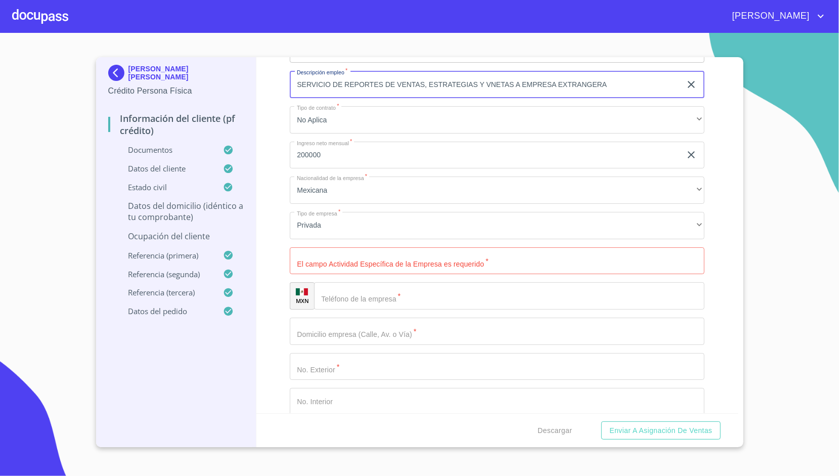
click at [482, 80] on input "SERVICIO DE REPORTES DE VENTAS, ESTRATEGIAS Y VNETAS A EMPRESA EXTRANGERA" at bounding box center [485, 84] width 391 height 27
type input "SERVICIO DE REPORTES DE VENTAS, ESTRATEGIAS Y VENTAS A EMPRESA EXTRANGERA"
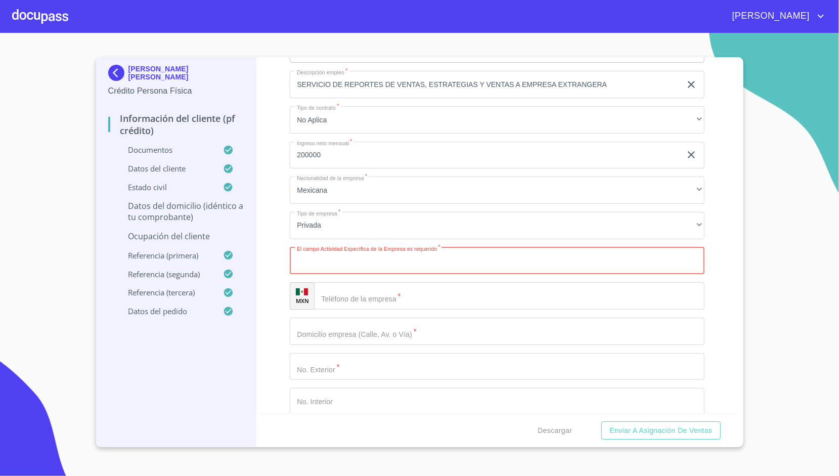
click at [433, 253] on input "Apellido Paterno   *" at bounding box center [497, 260] width 415 height 27
type input "S"
type input "SERVICIOS ADMINISTRATIVOS"
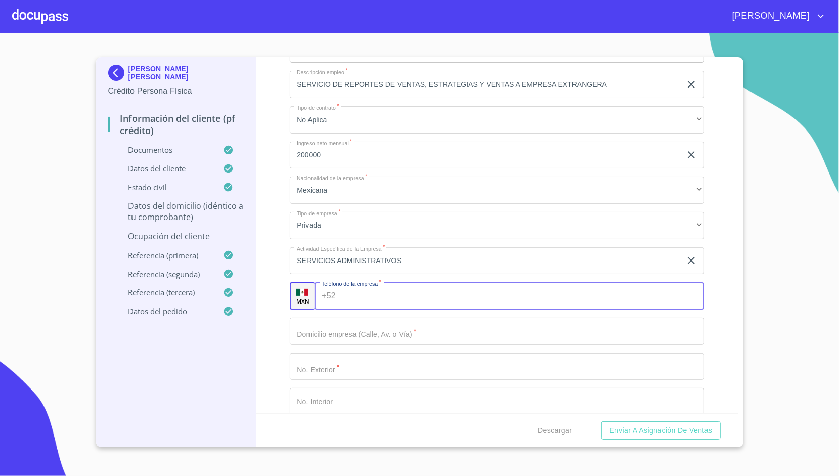
click at [376, 308] on input "Apellido Paterno   *" at bounding box center [522, 295] width 364 height 27
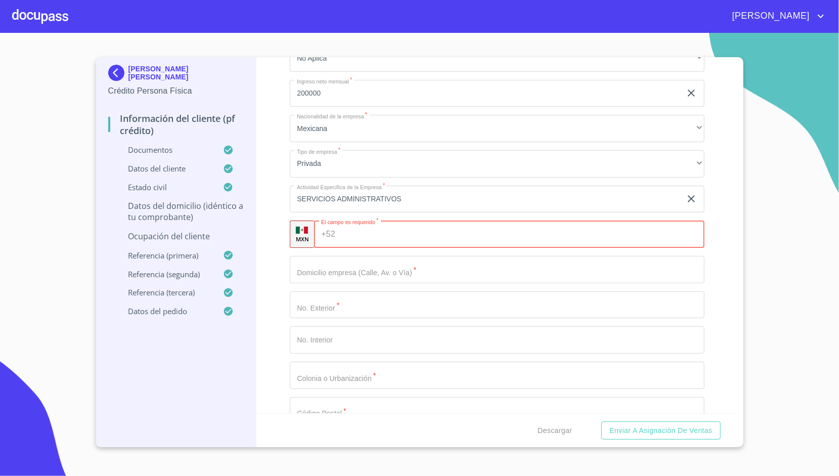
scroll to position [835, 0]
paste input "[PHONE_NUMBER]"
type input "[PHONE_NUMBER]"
click at [265, 213] on div "Información del cliente (PF crédito) Documentos Datos del cliente Apellido [PER…" at bounding box center [497, 235] width 482 height 356
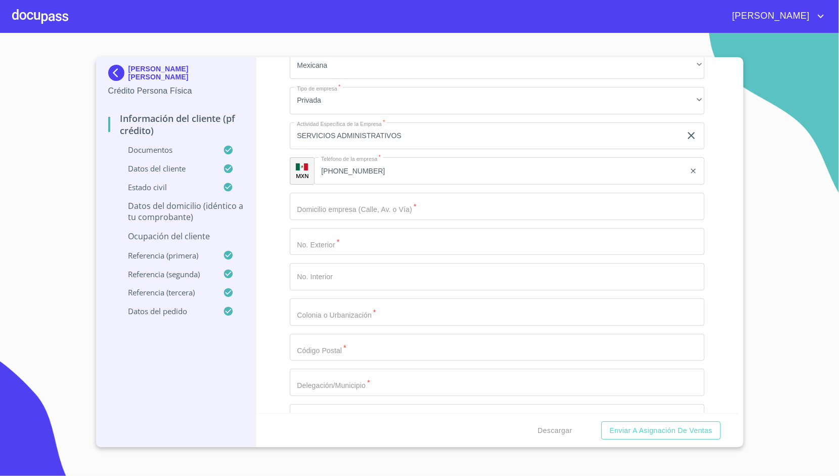
scroll to position [898, 0]
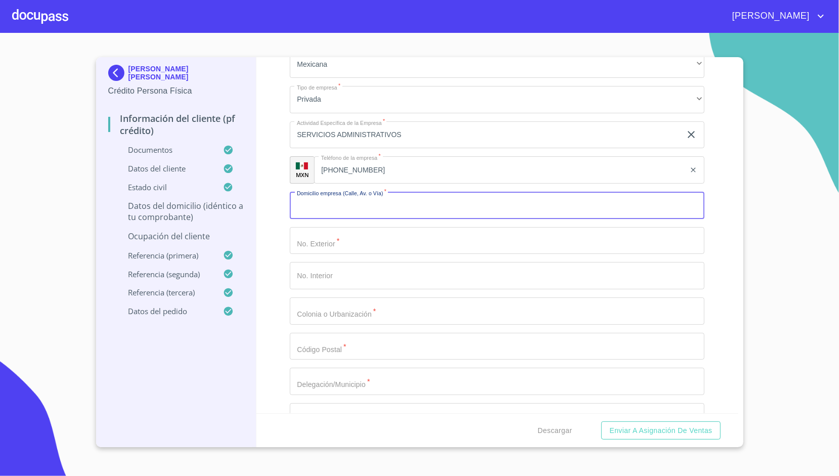
click at [334, 204] on input "Apellido Paterno   *" at bounding box center [497, 205] width 415 height 27
type input "[PERSON_NAME] [PERSON_NAME]"
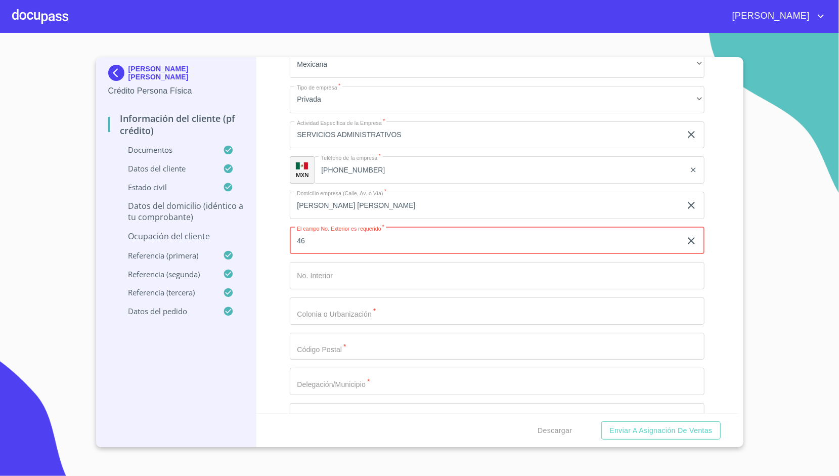
type input "46"
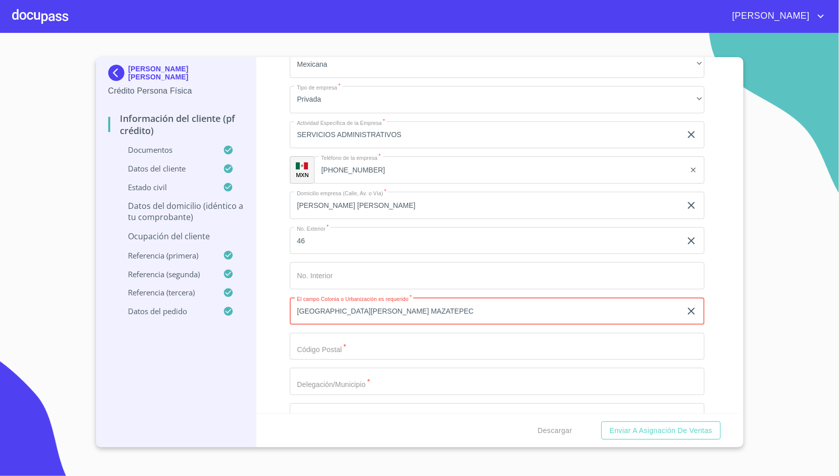
type input "[GEOGRAPHIC_DATA][PERSON_NAME] MAZATEPEC"
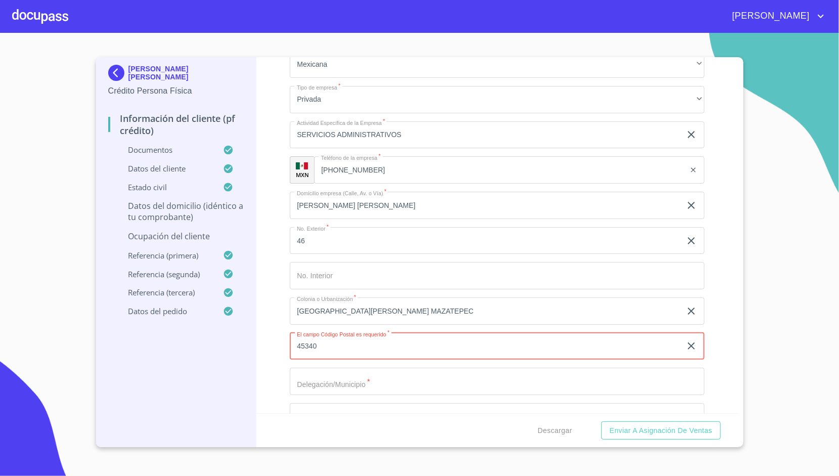
type input "45340"
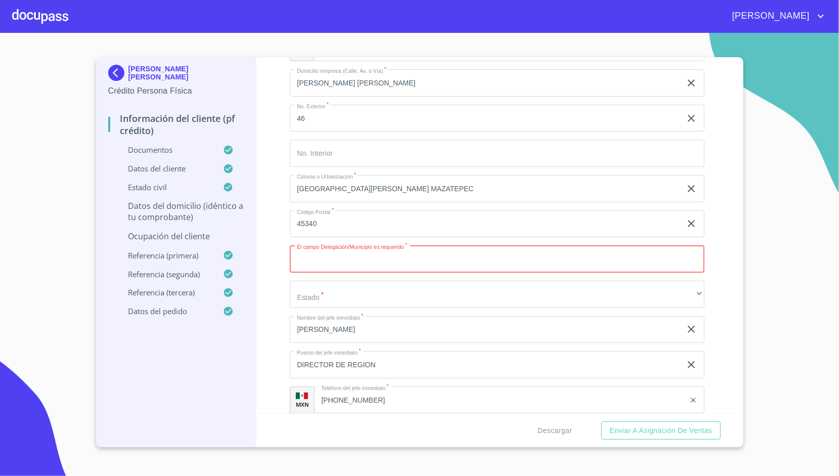
scroll to position [1024, 0]
type input "SAN"
type input "TALA"
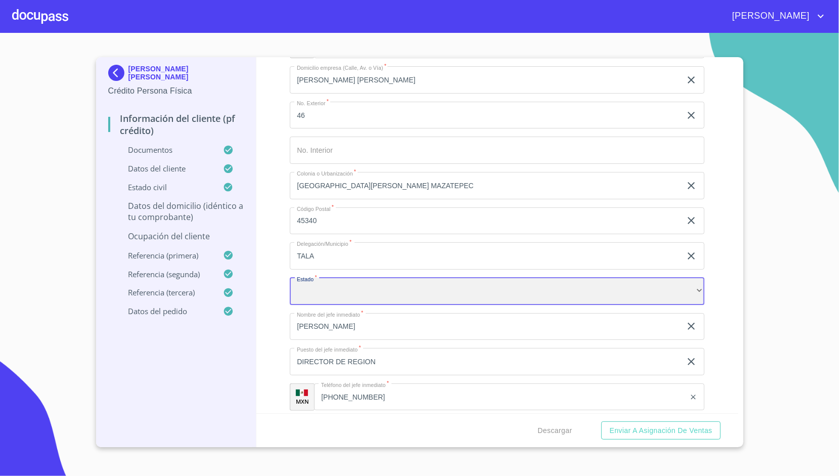
click at [325, 289] on div "​" at bounding box center [497, 291] width 415 height 27
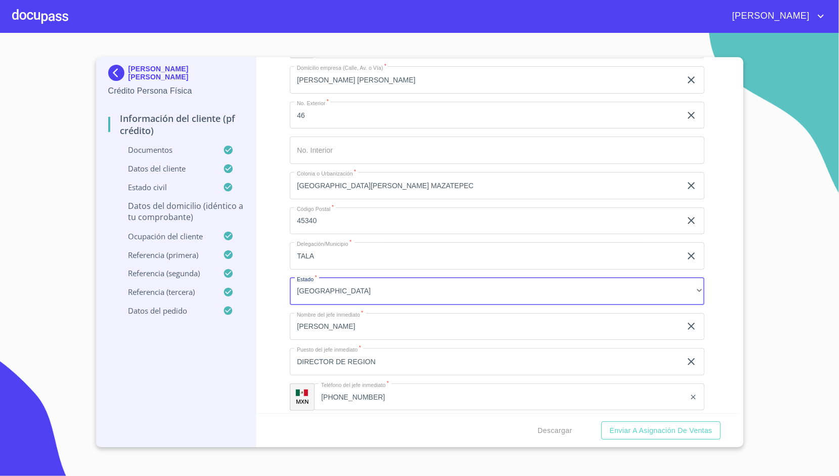
click at [270, 245] on div "Información del cliente (PF crédito) Documentos Datos del cliente Apellido [PER…" at bounding box center [497, 235] width 482 height 356
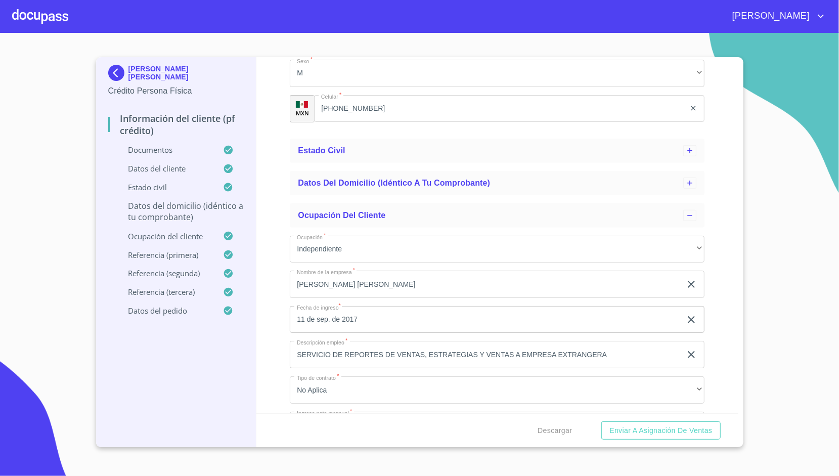
scroll to position [499, 0]
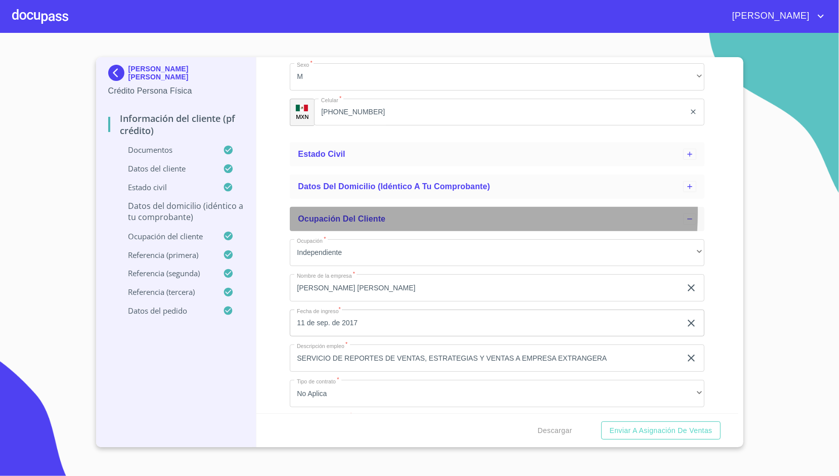
click at [386, 211] on div "Ocupación del Cliente" at bounding box center [497, 219] width 415 height 24
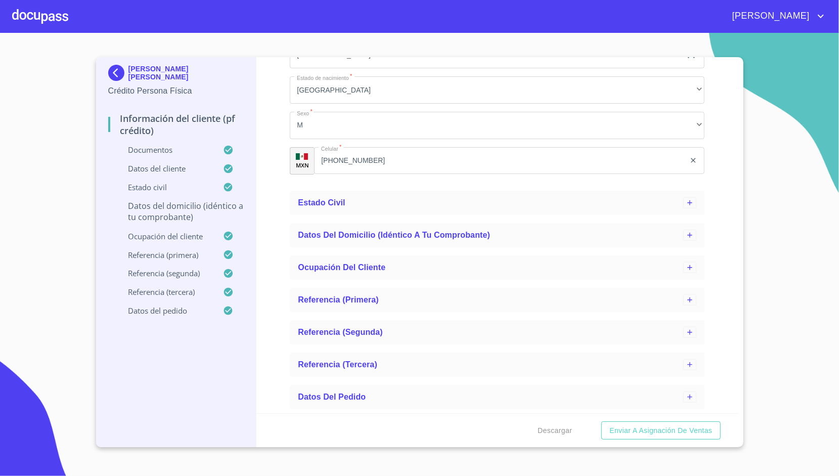
scroll to position [450, 0]
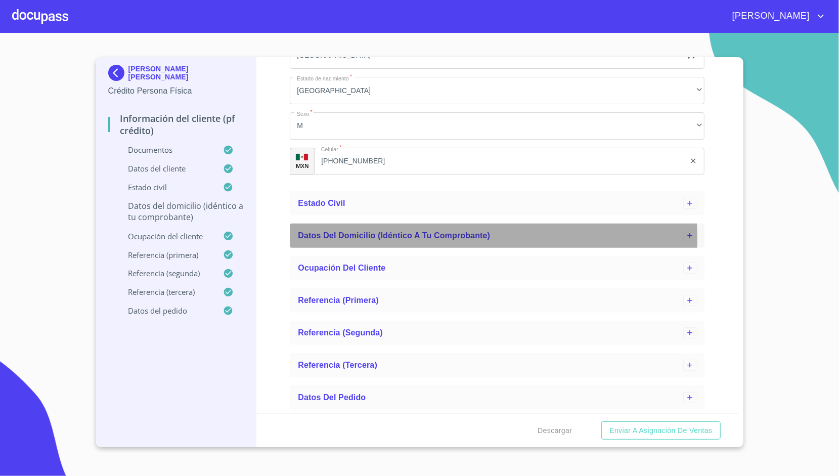
click at [386, 238] on span "Datos del domicilio (idéntico a tu comprobante)" at bounding box center [394, 235] width 192 height 9
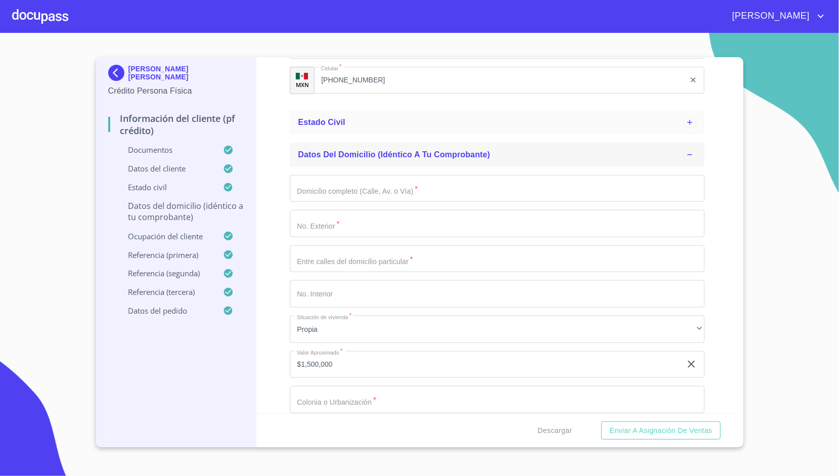
scroll to position [532, 0]
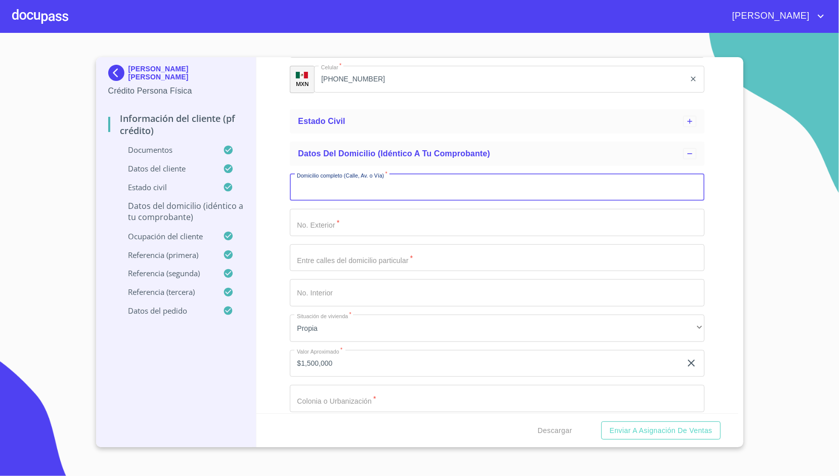
click at [363, 184] on input "Apellido Paterno   *" at bounding box center [497, 187] width 415 height 27
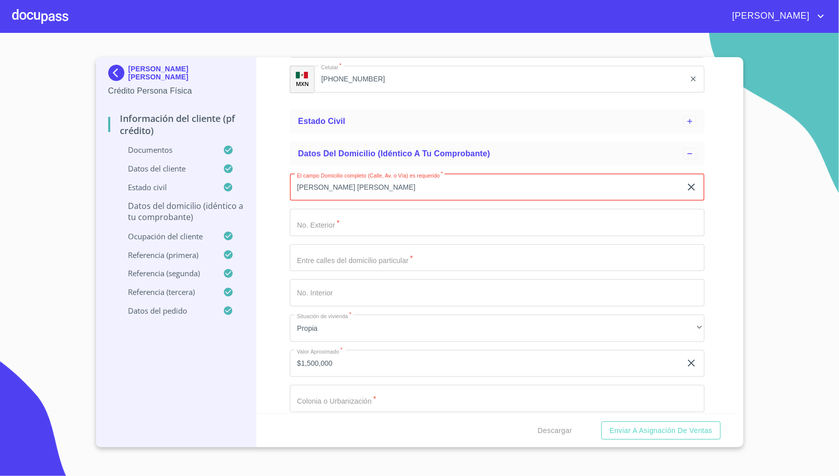
type input "[PERSON_NAME] [PERSON_NAME]"
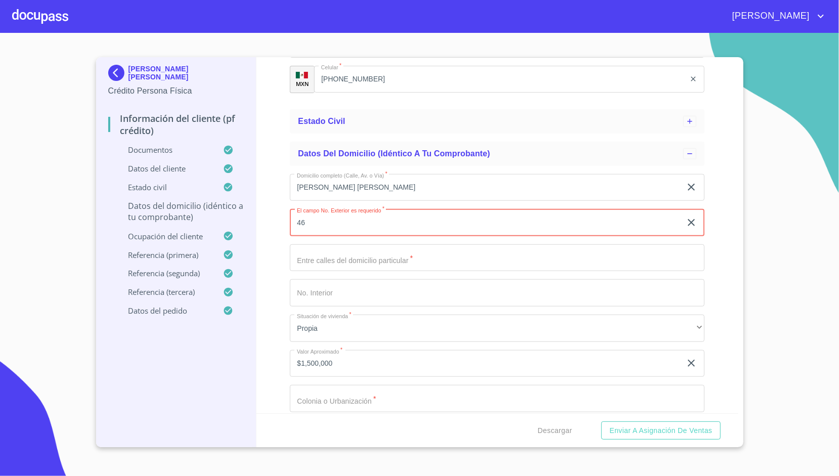
type input "46"
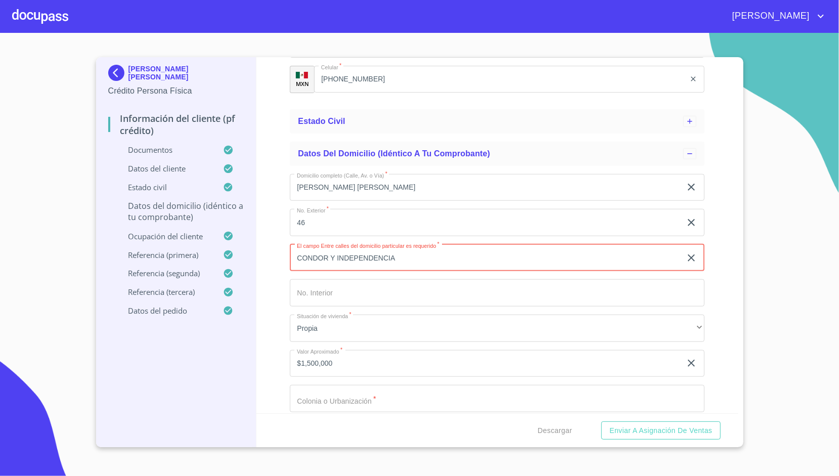
type input "CONDOR Y INDEPENDENCIA"
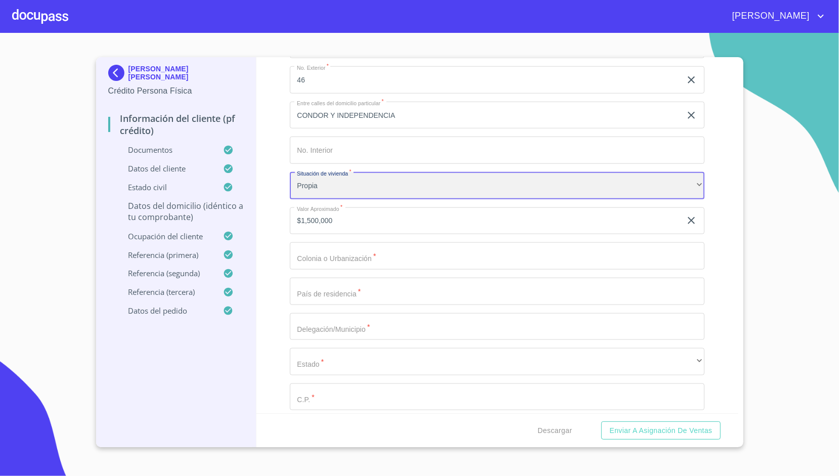
scroll to position [679, 0]
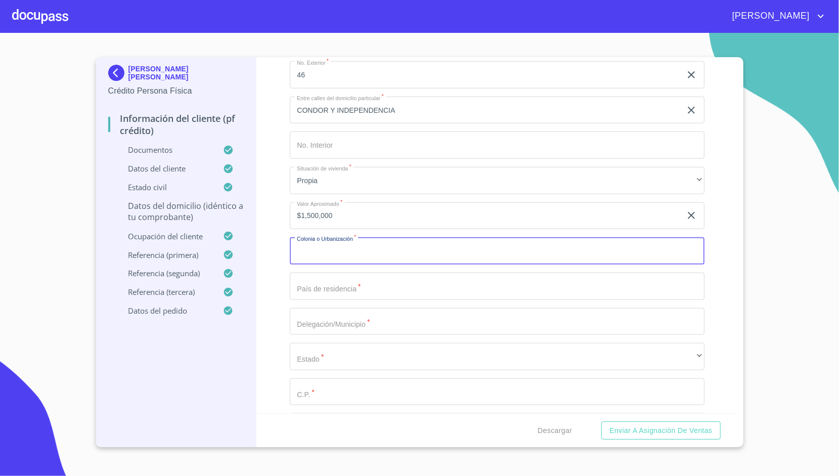
click at [315, 257] on input "Apellido Paterno   *" at bounding box center [497, 250] width 415 height 27
type input "[GEOGRAPHIC_DATA][PERSON_NAME] MAZATEPEC"
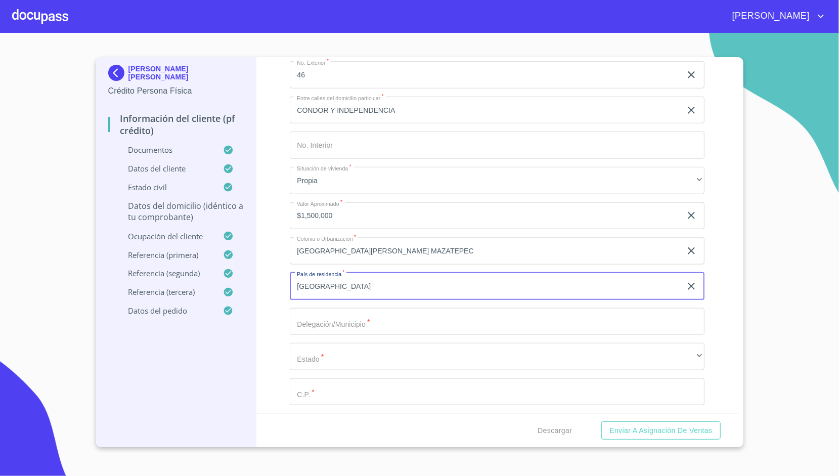
type input "[GEOGRAPHIC_DATA]"
type input "TALA"
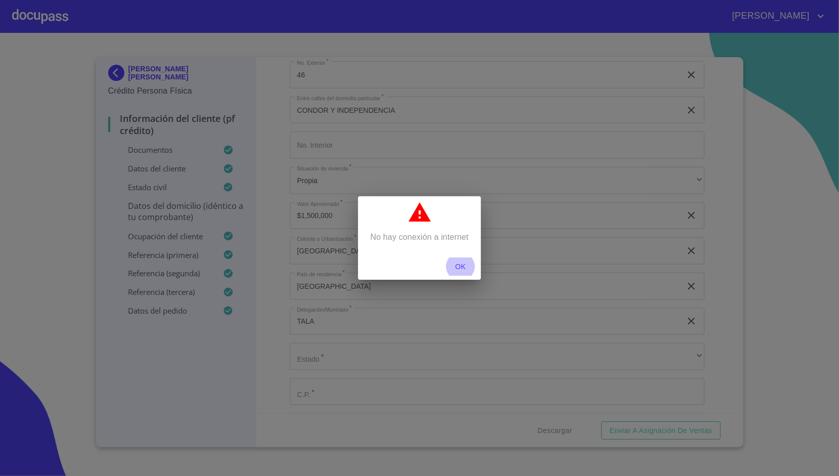
click at [463, 264] on span "OK" at bounding box center [460, 266] width 24 height 13
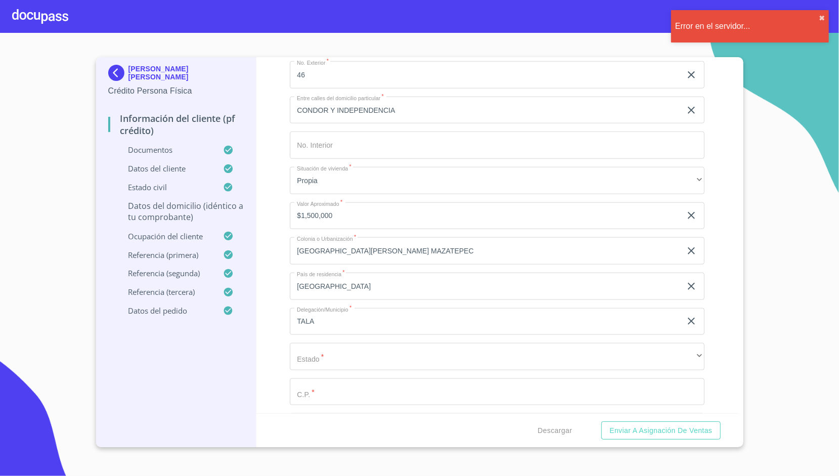
click at [786, 240] on section "[PERSON_NAME] [PERSON_NAME] Crédito Persona Física Información del cliente (PF …" at bounding box center [419, 254] width 839 height 443
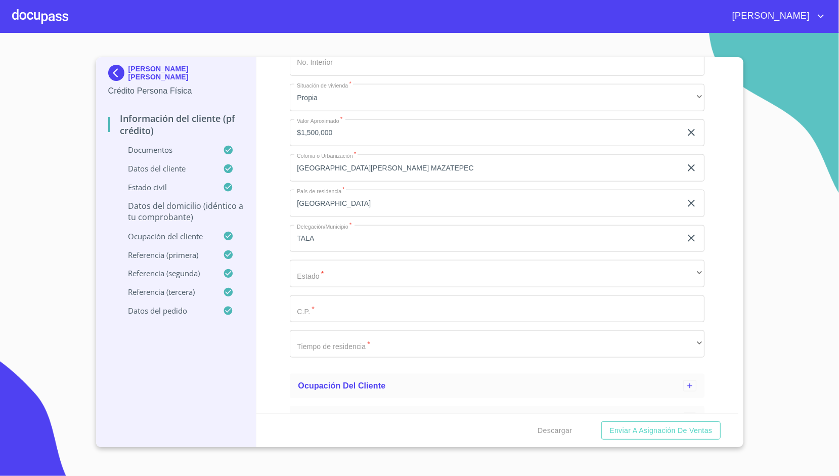
scroll to position [771, 0]
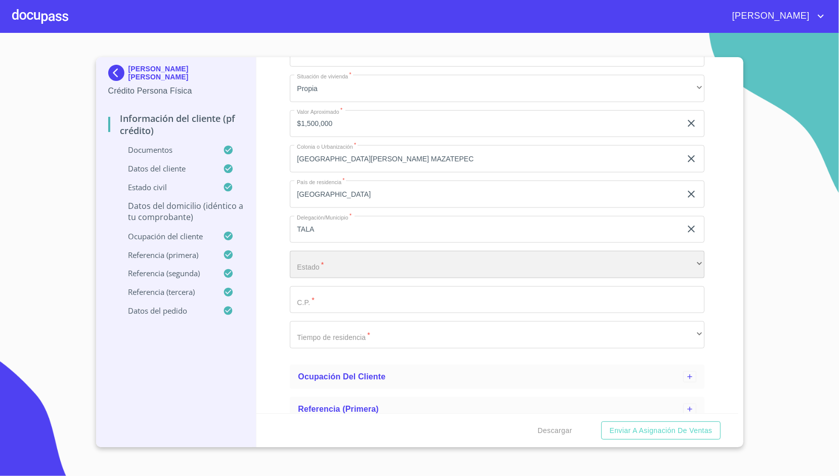
click at [324, 261] on div "​" at bounding box center [497, 264] width 415 height 27
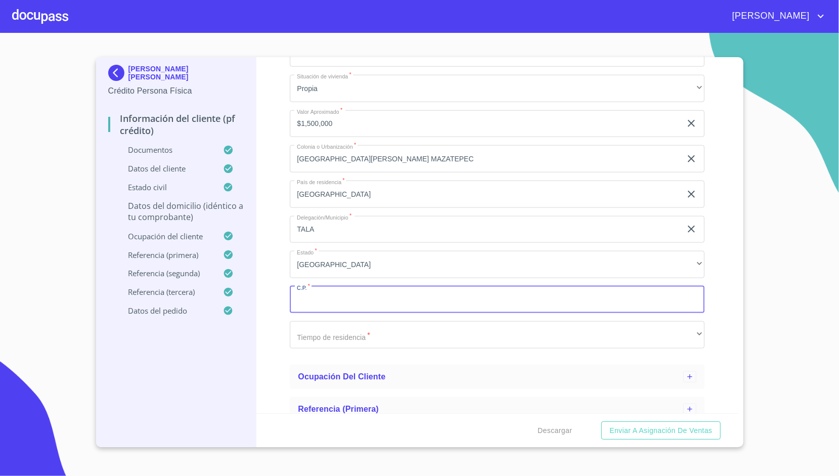
click at [334, 308] on input "Apellido Paterno   *" at bounding box center [497, 299] width 415 height 27
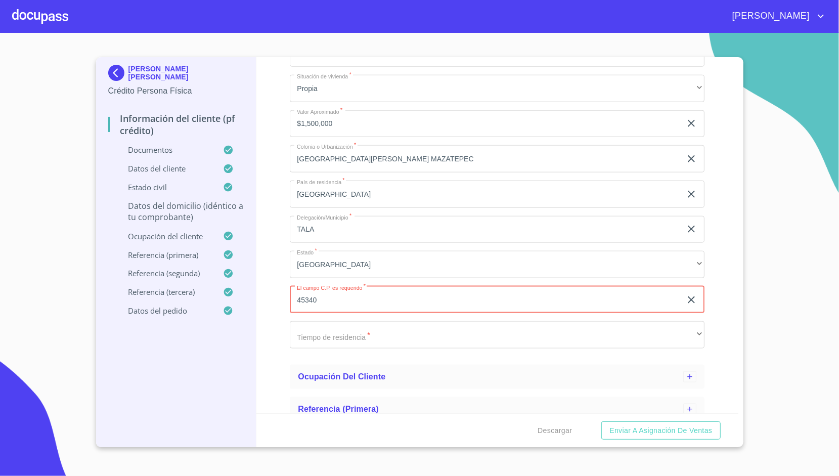
type input "45340"
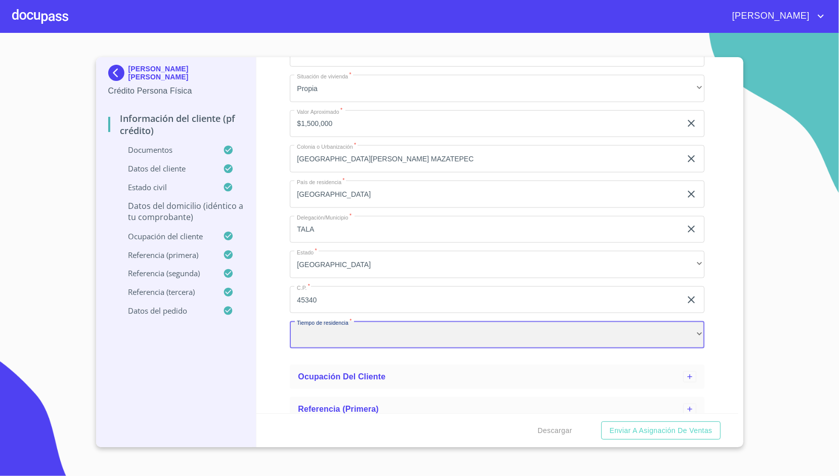
click at [337, 330] on div "​" at bounding box center [497, 334] width 415 height 27
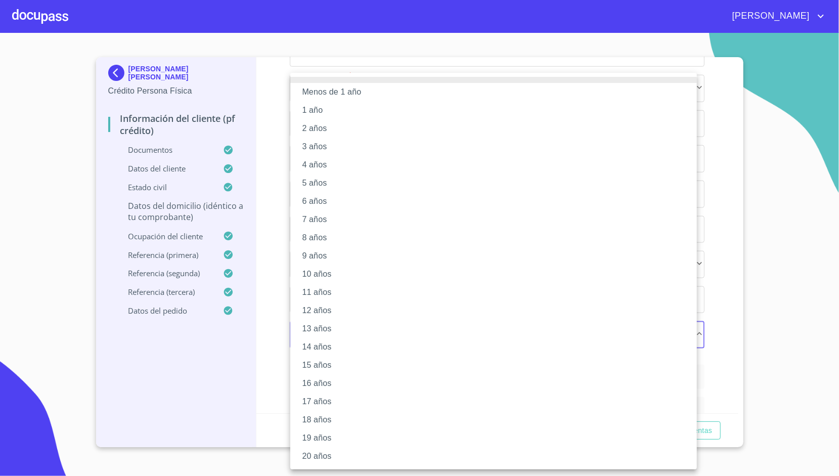
click at [331, 455] on li "20 años" at bounding box center [493, 456] width 406 height 18
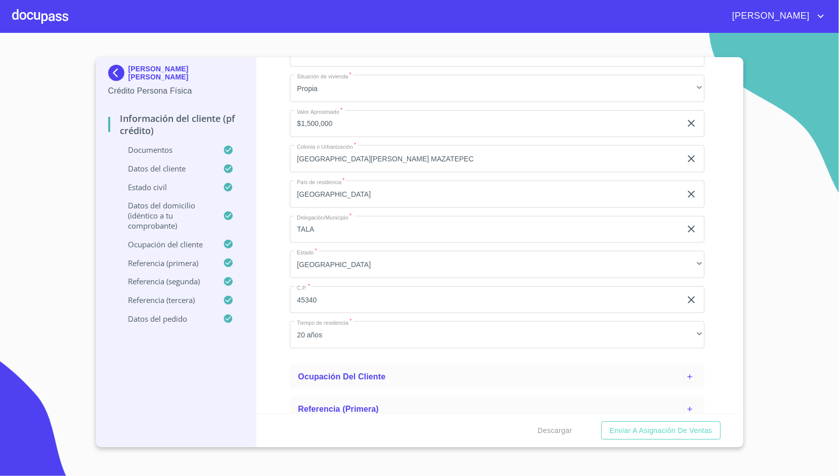
click at [285, 255] on div "Información del cliente (PF crédito) Documentos Datos del cliente Apellido [PER…" at bounding box center [497, 235] width 482 height 356
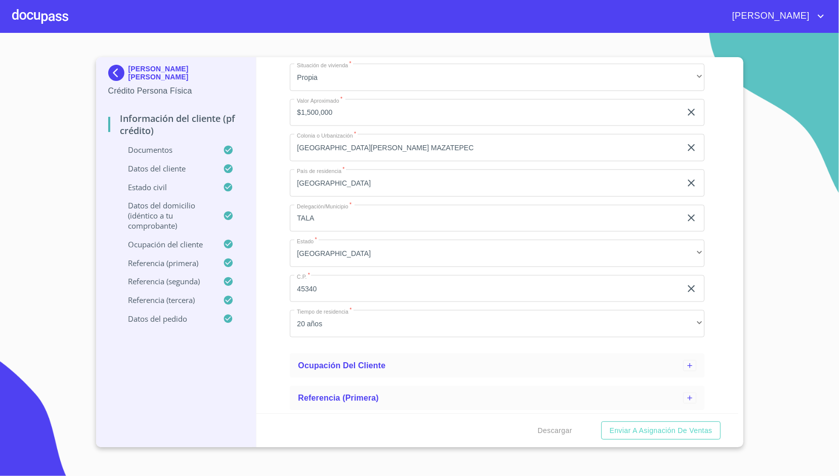
scroll to position [881, 0]
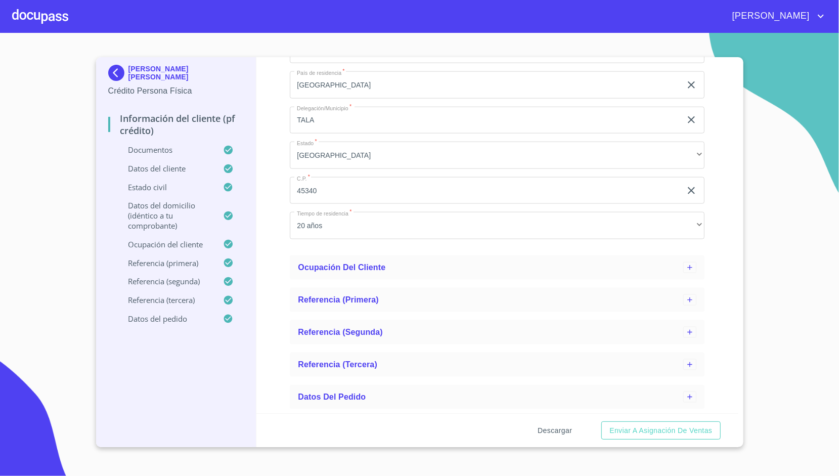
click at [576, 434] on button "Descargar" at bounding box center [554, 430] width 42 height 19
click at [269, 72] on div "Información del cliente (PF crédito) Documentos Datos del cliente Apellido [PER…" at bounding box center [497, 235] width 482 height 356
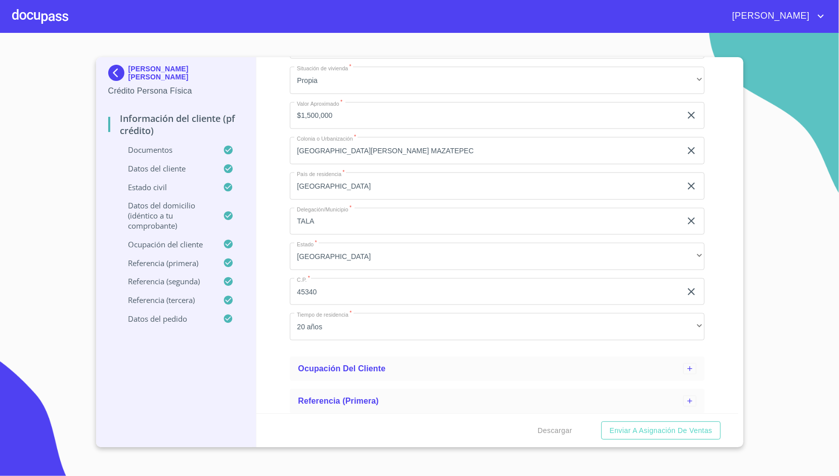
scroll to position [779, 0]
click at [633, 437] on button "Enviar a Asignación de Ventas" at bounding box center [660, 430] width 119 height 19
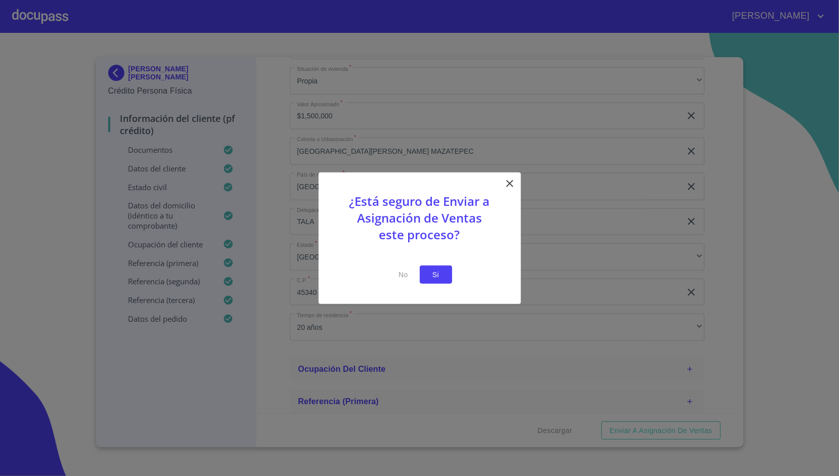
click at [434, 277] on span "Si" at bounding box center [436, 274] width 16 height 13
